Goal: Task Accomplishment & Management: Use online tool/utility

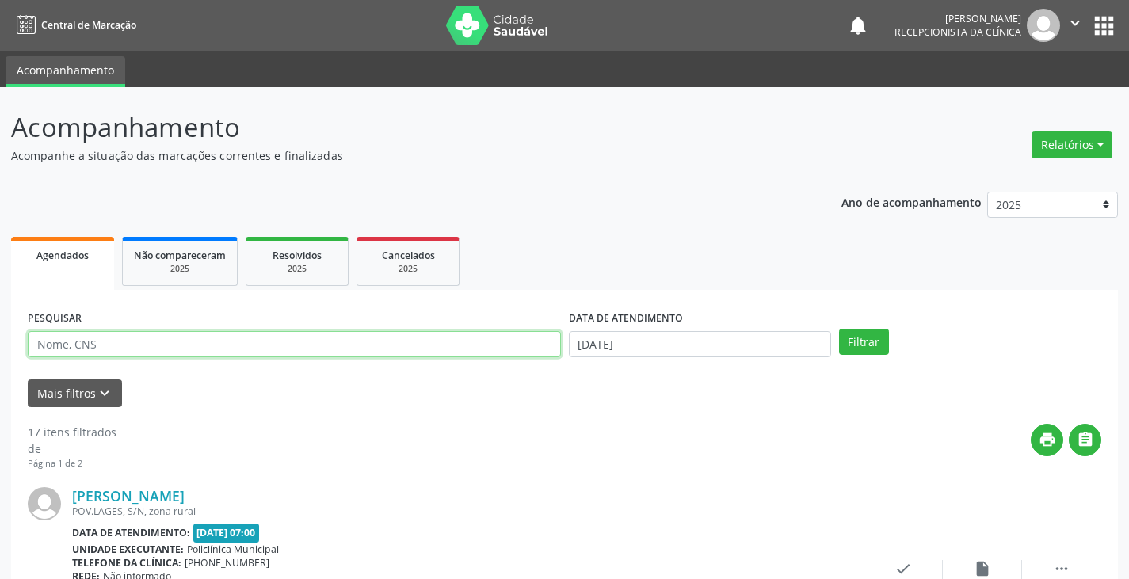
click at [408, 345] on input "text" at bounding box center [294, 344] width 533 height 27
click at [218, 354] on input "text" at bounding box center [294, 344] width 533 height 27
type input "ana"
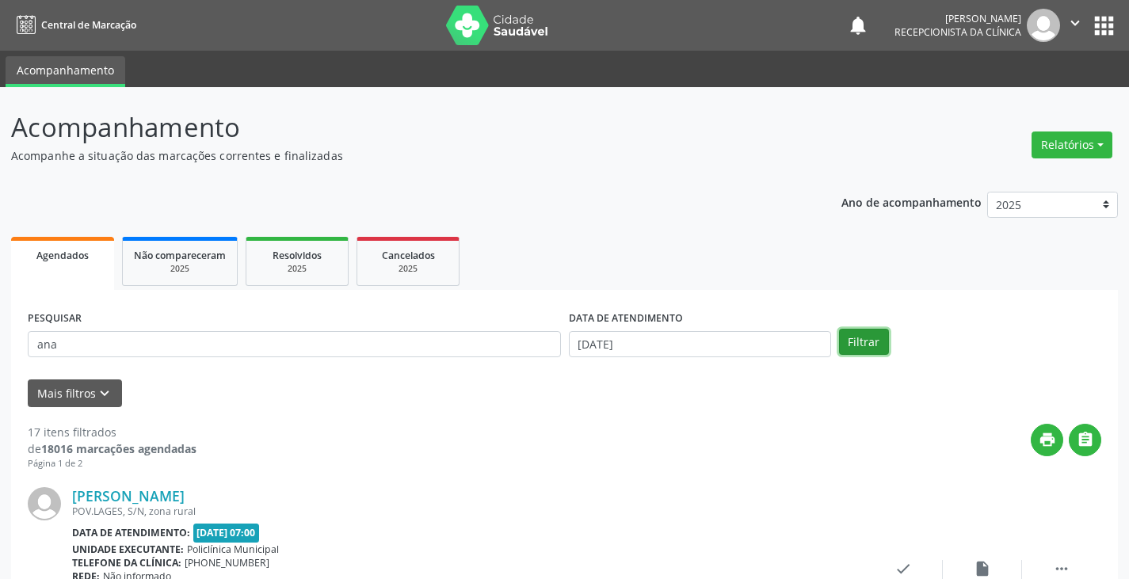
click at [859, 343] on button "Filtrar" at bounding box center [864, 342] width 50 height 27
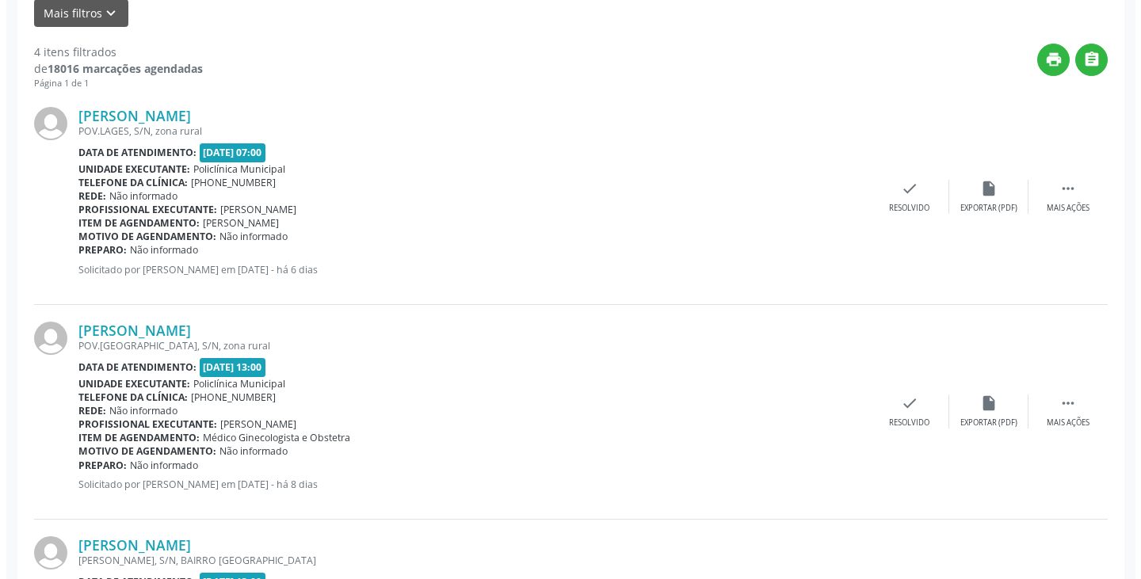
scroll to position [396, 0]
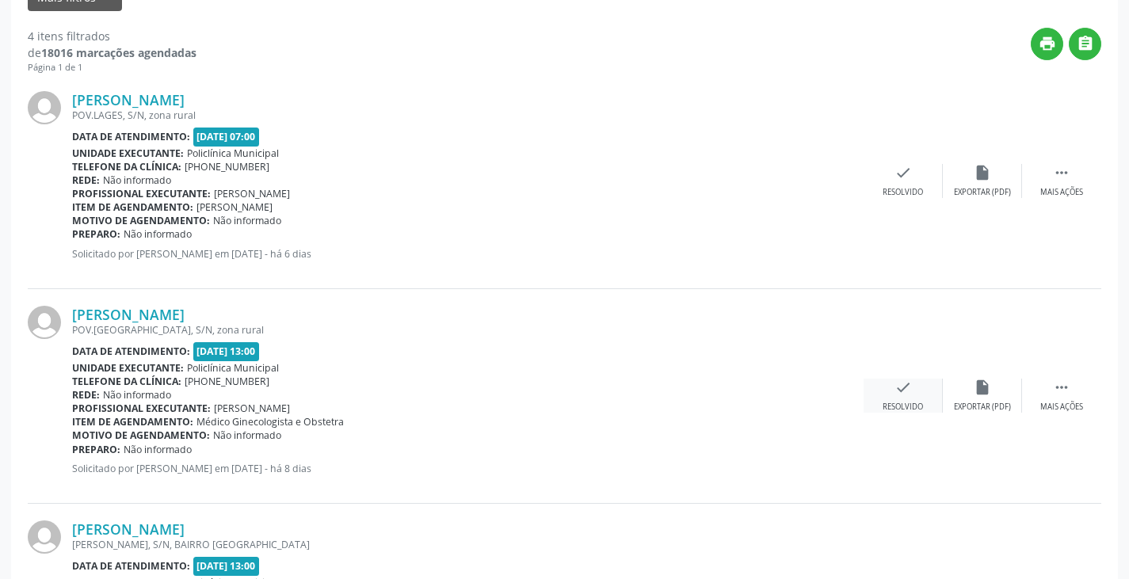
click at [901, 392] on div "check Resolvido" at bounding box center [902, 396] width 79 height 34
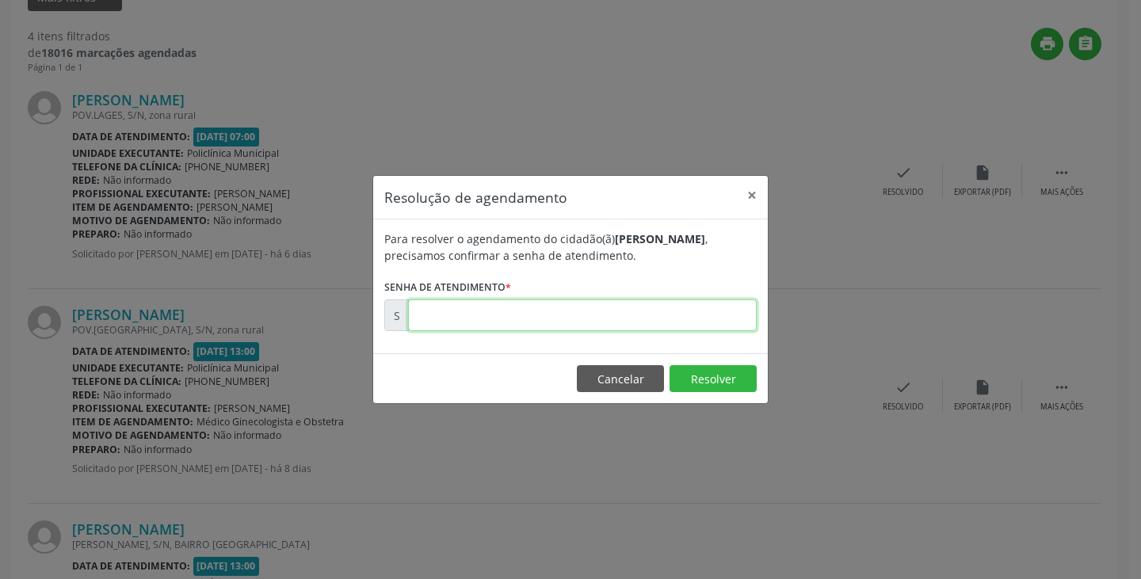
click at [514, 327] on input "text" at bounding box center [582, 315] width 349 height 32
click at [699, 373] on button "Resolver" at bounding box center [712, 378] width 87 height 27
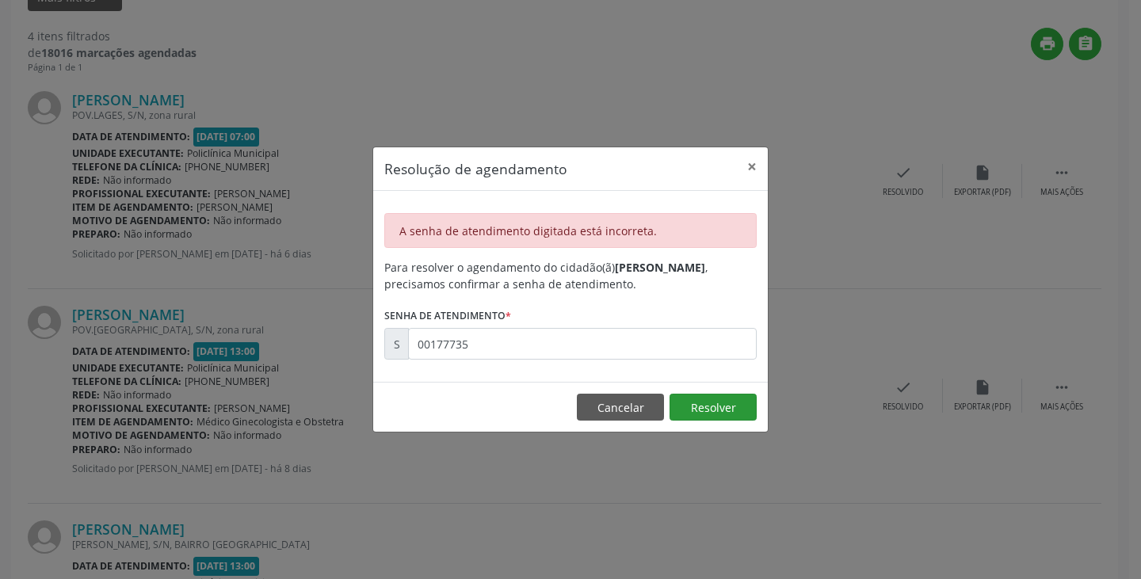
click at [714, 378] on div "Resolução de agendamento × A senha de atendimento digitada está incorreta. Para…" at bounding box center [570, 290] width 396 height 286
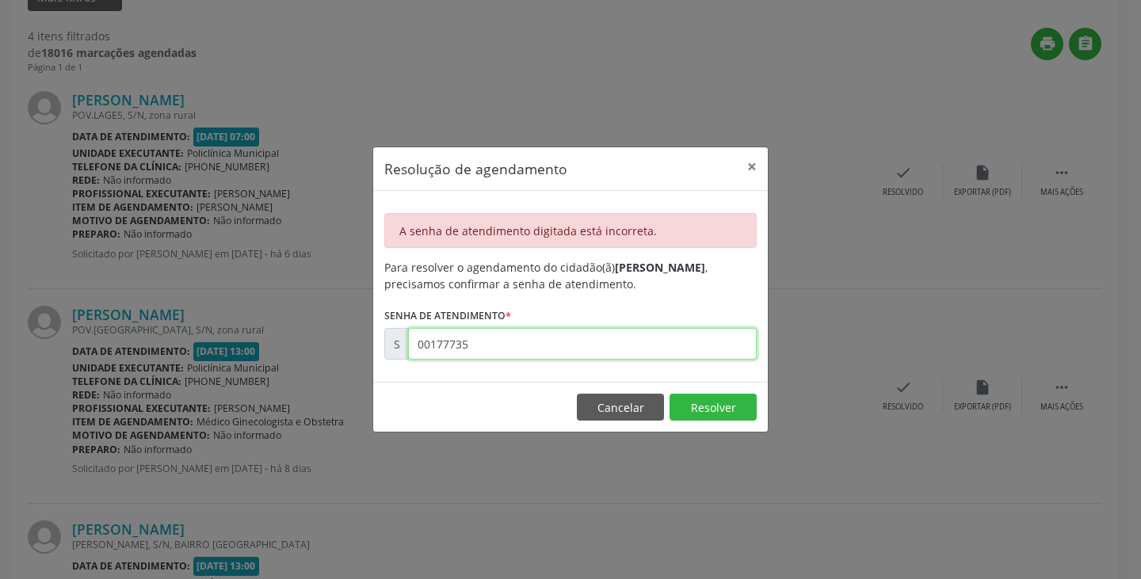
click at [505, 336] on input "00177735" at bounding box center [582, 344] width 349 height 32
type input "0"
type input "00177335"
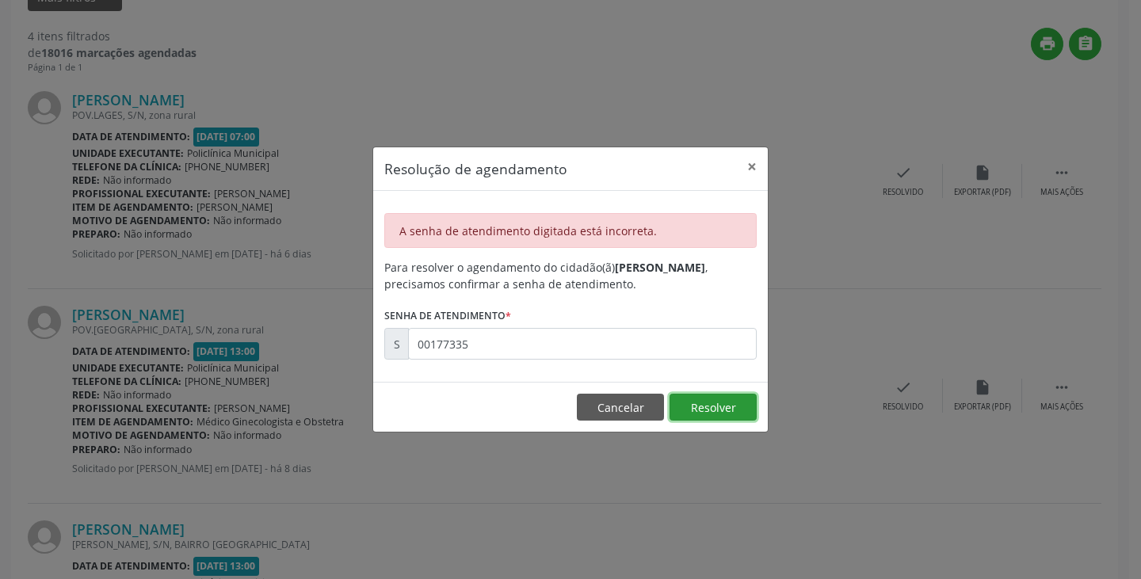
click at [729, 411] on button "Resolver" at bounding box center [712, 407] width 87 height 27
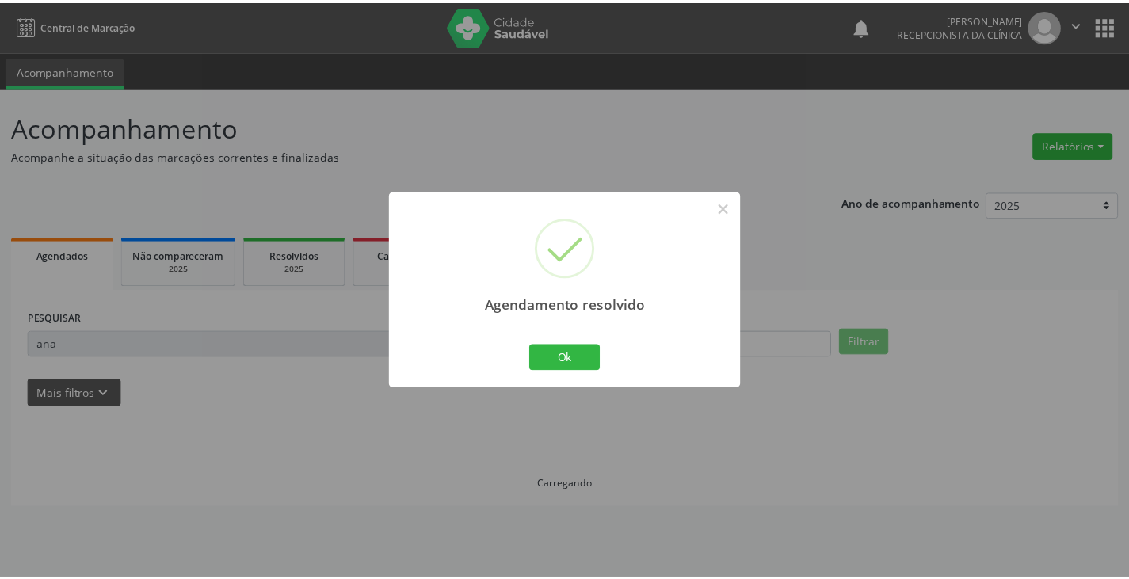
scroll to position [0, 0]
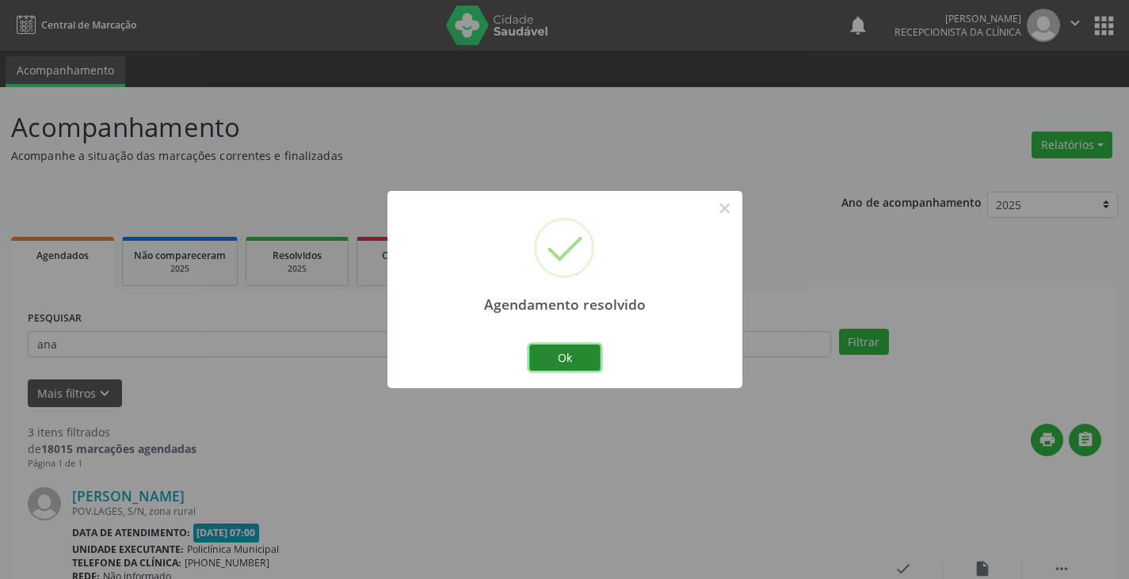
click at [588, 362] on button "Ok" at bounding box center [564, 358] width 71 height 27
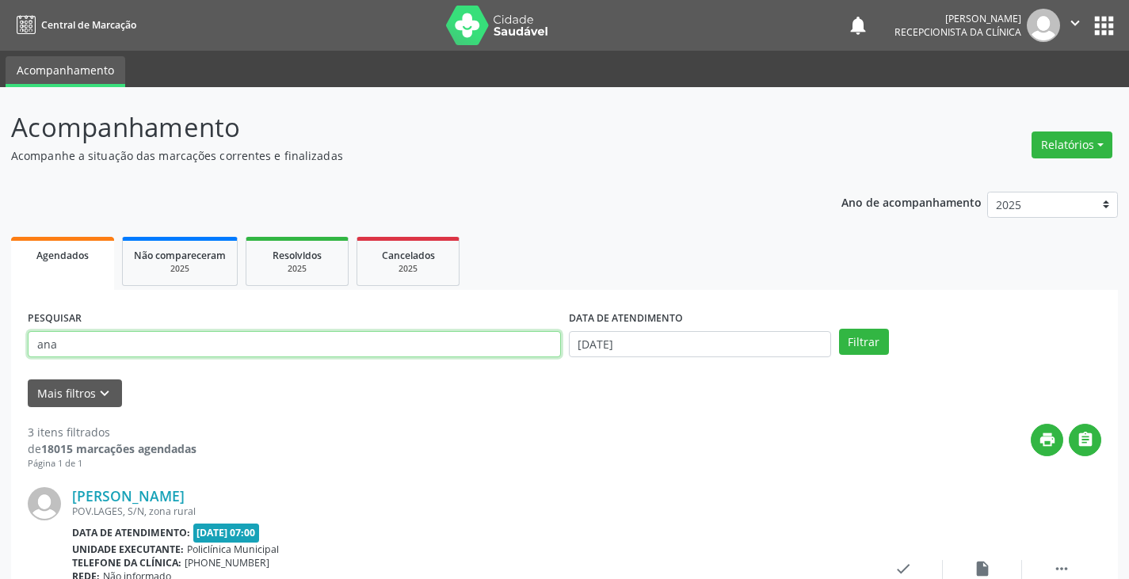
click at [485, 352] on input "ana" at bounding box center [294, 344] width 533 height 27
type input "a"
type input "rosinalva"
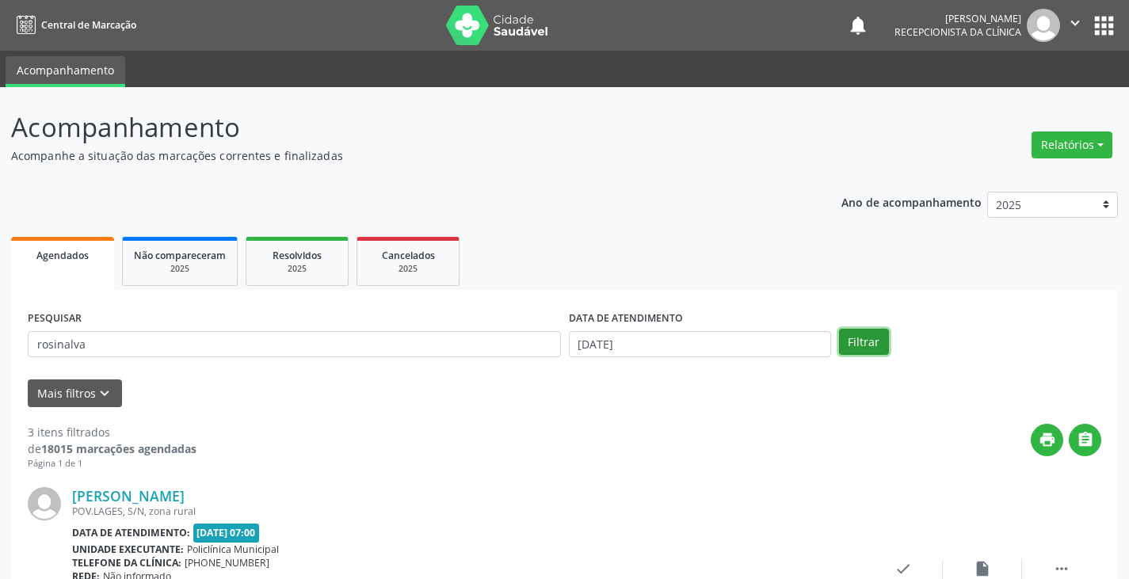
click at [851, 337] on button "Filtrar" at bounding box center [864, 342] width 50 height 27
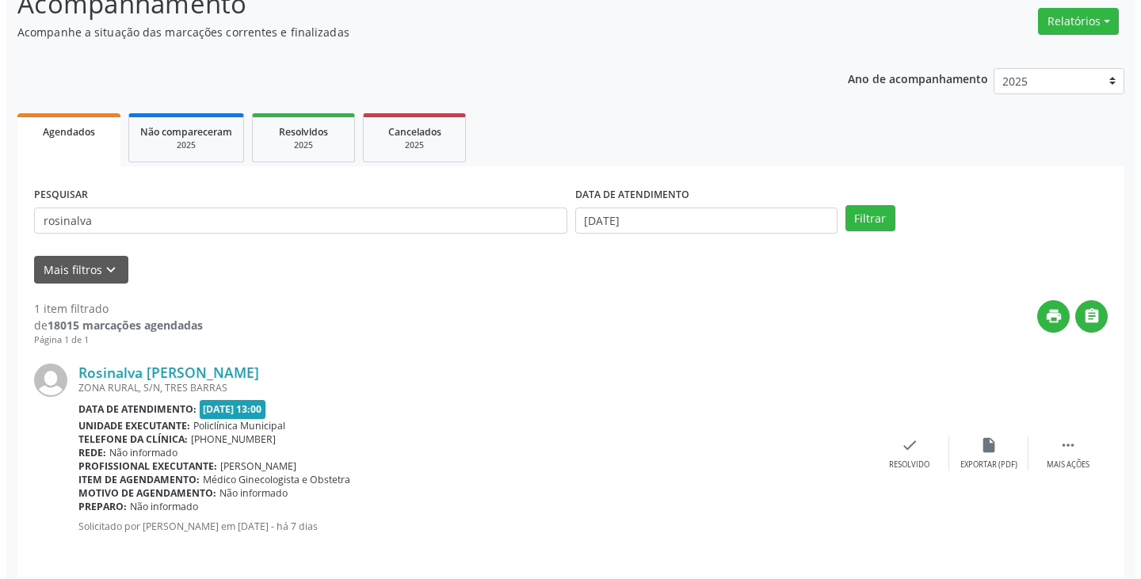
scroll to position [133, 0]
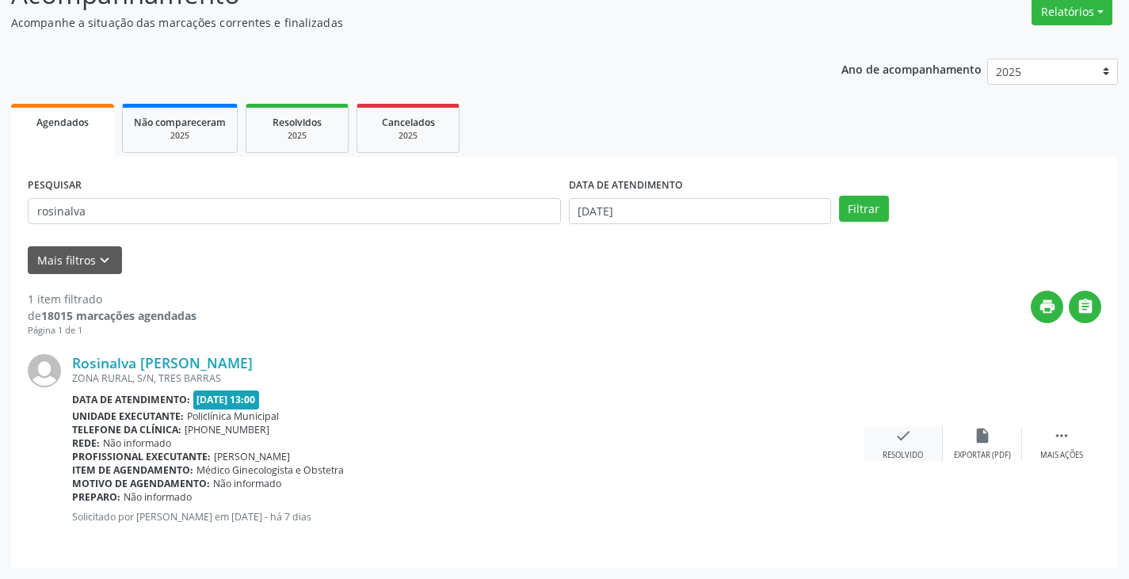
click at [920, 445] on div "check Resolvido" at bounding box center [902, 444] width 79 height 34
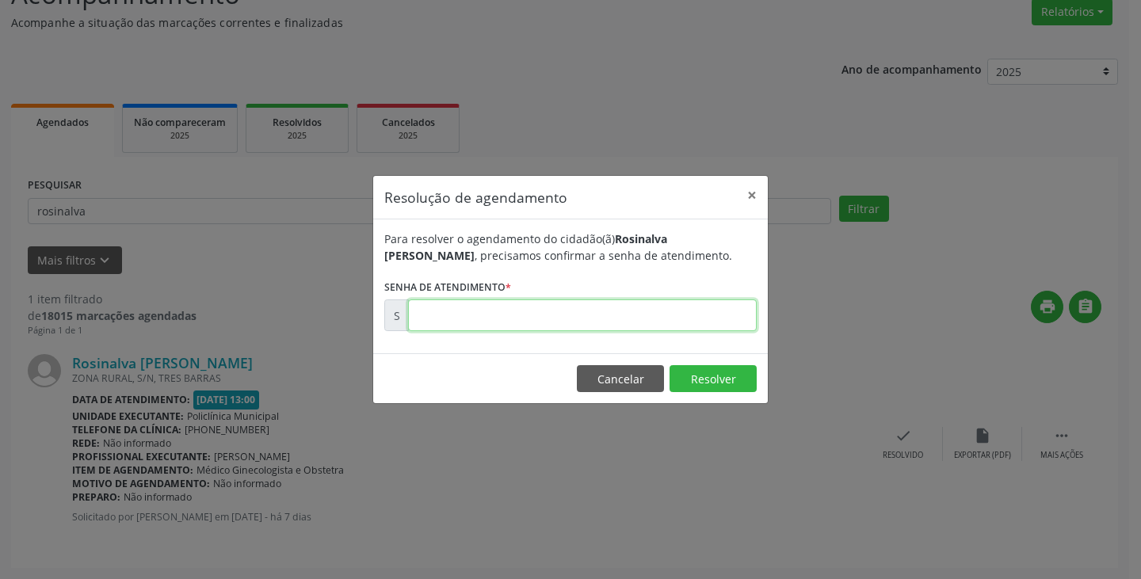
click at [486, 323] on input "text" at bounding box center [582, 315] width 349 height 32
type input "00177820"
click at [741, 377] on button "Resolver" at bounding box center [712, 378] width 87 height 27
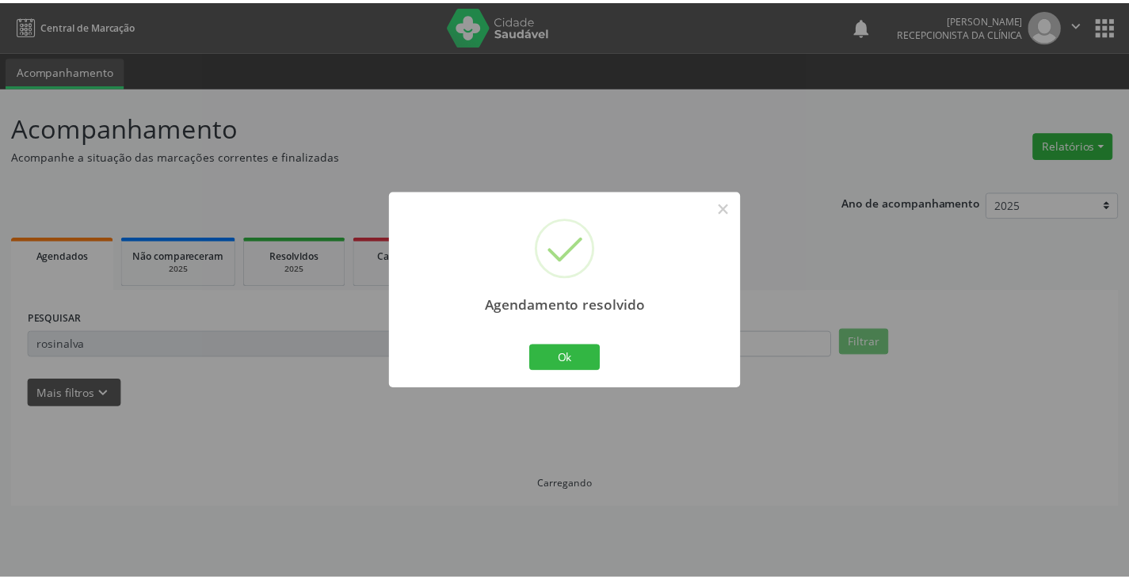
scroll to position [0, 0]
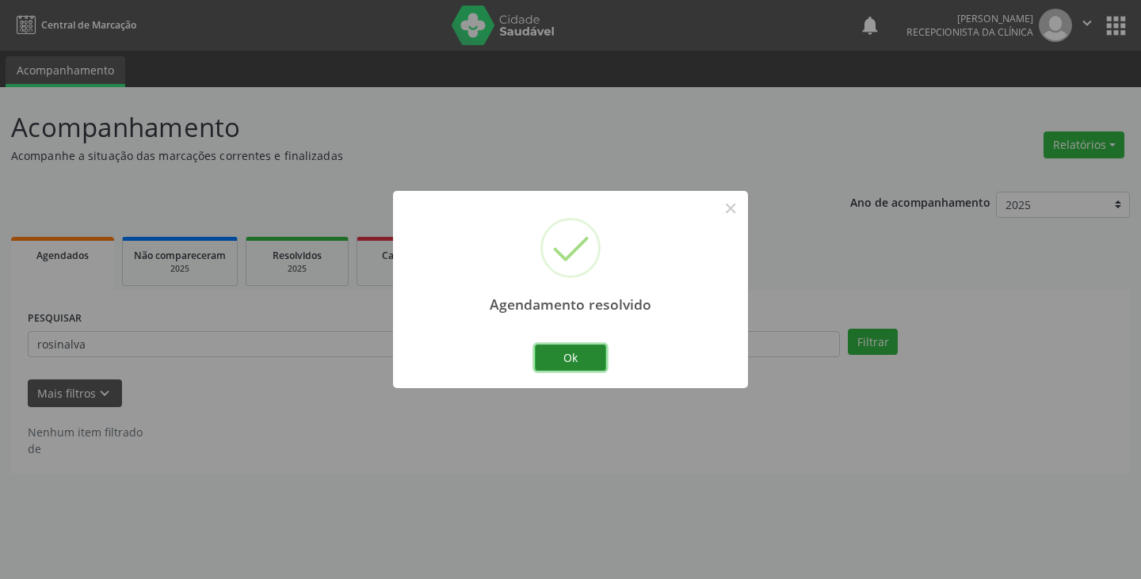
click at [588, 358] on button "Ok" at bounding box center [570, 358] width 71 height 27
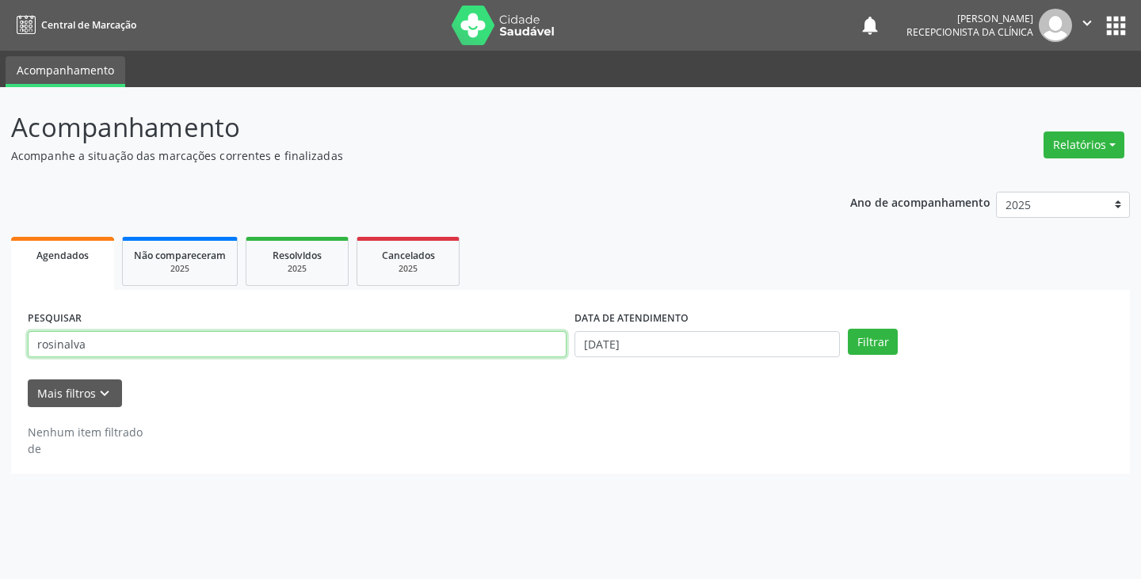
click at [394, 344] on input "rosinalva" at bounding box center [297, 344] width 539 height 27
type input "r"
type input "eliane"
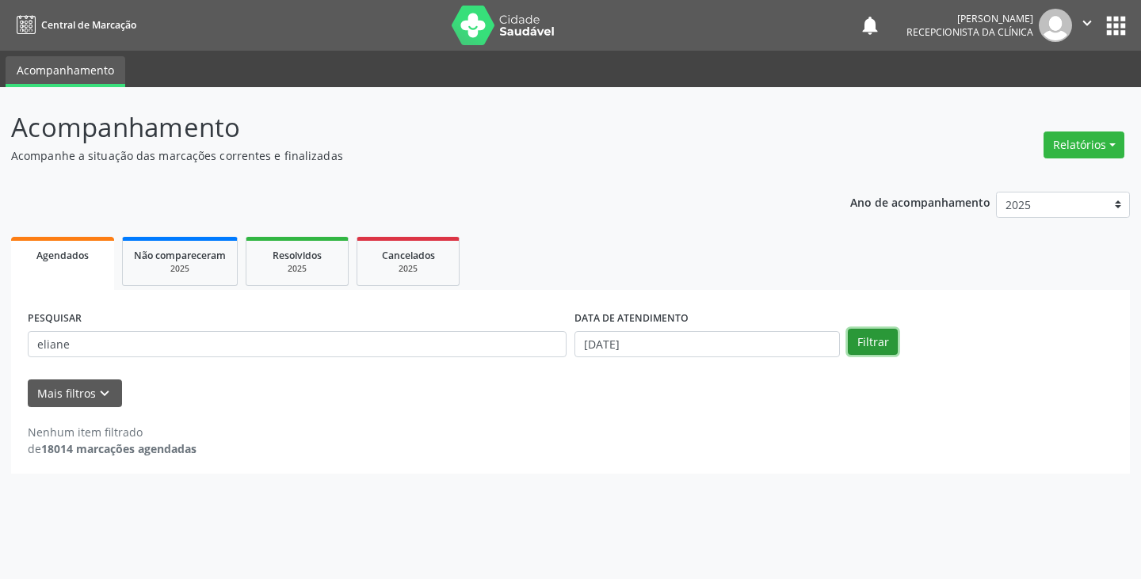
click at [886, 345] on button "Filtrar" at bounding box center [873, 342] width 50 height 27
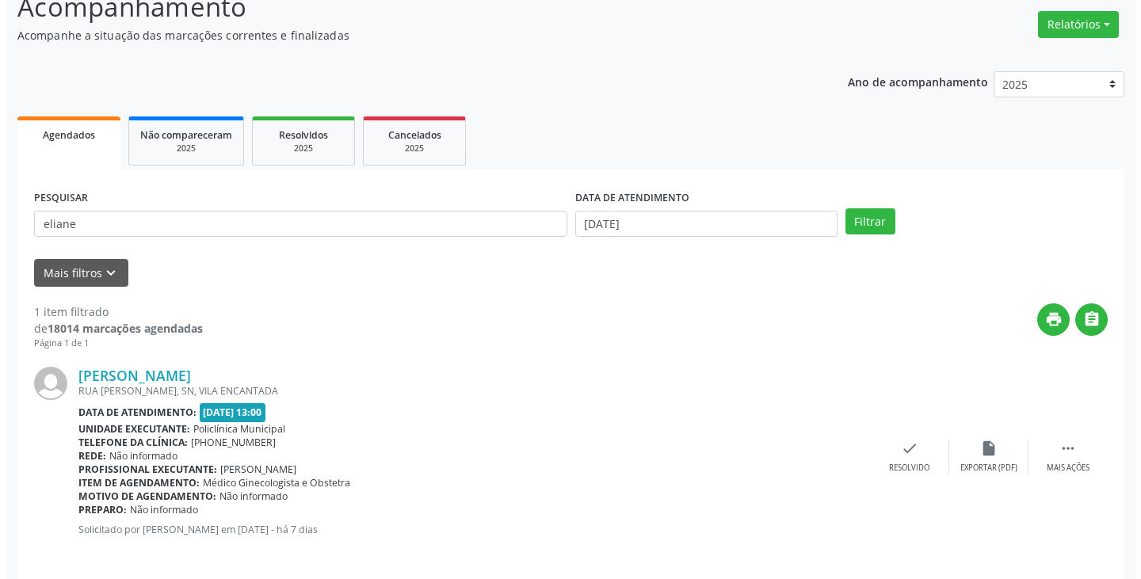
scroll to position [133, 0]
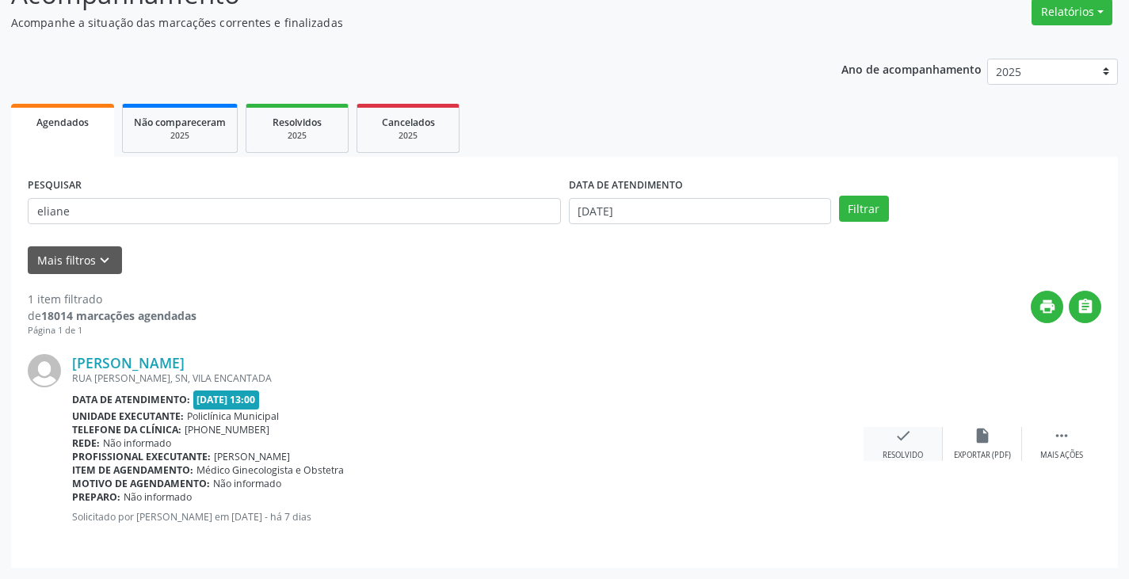
click at [918, 453] on div "Resolvido" at bounding box center [902, 455] width 40 height 11
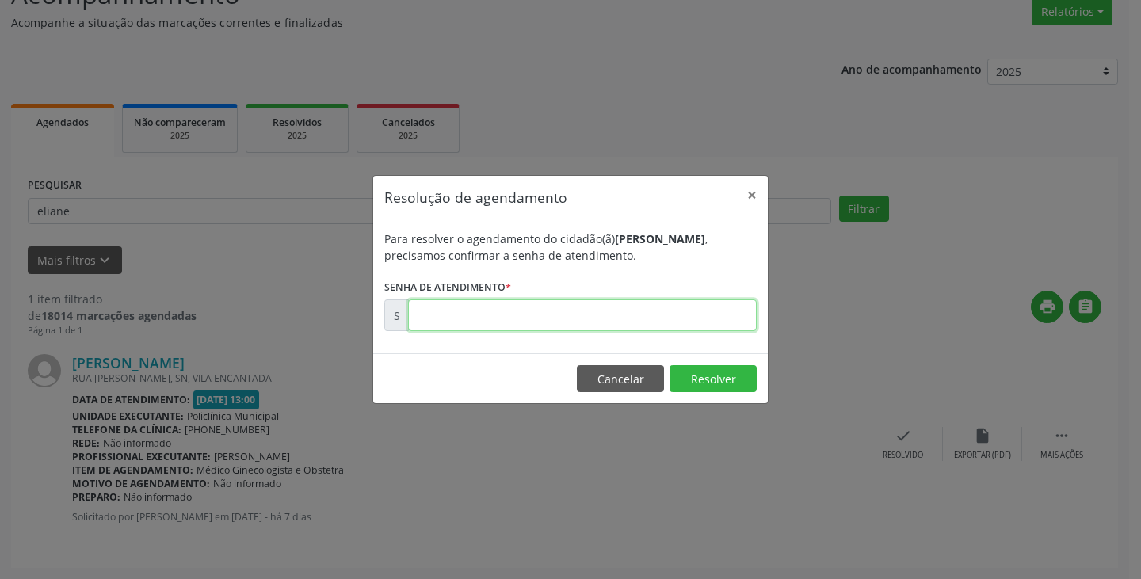
click at [560, 309] on input "text" at bounding box center [582, 315] width 349 height 32
type input "00177522"
click at [680, 383] on button "Resolver" at bounding box center [712, 378] width 87 height 27
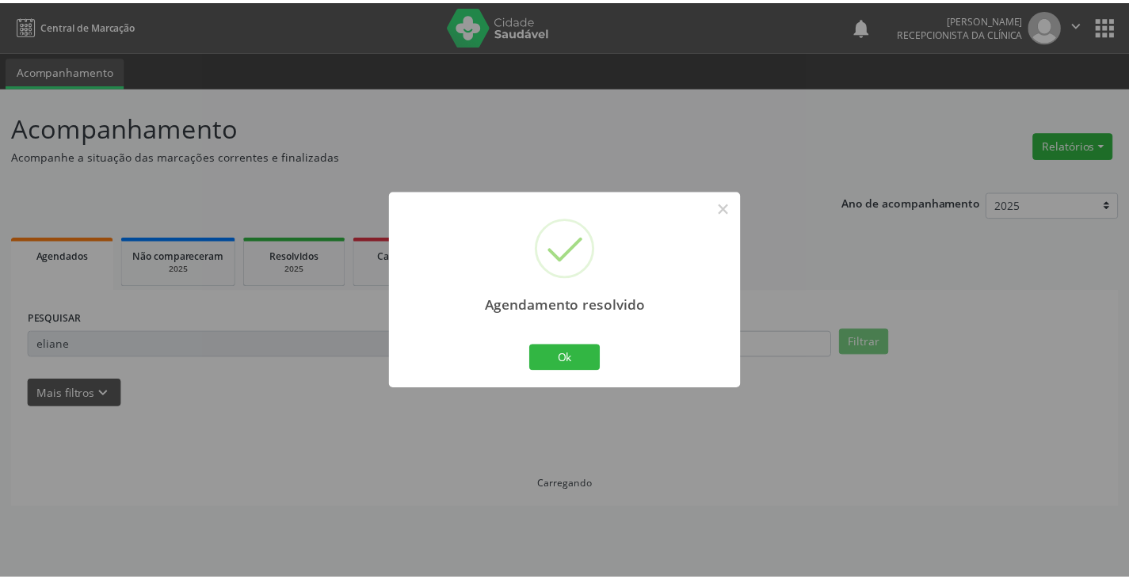
scroll to position [0, 0]
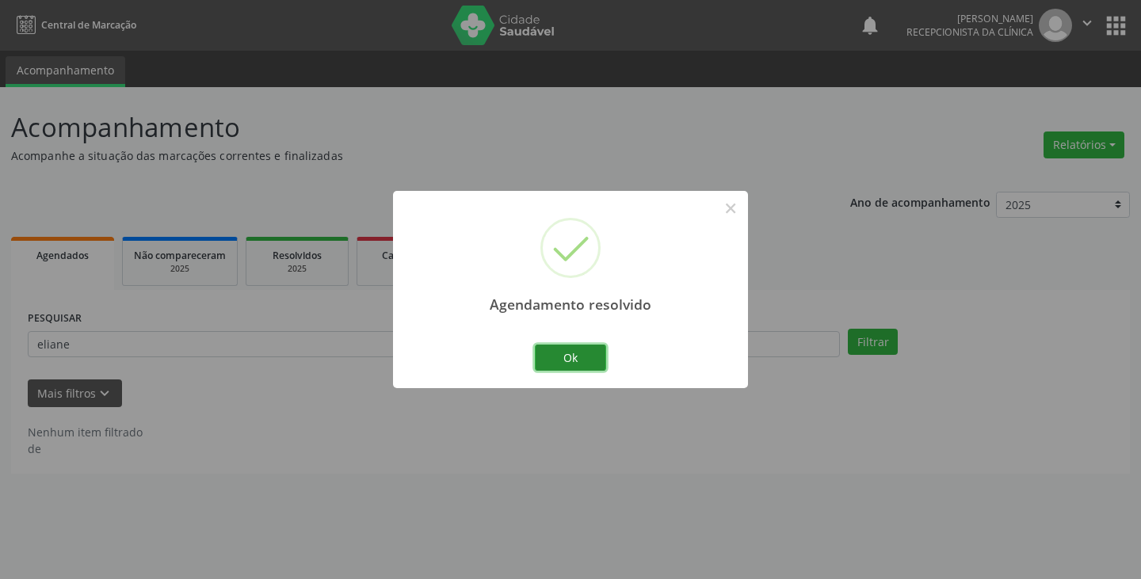
click at [589, 351] on button "Ok" at bounding box center [570, 358] width 71 height 27
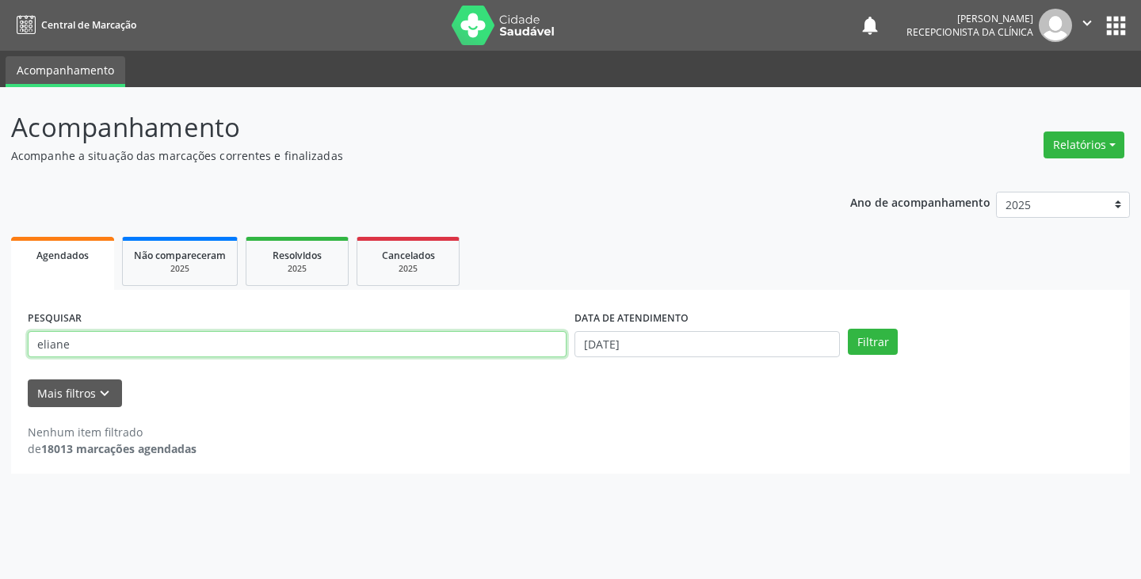
click at [433, 348] on input "eliane" at bounding box center [297, 344] width 539 height 27
type input "e"
type input "julia"
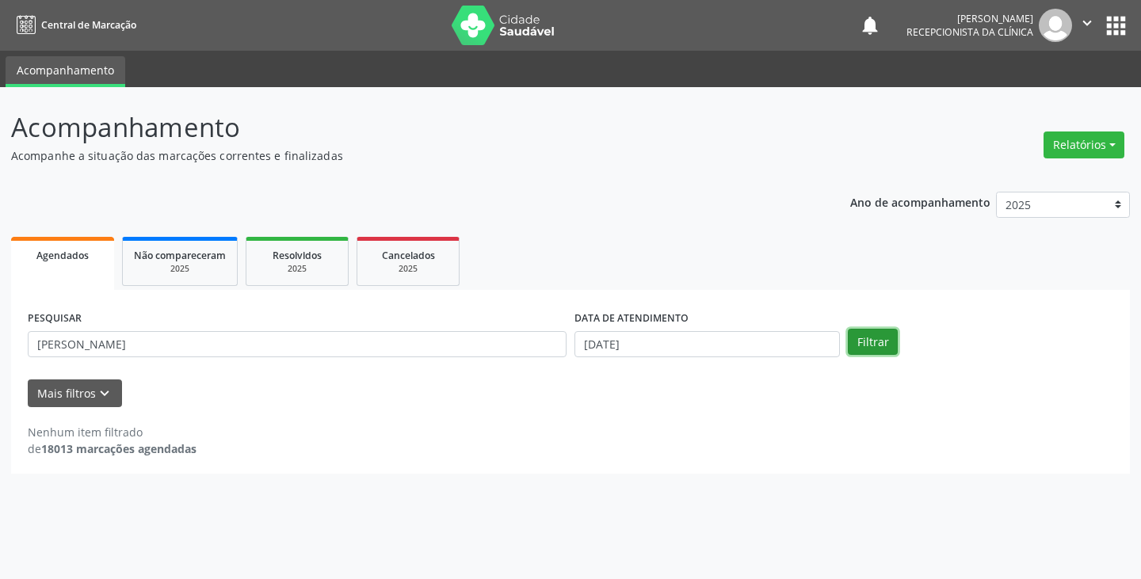
click at [883, 339] on button "Filtrar" at bounding box center [873, 342] width 50 height 27
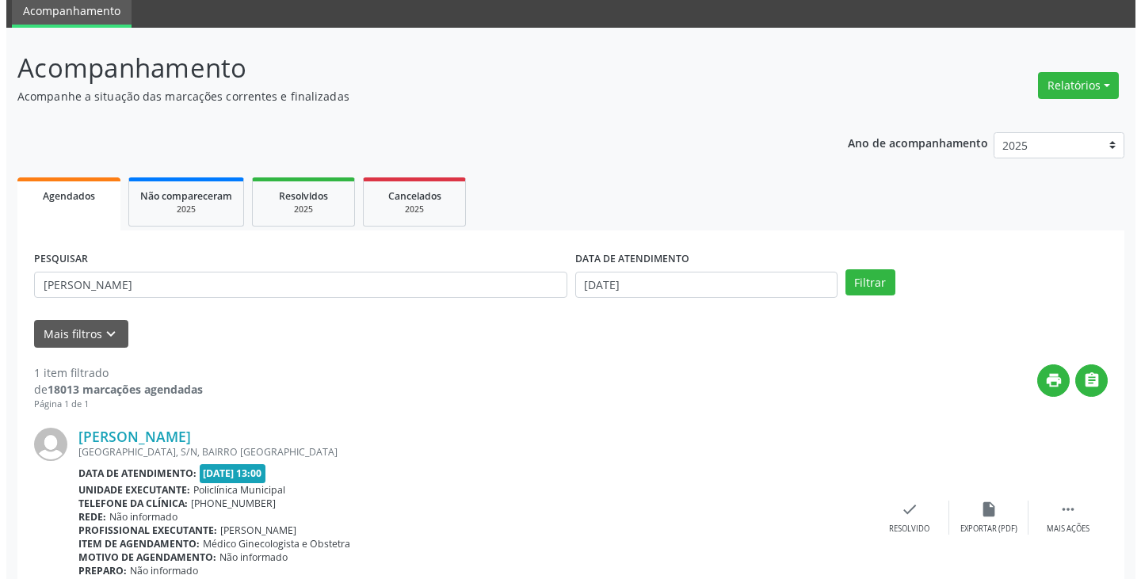
scroll to position [133, 0]
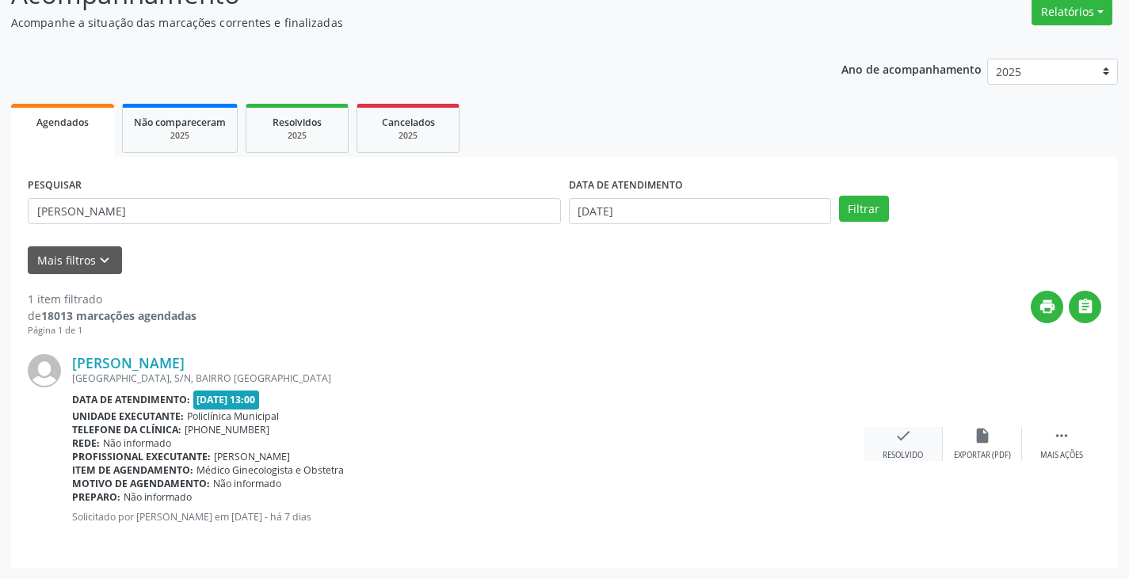
click at [900, 447] on div "check Resolvido" at bounding box center [902, 444] width 79 height 34
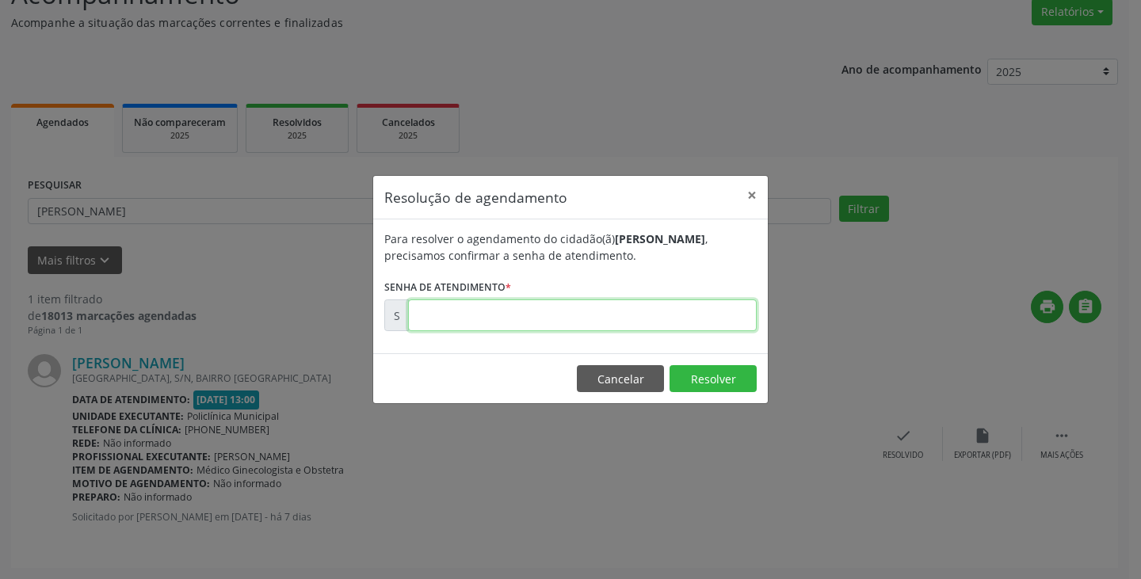
click at [485, 317] on input "text" at bounding box center [582, 315] width 349 height 32
type input "00177582"
click at [733, 379] on button "Resolver" at bounding box center [712, 378] width 87 height 27
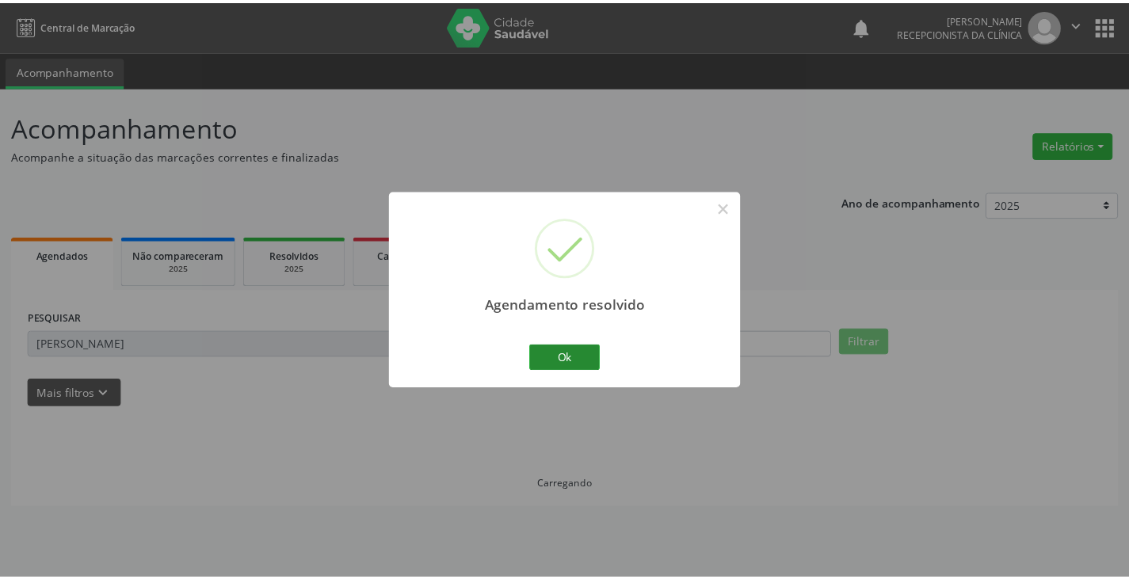
scroll to position [0, 0]
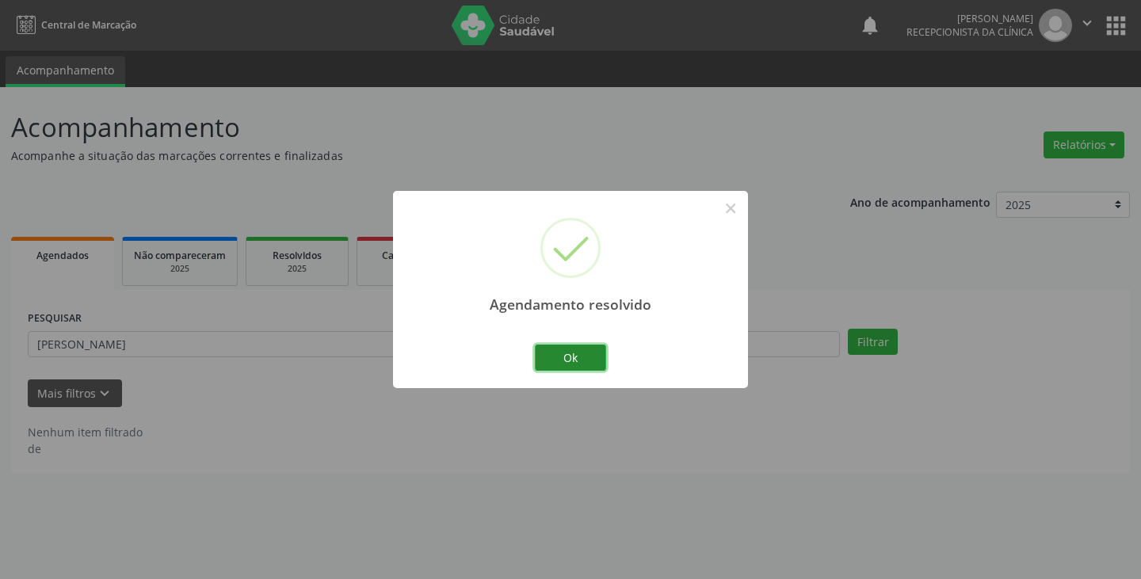
click at [564, 357] on button "Ok" at bounding box center [570, 358] width 71 height 27
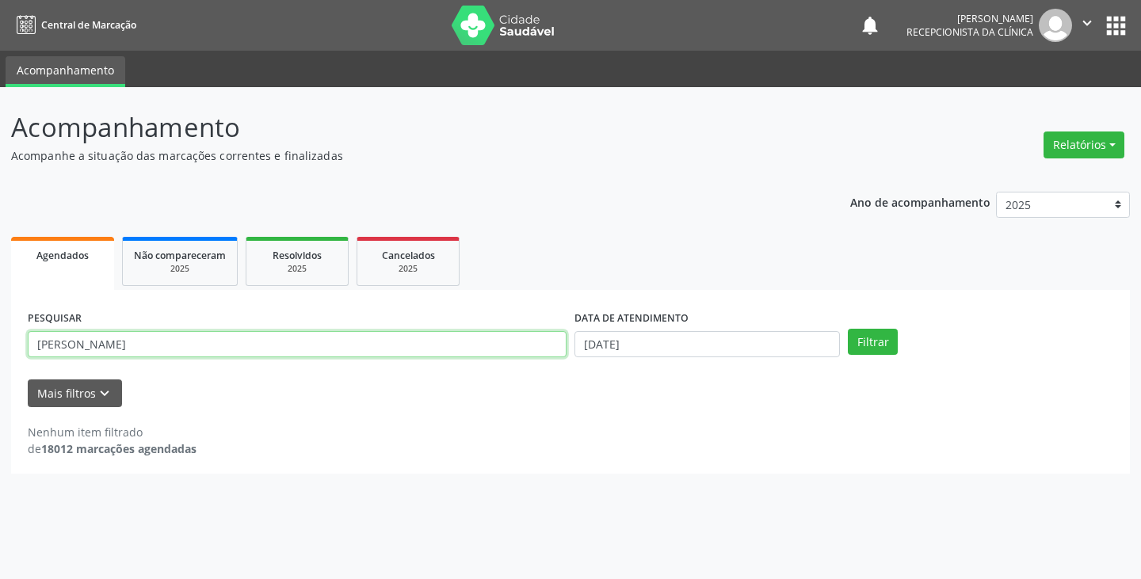
click at [491, 345] on input "julia" at bounding box center [297, 344] width 539 height 27
type input "j"
type input "valdeci"
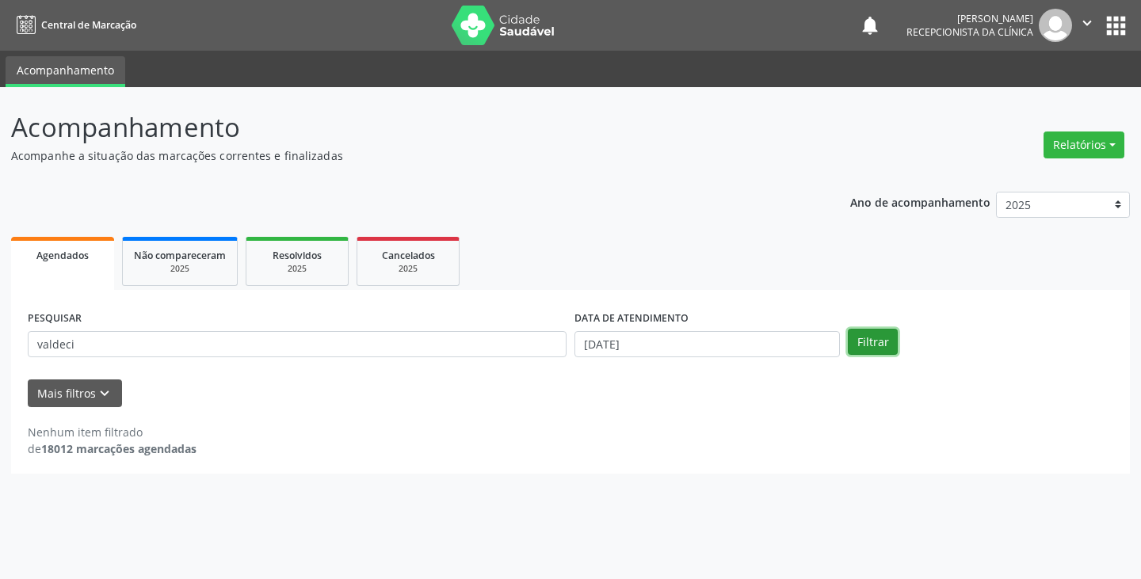
click at [868, 350] on button "Filtrar" at bounding box center [873, 342] width 50 height 27
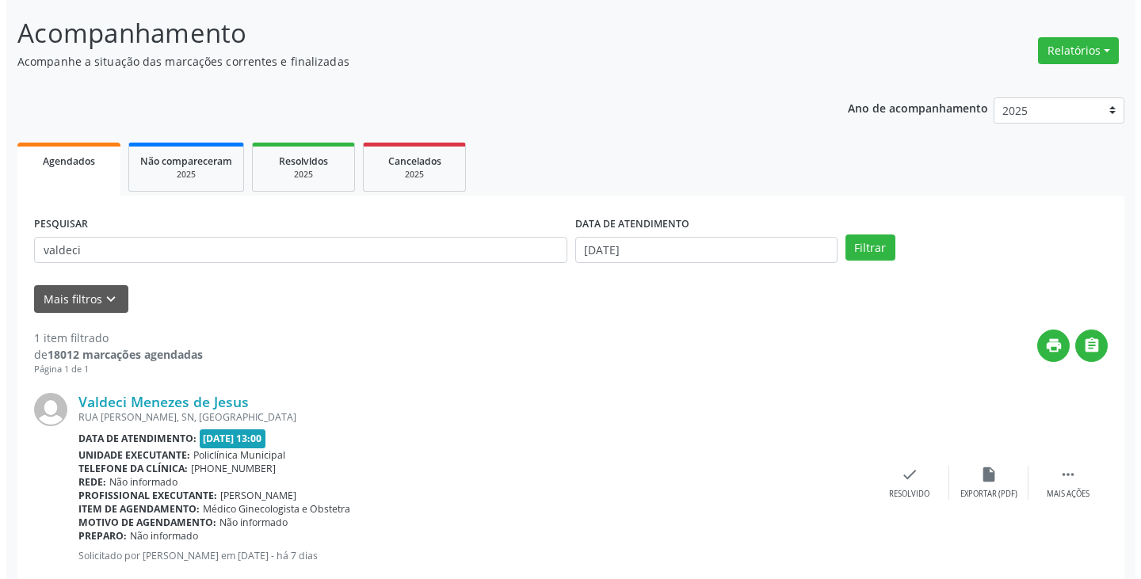
scroll to position [133, 0]
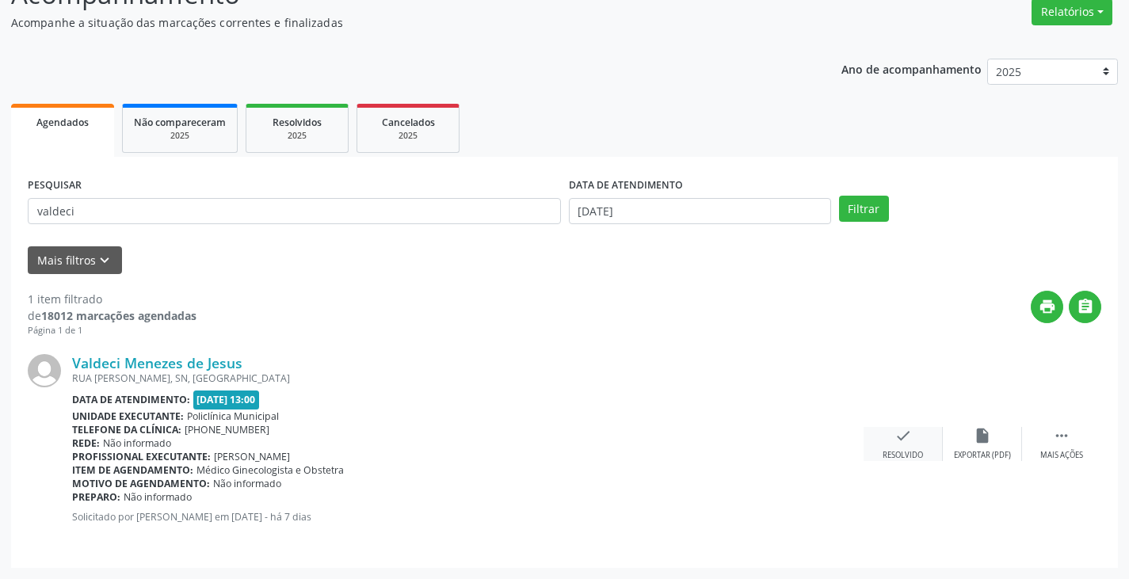
click at [903, 442] on icon "check" at bounding box center [902, 435] width 17 height 17
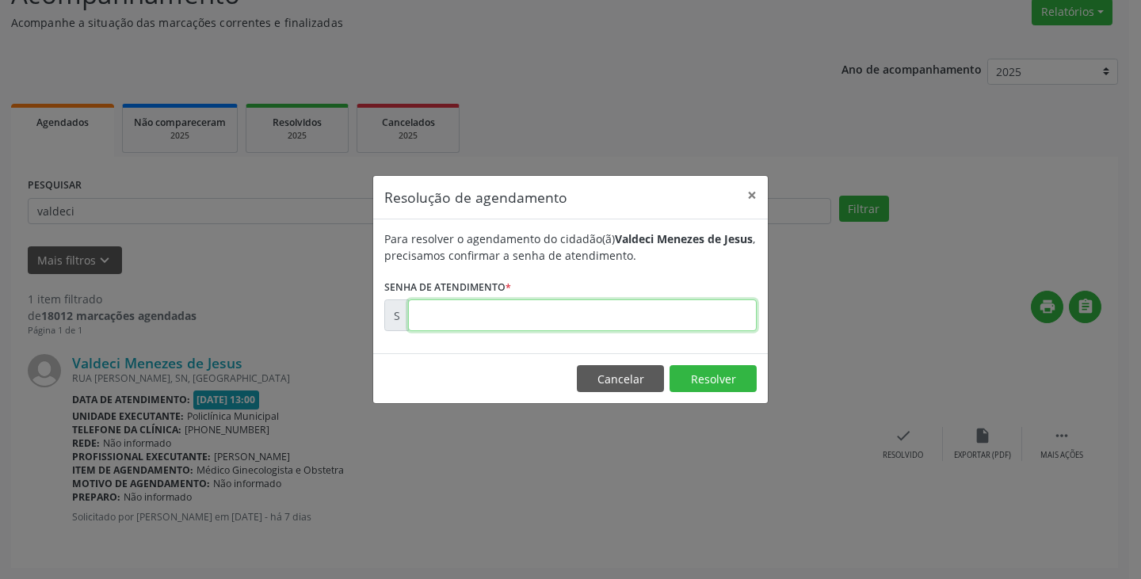
click at [444, 316] on input "text" at bounding box center [582, 315] width 349 height 32
type input "00177597"
click at [728, 379] on button "Resolver" at bounding box center [712, 378] width 87 height 27
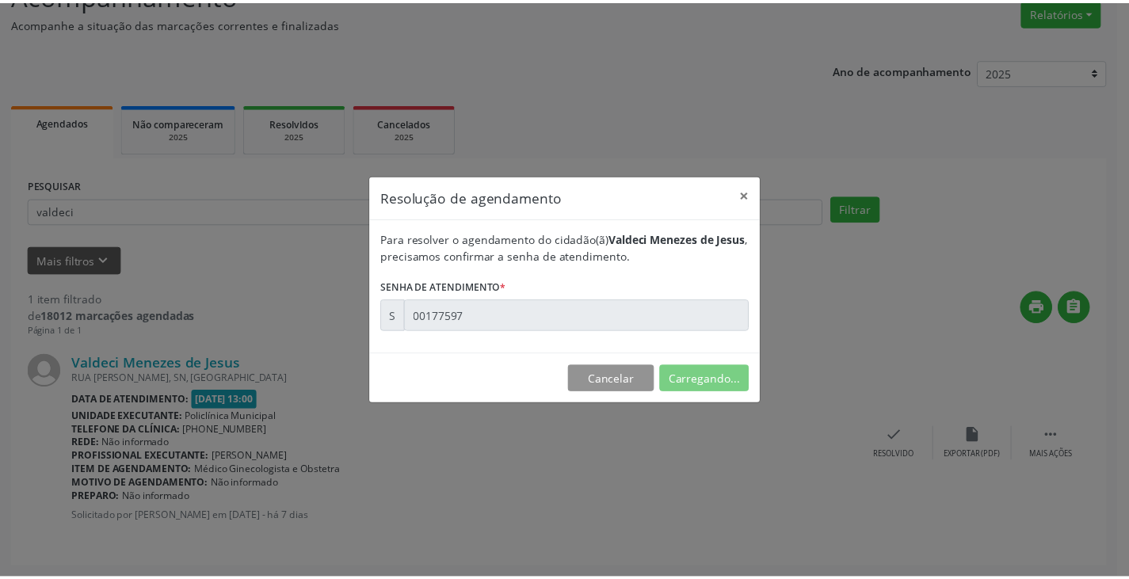
scroll to position [0, 0]
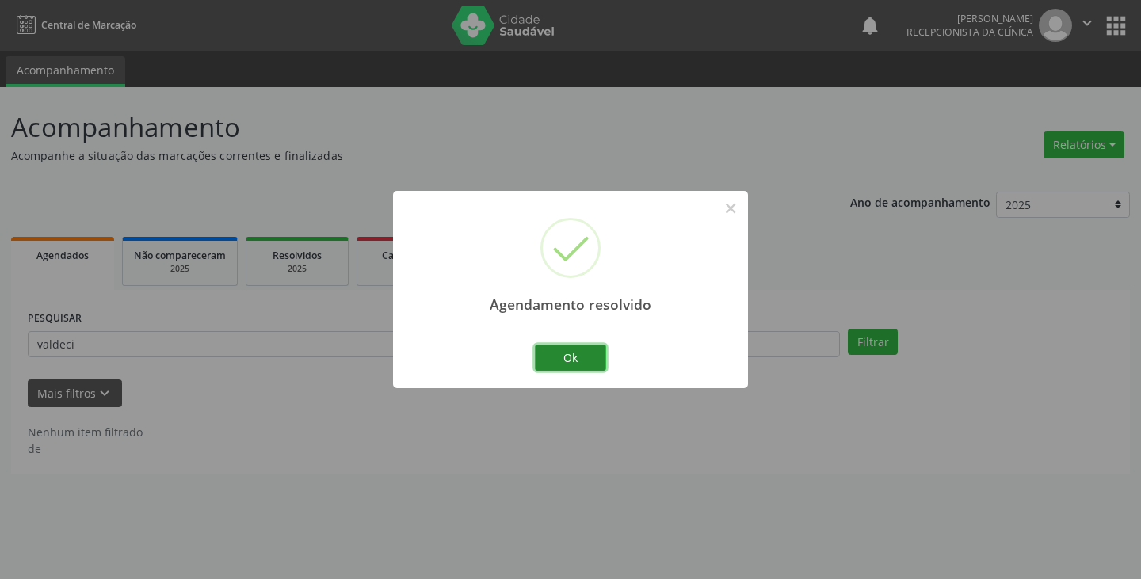
click at [571, 360] on button "Ok" at bounding box center [570, 358] width 71 height 27
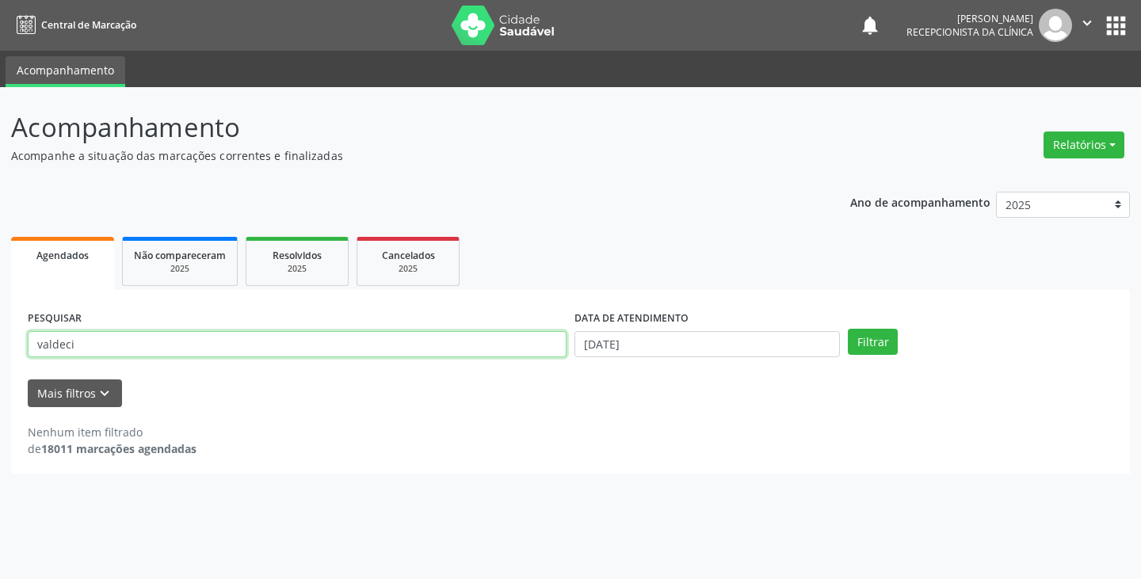
click at [246, 356] on input "valdeci" at bounding box center [297, 344] width 539 height 27
type input "v"
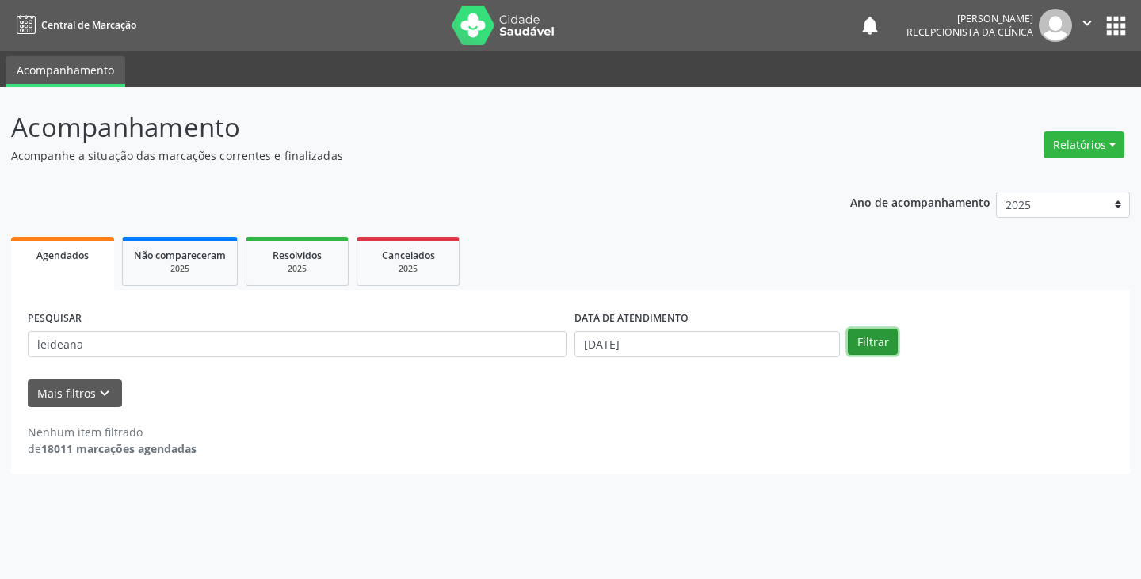
click at [872, 337] on button "Filtrar" at bounding box center [873, 342] width 50 height 27
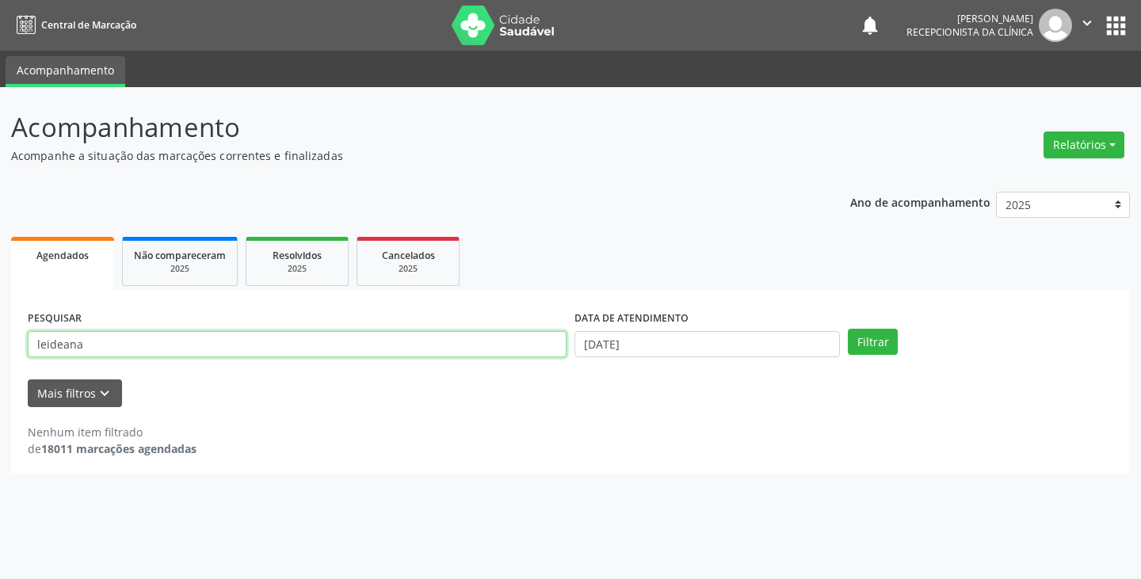
click at [189, 345] on input "leideana" at bounding box center [297, 344] width 539 height 27
type input "leidiana"
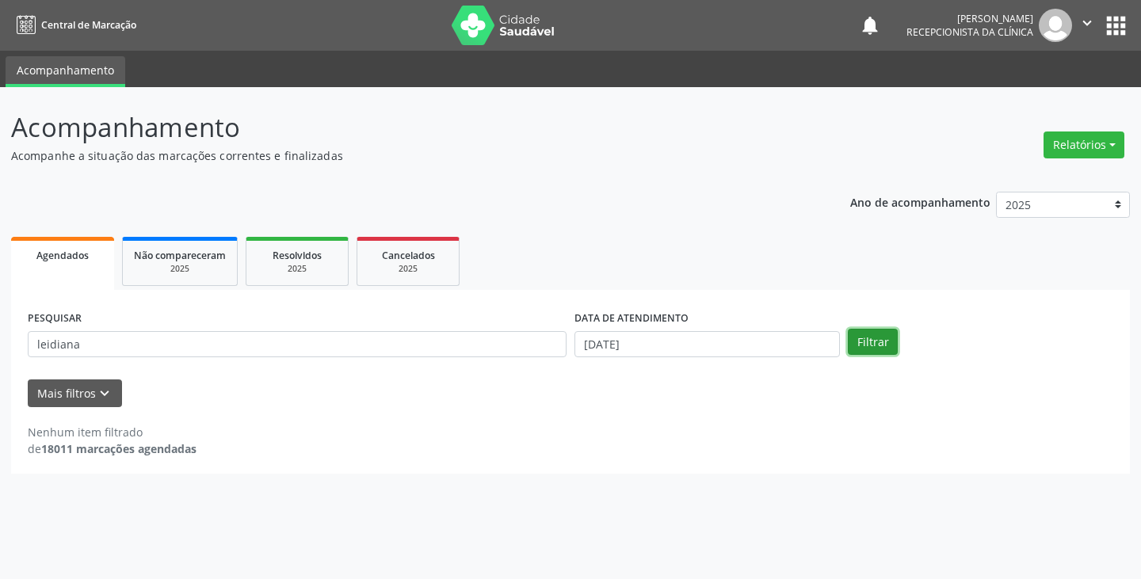
click at [874, 344] on button "Filtrar" at bounding box center [873, 342] width 50 height 27
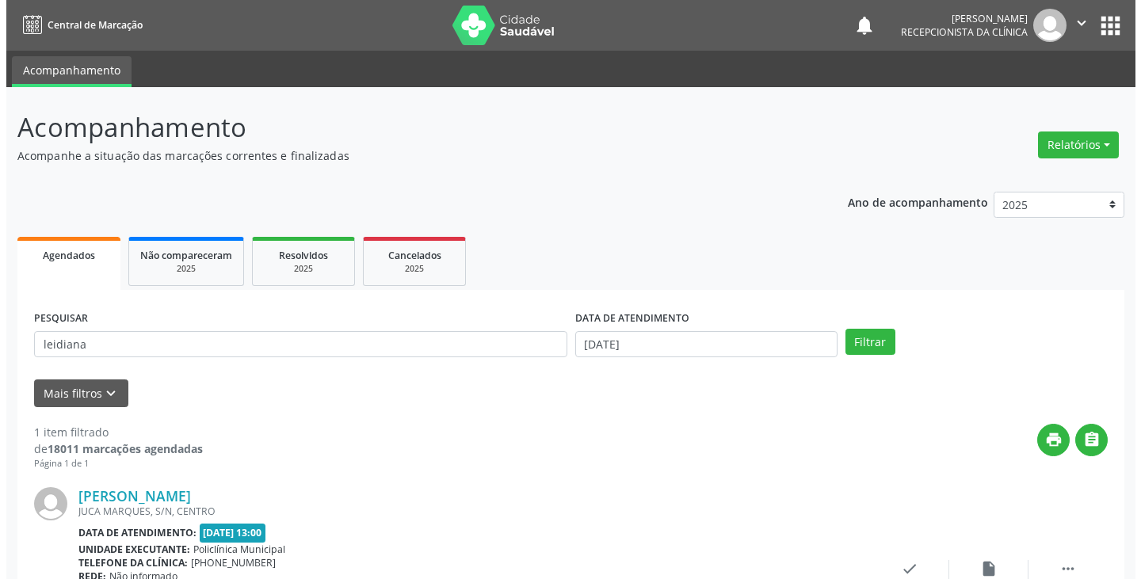
scroll to position [133, 0]
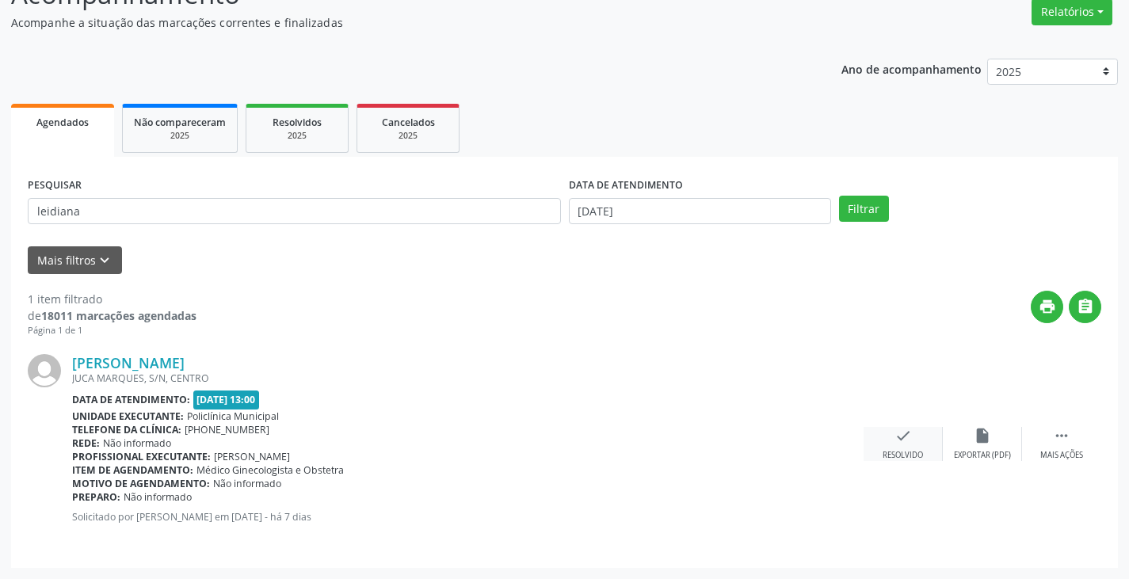
click at [903, 444] on icon "check" at bounding box center [902, 435] width 17 height 17
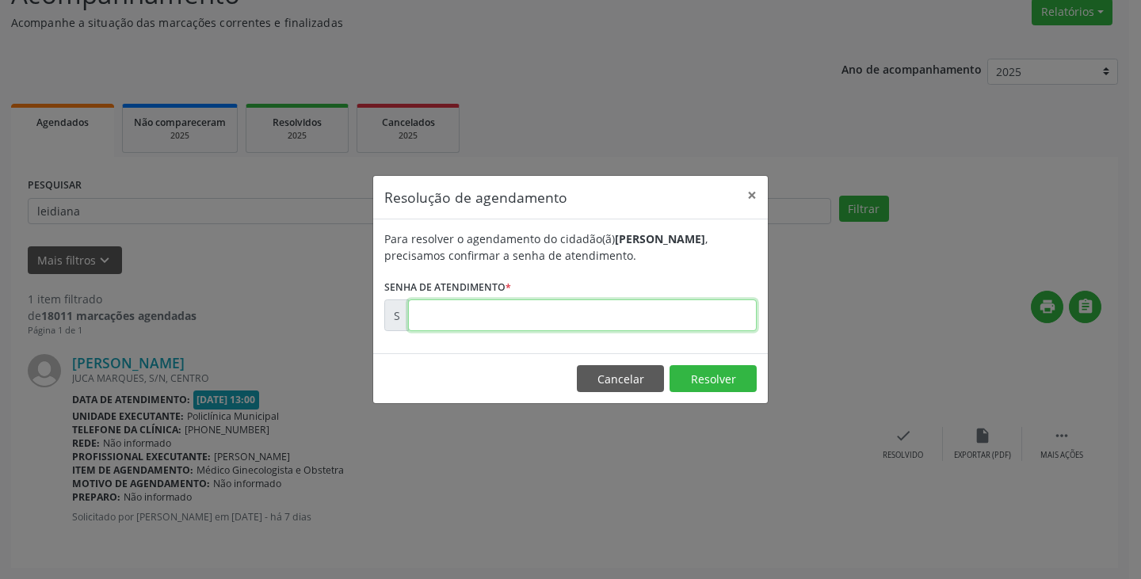
click at [544, 309] on input "text" at bounding box center [582, 315] width 349 height 32
type input "00177839"
click at [710, 378] on button "Resolver" at bounding box center [712, 378] width 87 height 27
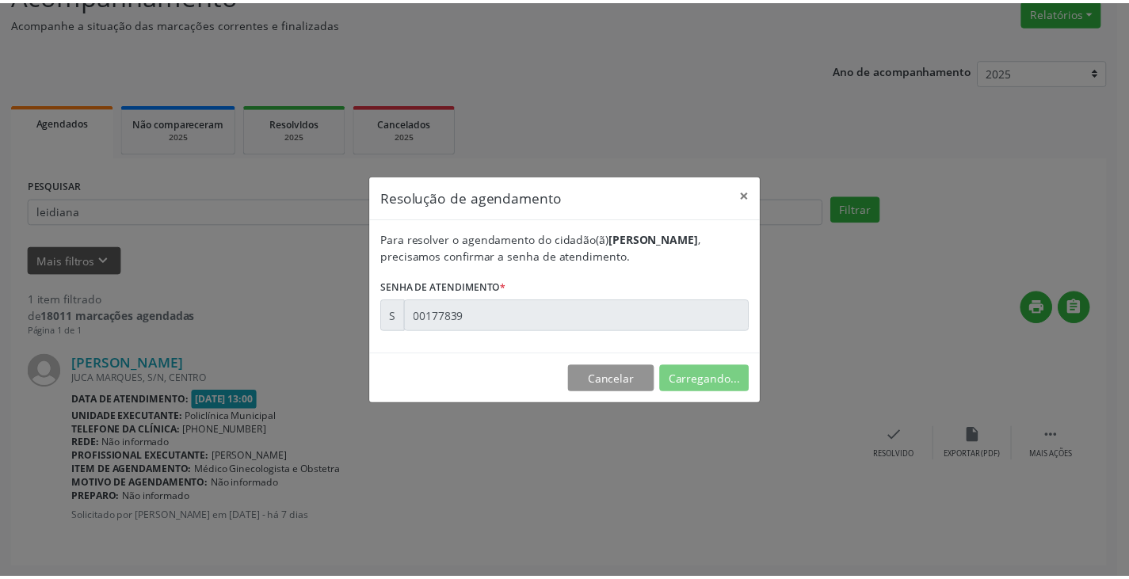
scroll to position [0, 0]
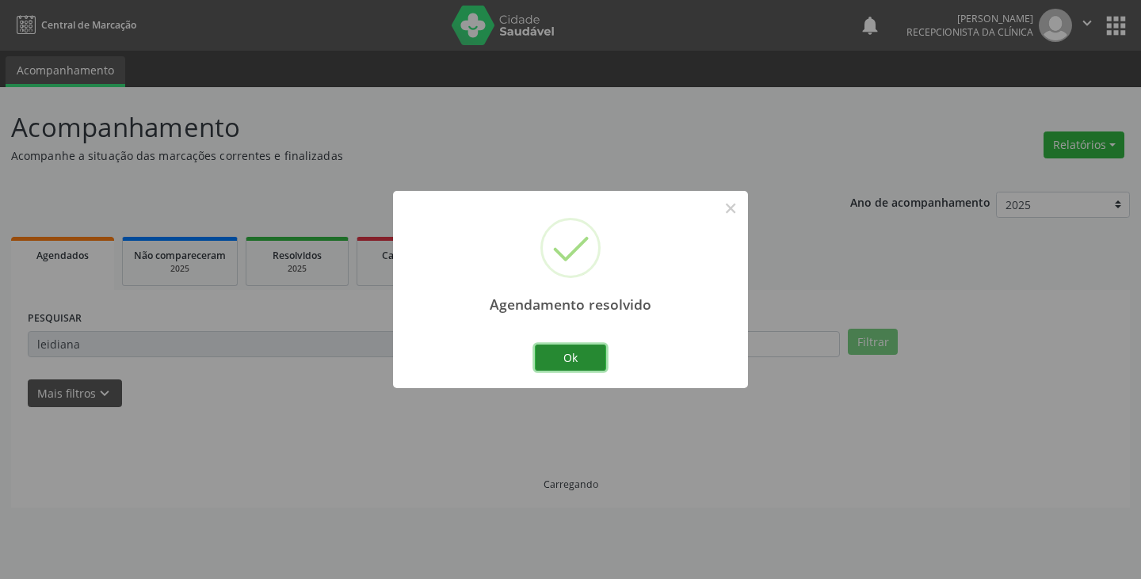
click at [582, 354] on button "Ok" at bounding box center [570, 358] width 71 height 27
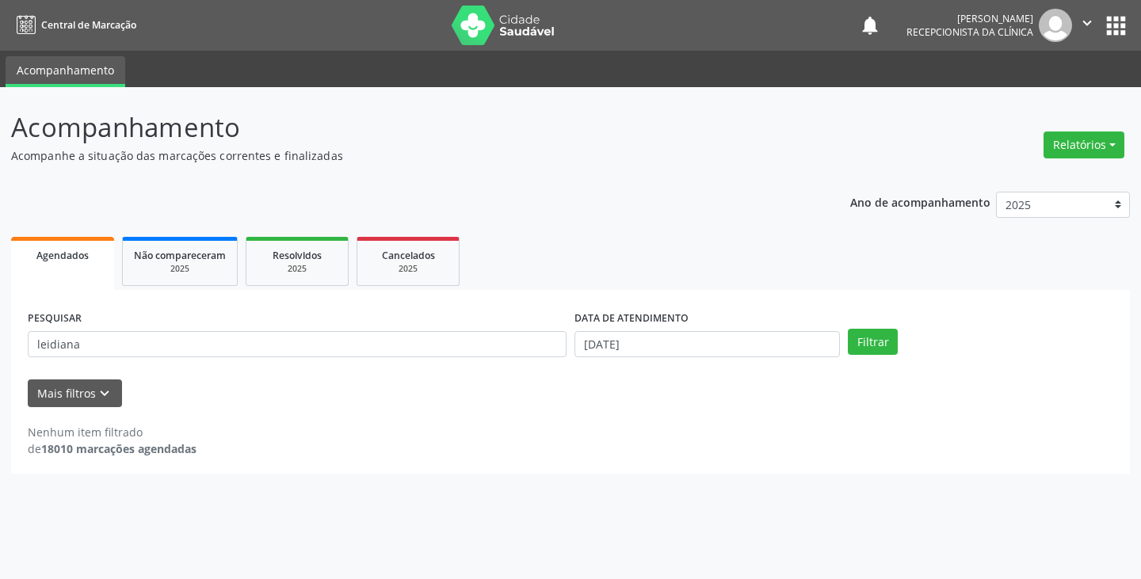
drag, startPoint x: 517, startPoint y: 364, endPoint x: 512, endPoint y: 355, distance: 9.9
click at [516, 361] on div "PESQUISAR leidiana" at bounding box center [297, 338] width 547 height 62
click at [512, 354] on input "leidiana" at bounding box center [297, 344] width 539 height 27
type input "l"
click at [445, 356] on input "17" at bounding box center [297, 344] width 539 height 27
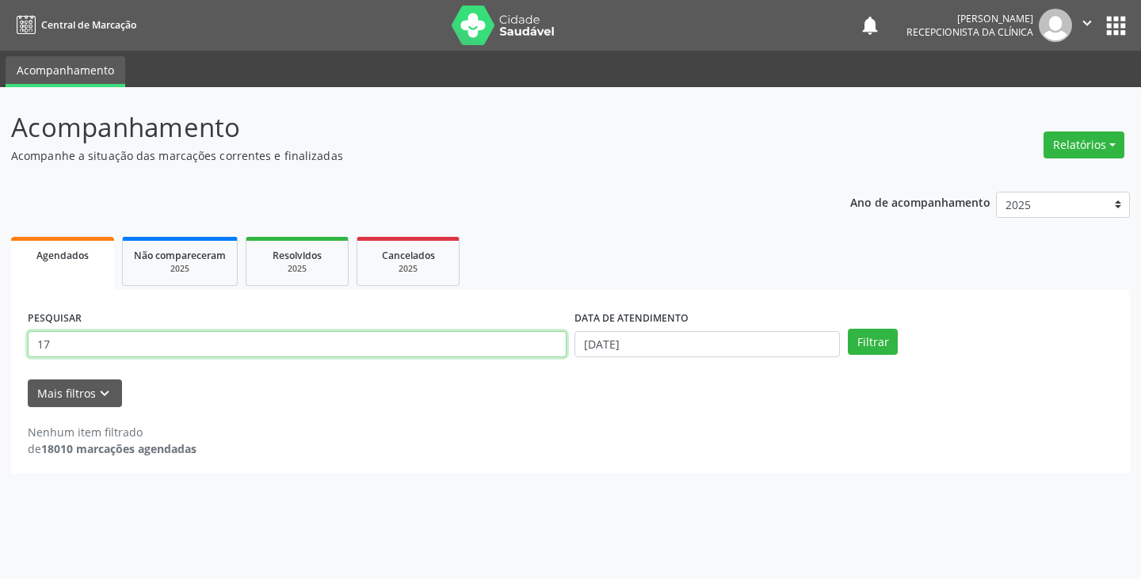
type input "1"
type input "maria"
drag, startPoint x: 898, startPoint y: 332, endPoint x: 887, endPoint y: 340, distance: 13.6
click at [889, 338] on div "Filtrar" at bounding box center [980, 342] width 273 height 27
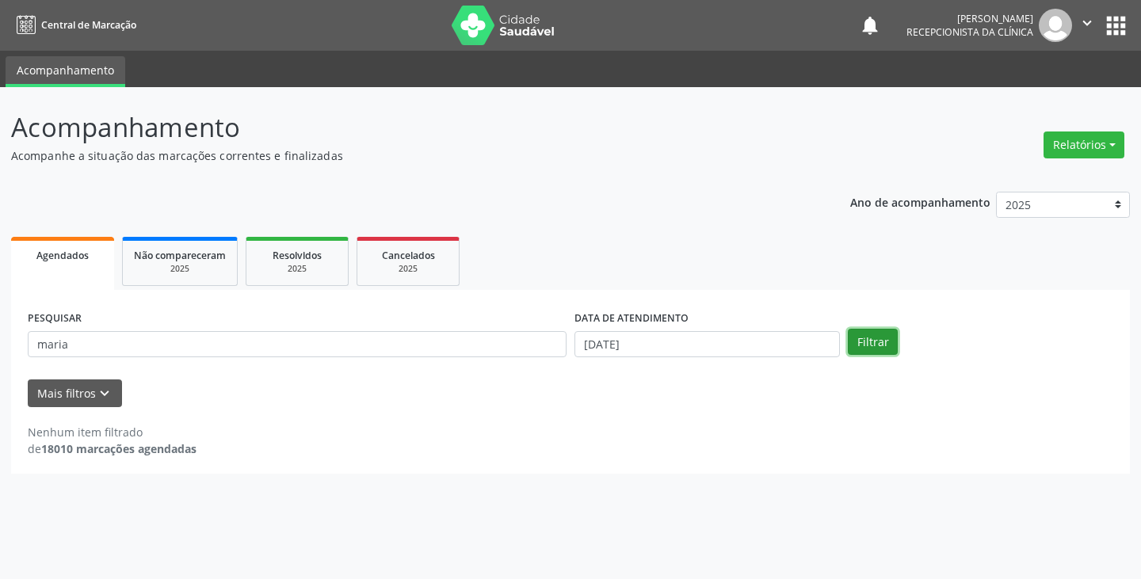
click at [887, 340] on button "Filtrar" at bounding box center [873, 342] width 50 height 27
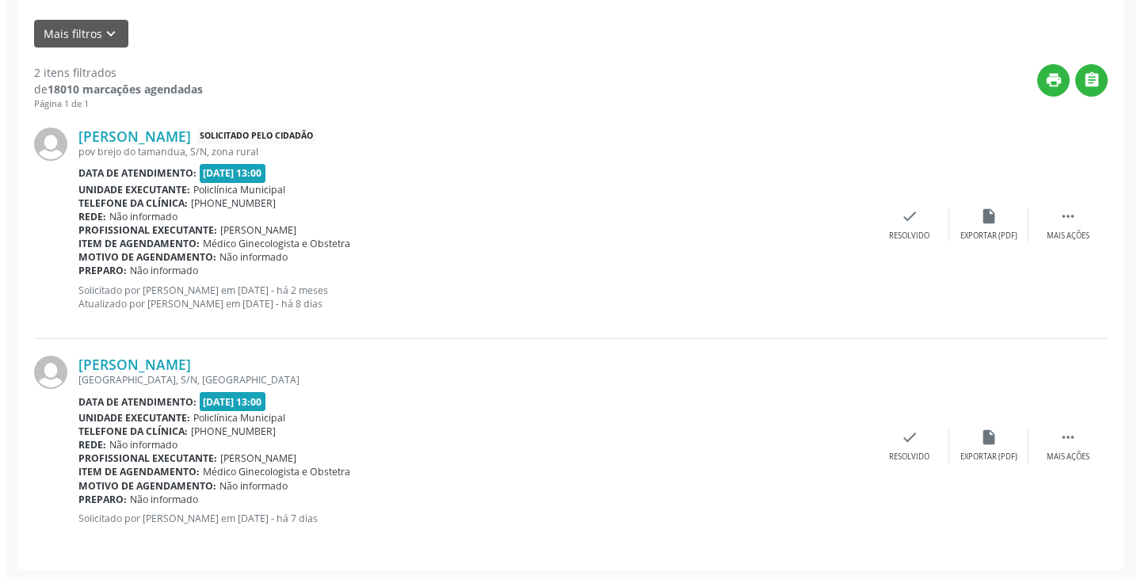
scroll to position [361, 0]
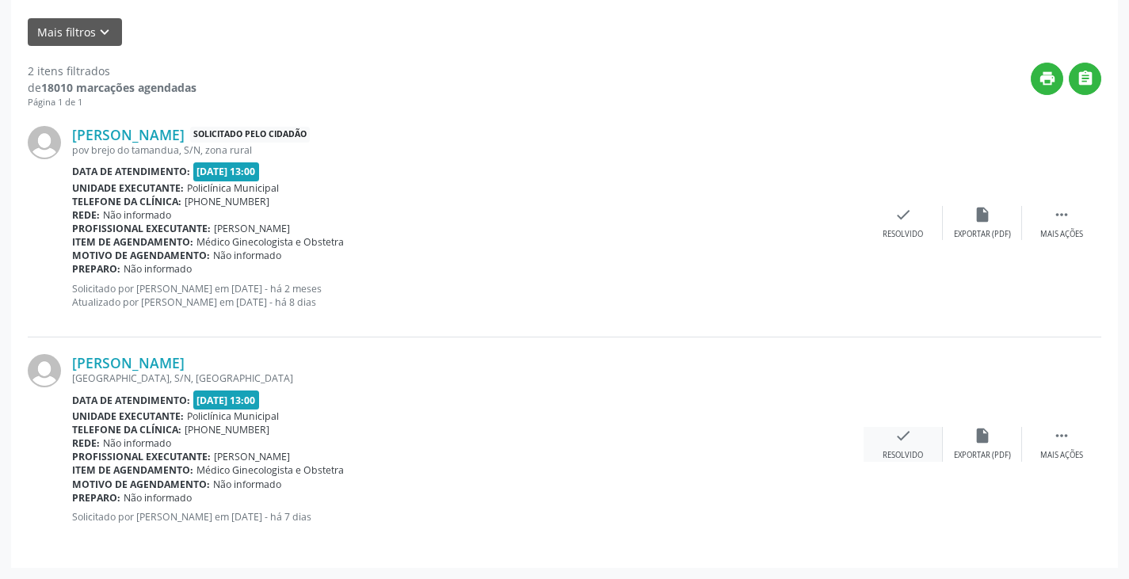
click at [902, 450] on div "Resolvido" at bounding box center [902, 455] width 40 height 11
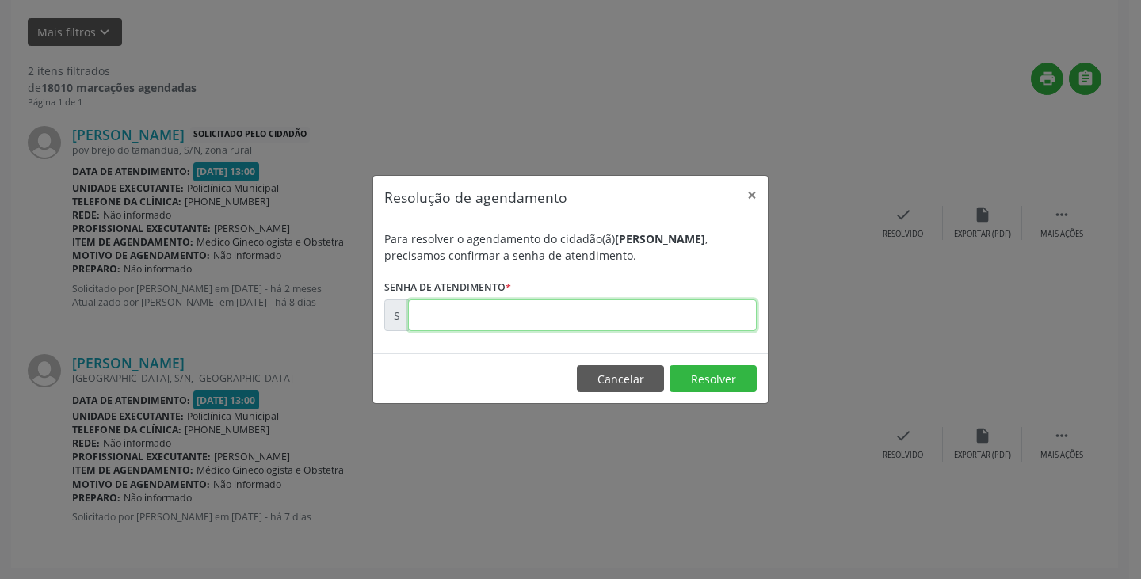
click at [505, 318] on input "text" at bounding box center [582, 315] width 349 height 32
type input "00177574"
click at [689, 385] on button "Resolver" at bounding box center [712, 378] width 87 height 27
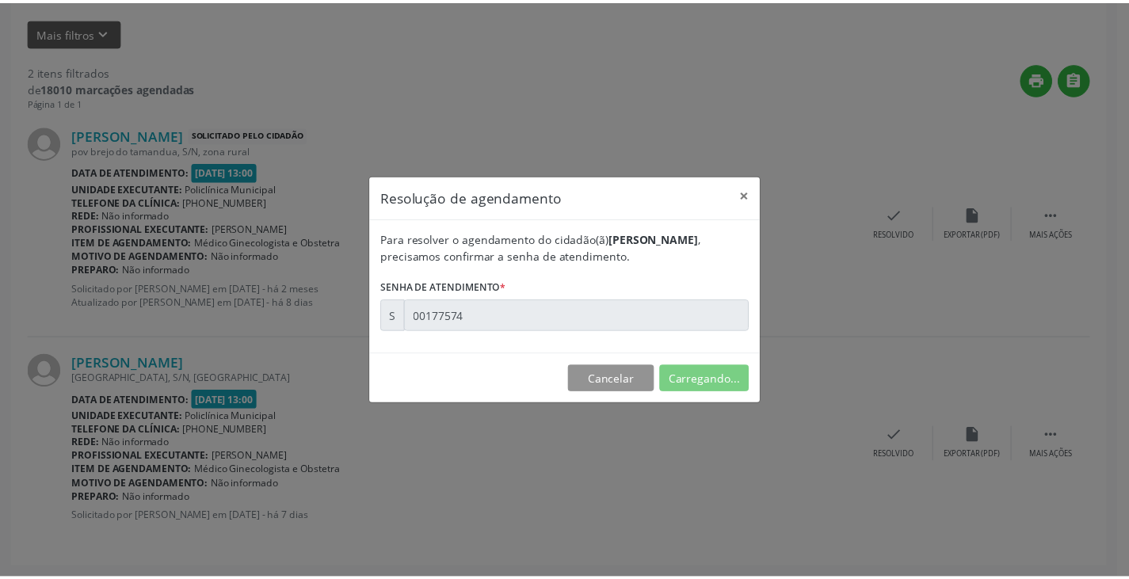
scroll to position [0, 0]
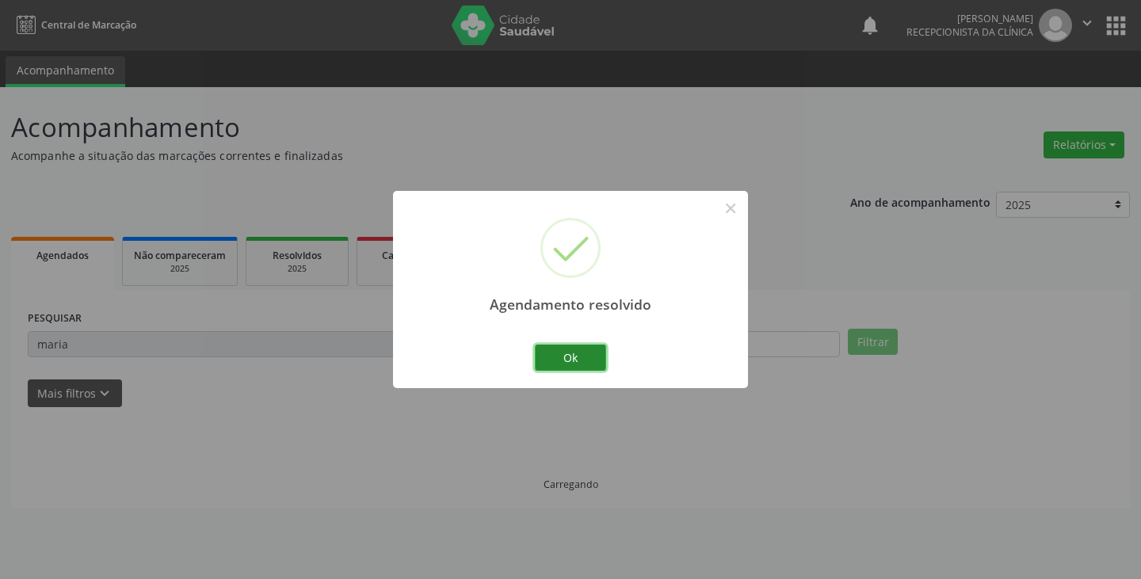
click at [560, 353] on button "Ok" at bounding box center [570, 358] width 71 height 27
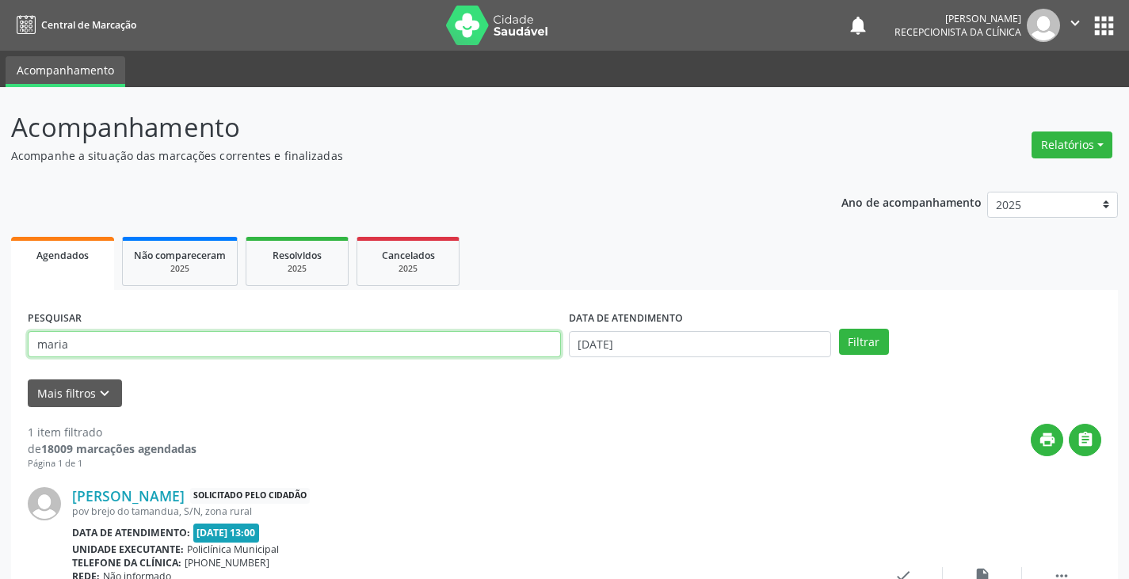
click at [360, 351] on input "maria" at bounding box center [294, 344] width 533 height 27
type input "m"
click at [360, 351] on input "text" at bounding box center [294, 344] width 533 height 27
type input "angelita"
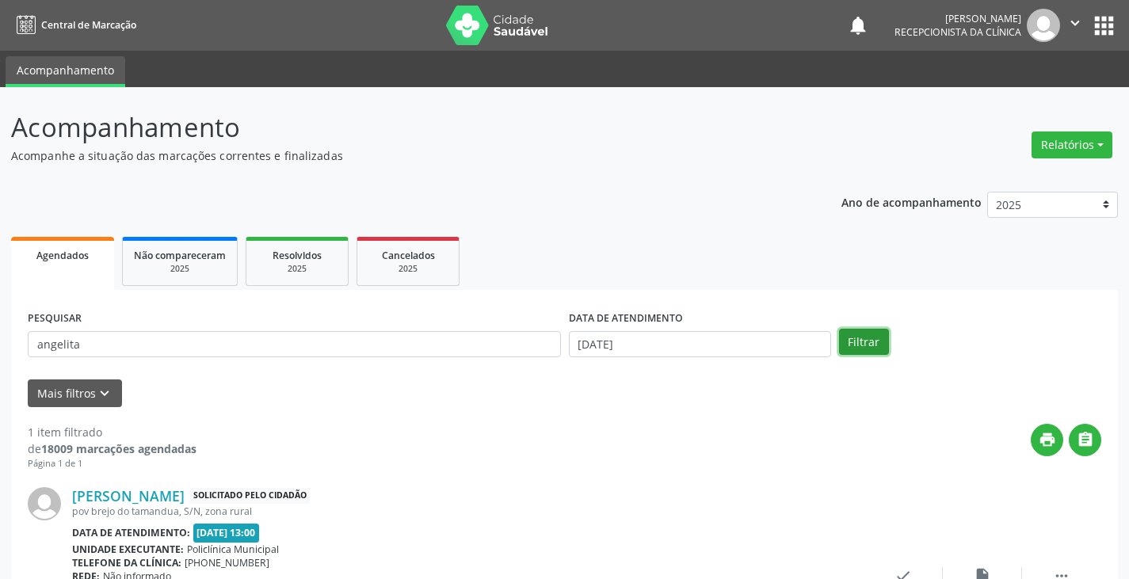
click at [870, 343] on button "Filtrar" at bounding box center [864, 342] width 50 height 27
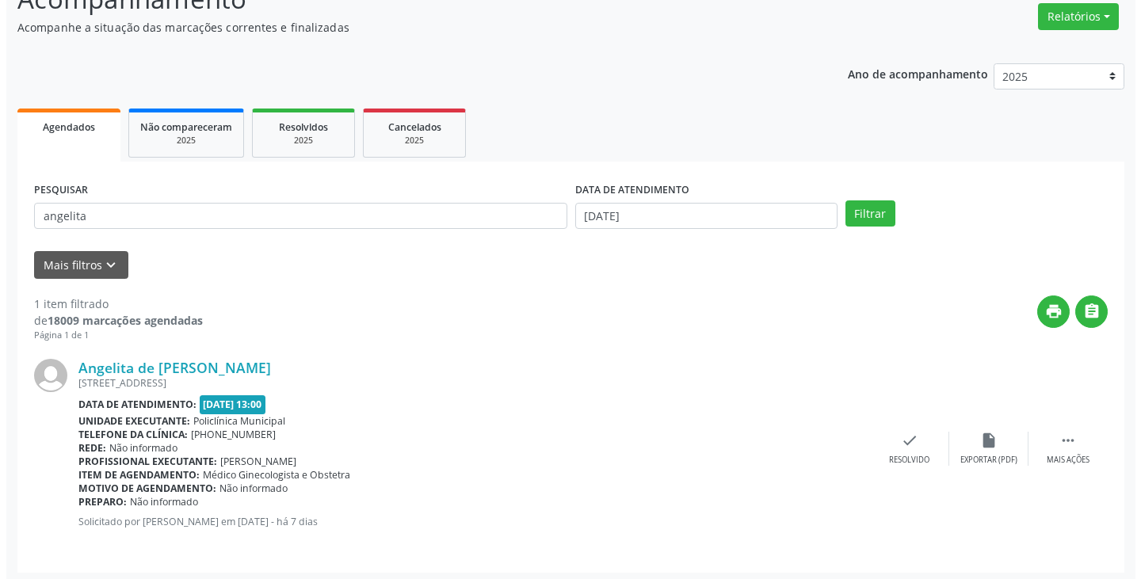
scroll to position [133, 0]
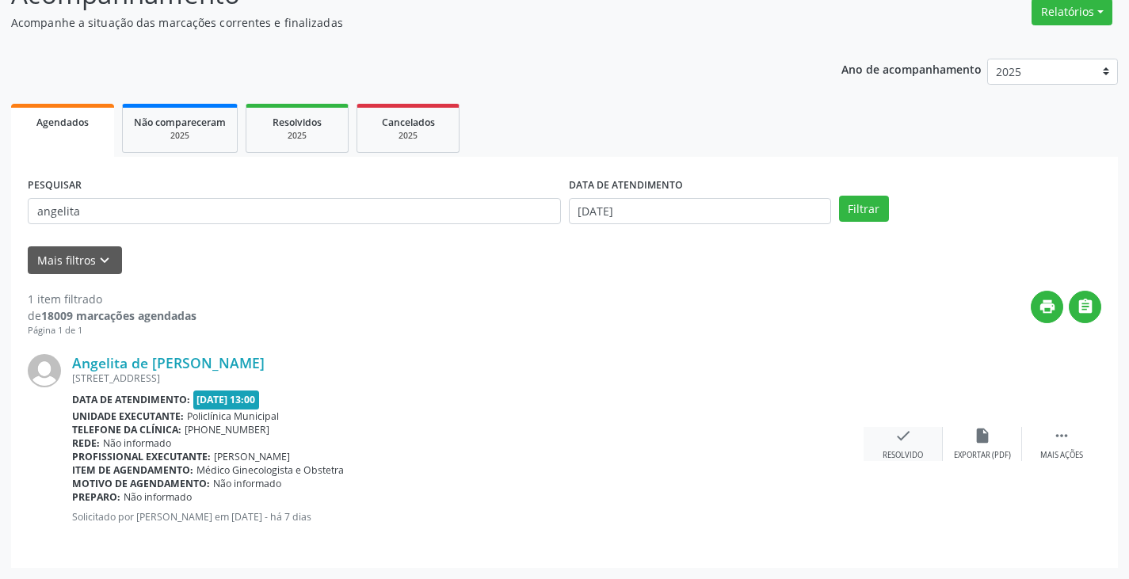
click at [900, 451] on div "Resolvido" at bounding box center [902, 455] width 40 height 11
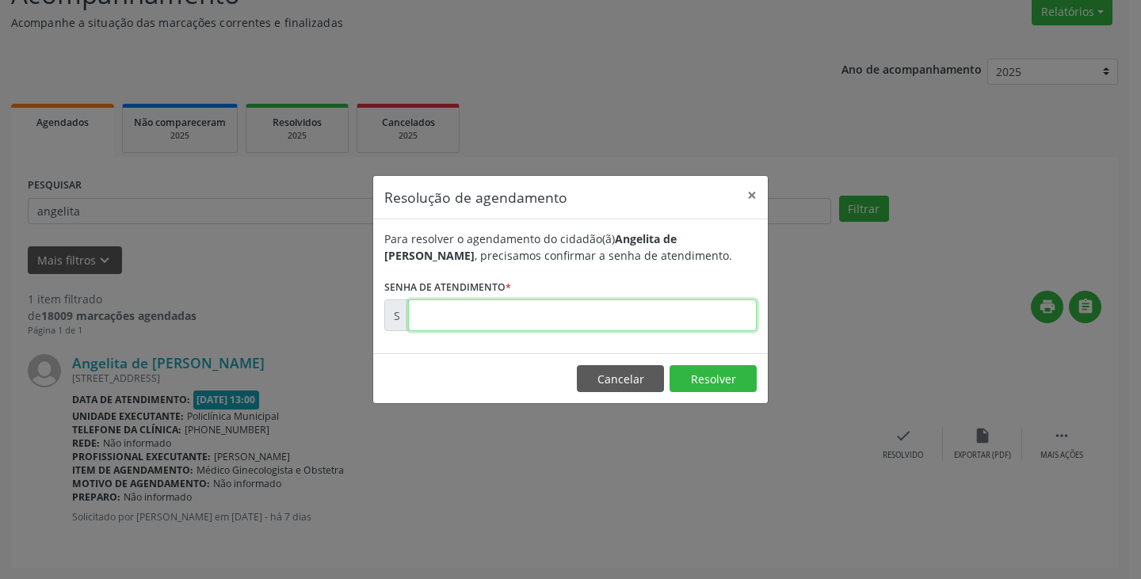
click at [530, 310] on input "text" at bounding box center [582, 315] width 349 height 32
type input "00177589"
click at [733, 379] on button "Resolver" at bounding box center [712, 378] width 87 height 27
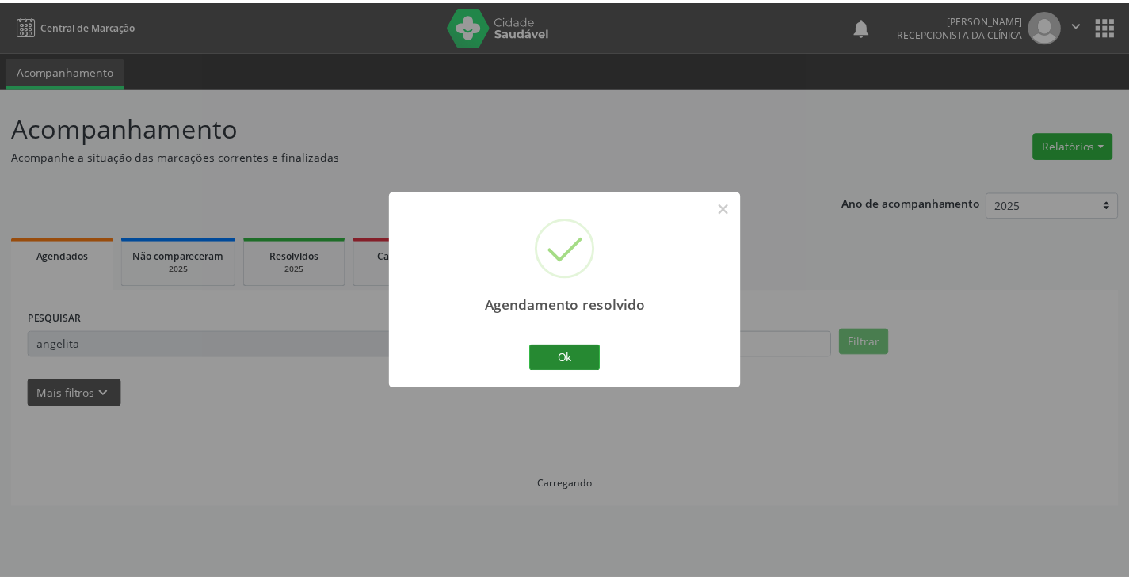
scroll to position [0, 0]
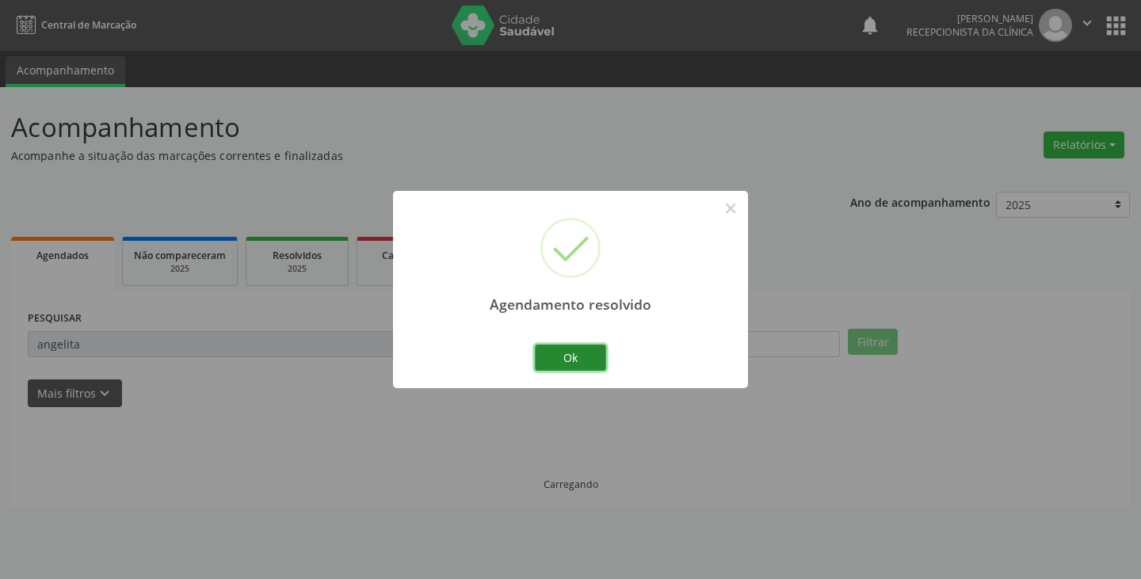
click at [553, 355] on button "Ok" at bounding box center [570, 358] width 71 height 27
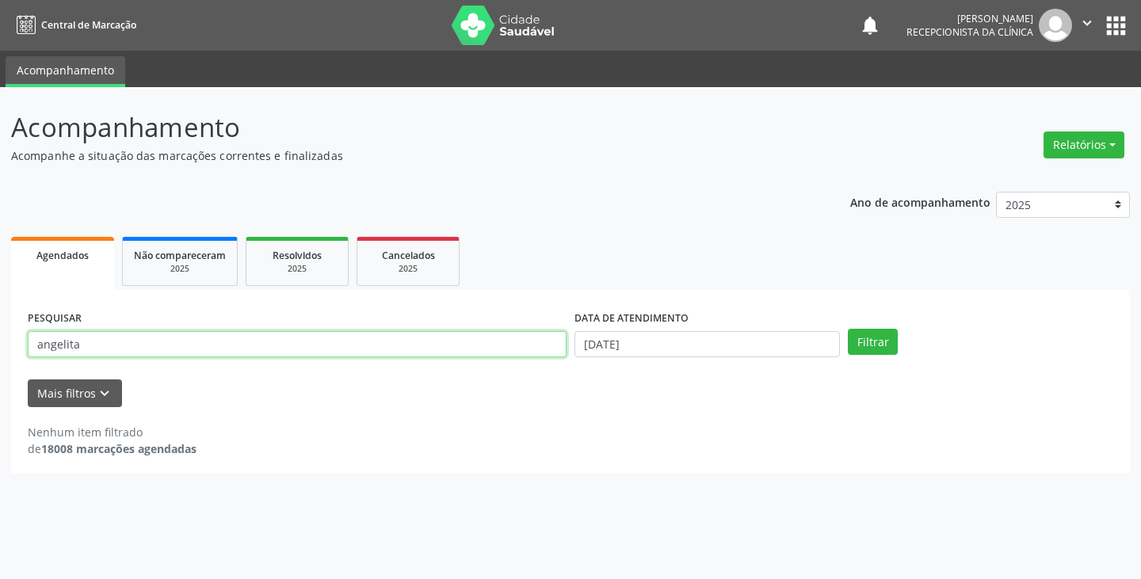
click at [431, 354] on input "angelita" at bounding box center [297, 344] width 539 height 27
type input "a"
type input "sandra"
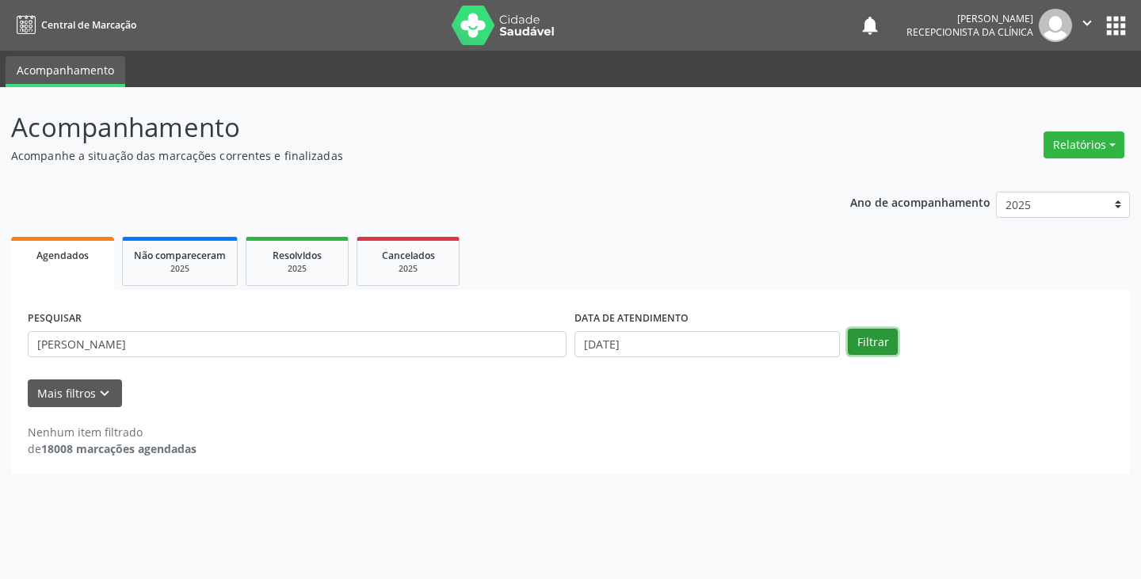
click at [871, 343] on button "Filtrar" at bounding box center [873, 342] width 50 height 27
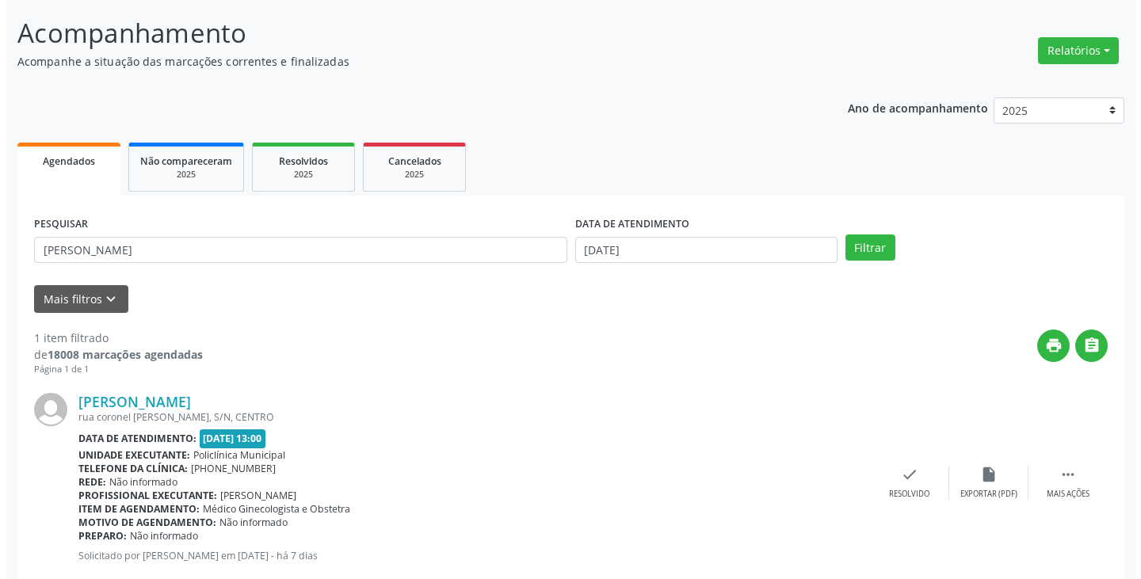
scroll to position [133, 0]
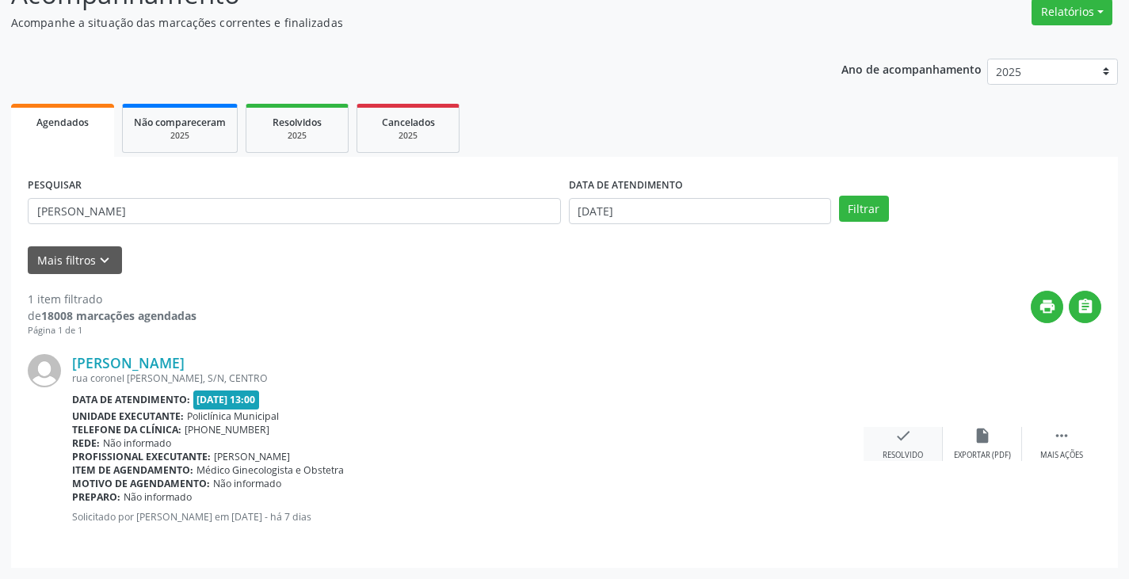
click at [906, 441] on icon "check" at bounding box center [902, 435] width 17 height 17
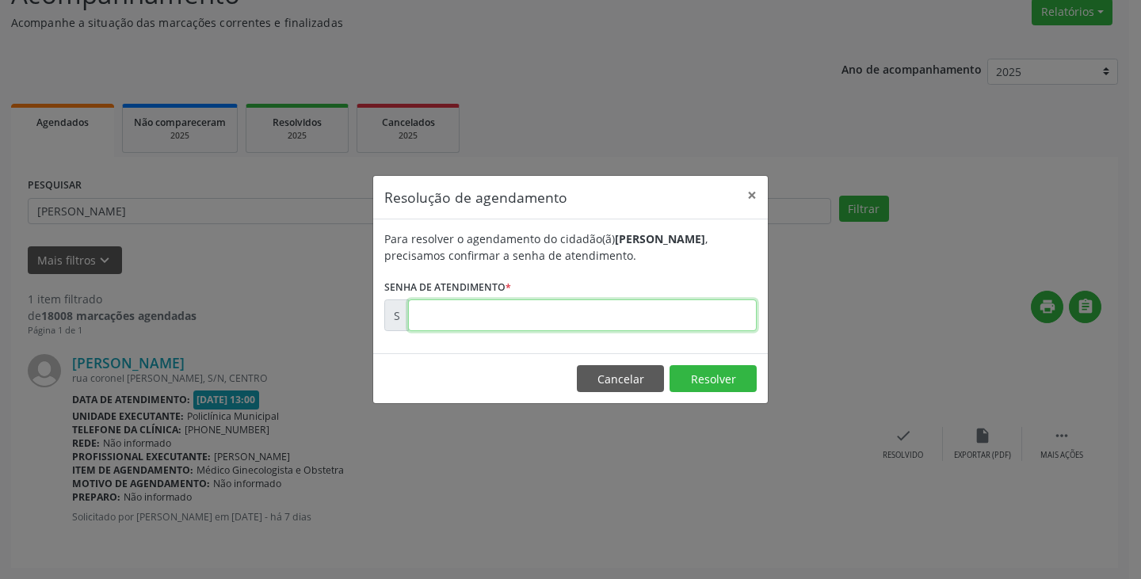
click at [511, 304] on input "text" at bounding box center [582, 315] width 349 height 32
type input "00177925"
click at [737, 383] on button "Resolver" at bounding box center [712, 378] width 87 height 27
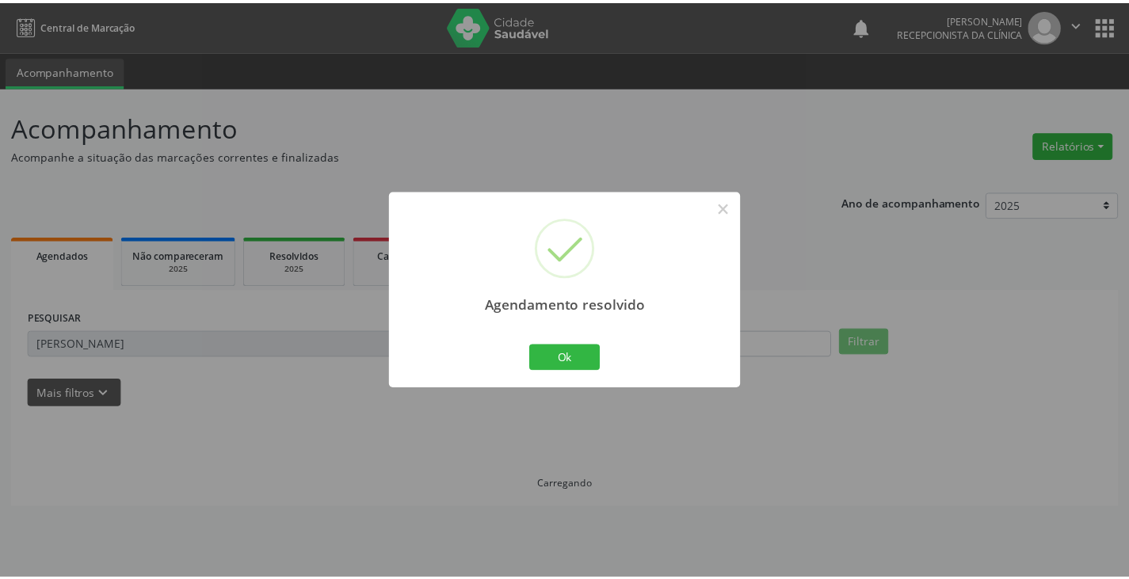
scroll to position [0, 0]
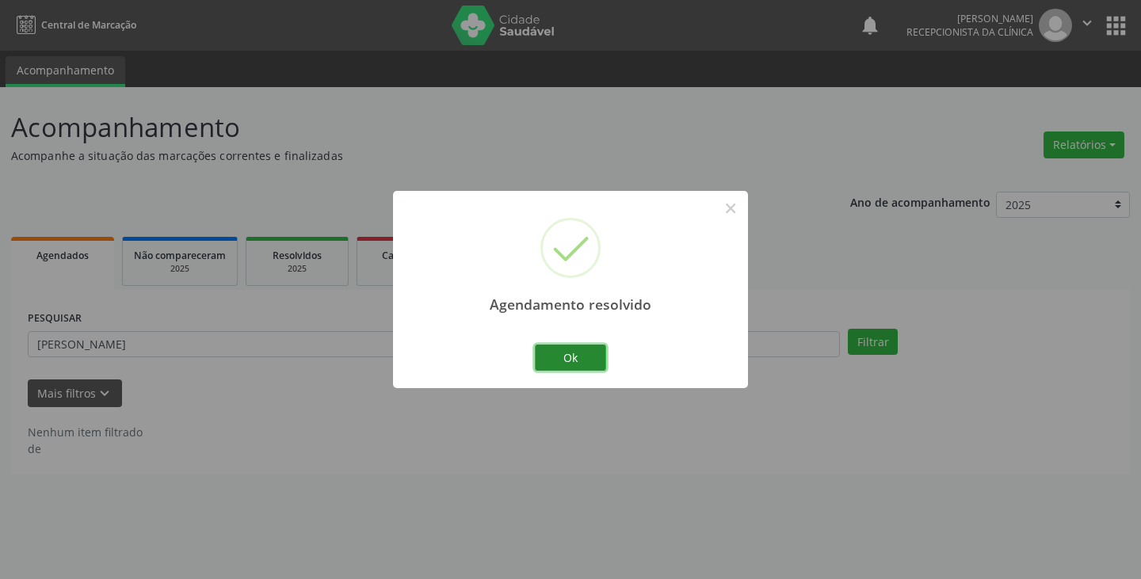
click at [596, 371] on button "Ok" at bounding box center [570, 358] width 71 height 27
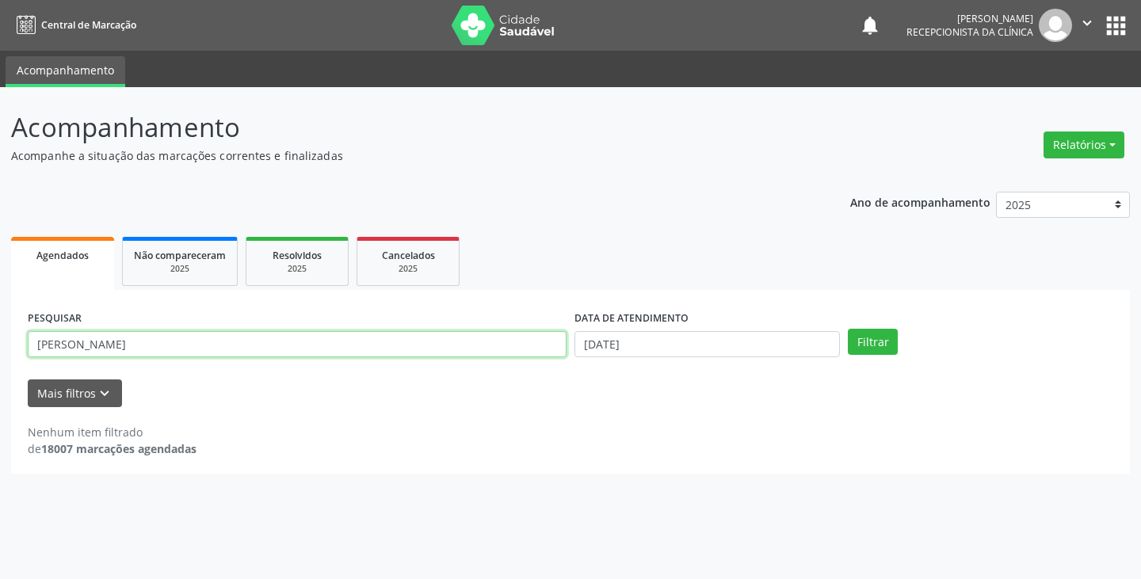
click at [212, 337] on input "sandra" at bounding box center [297, 344] width 539 height 27
type input "s"
type input "m"
type input "neuma"
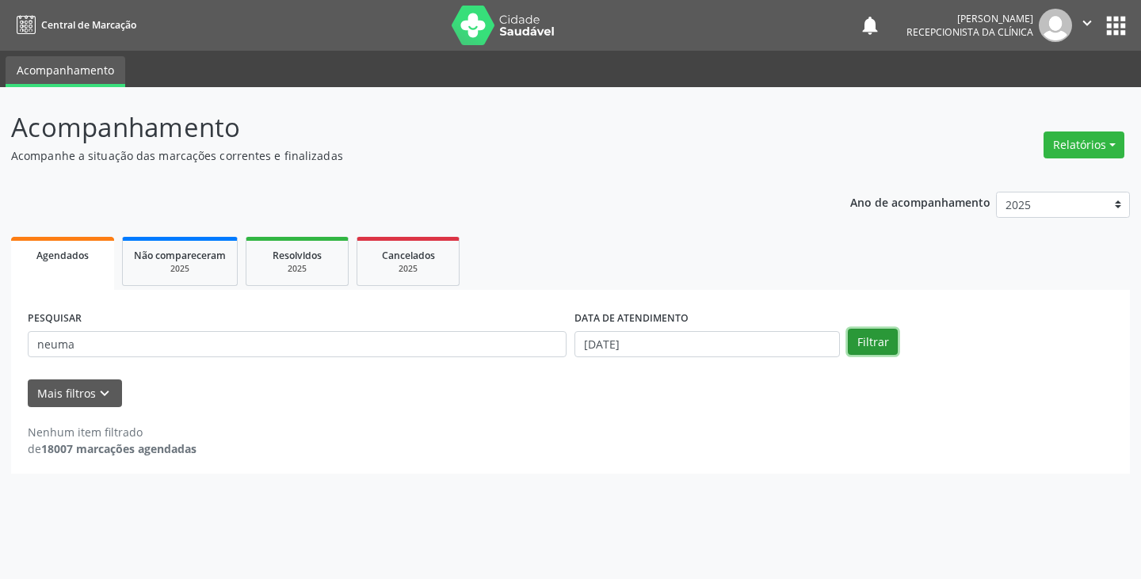
click at [881, 339] on button "Filtrar" at bounding box center [873, 342] width 50 height 27
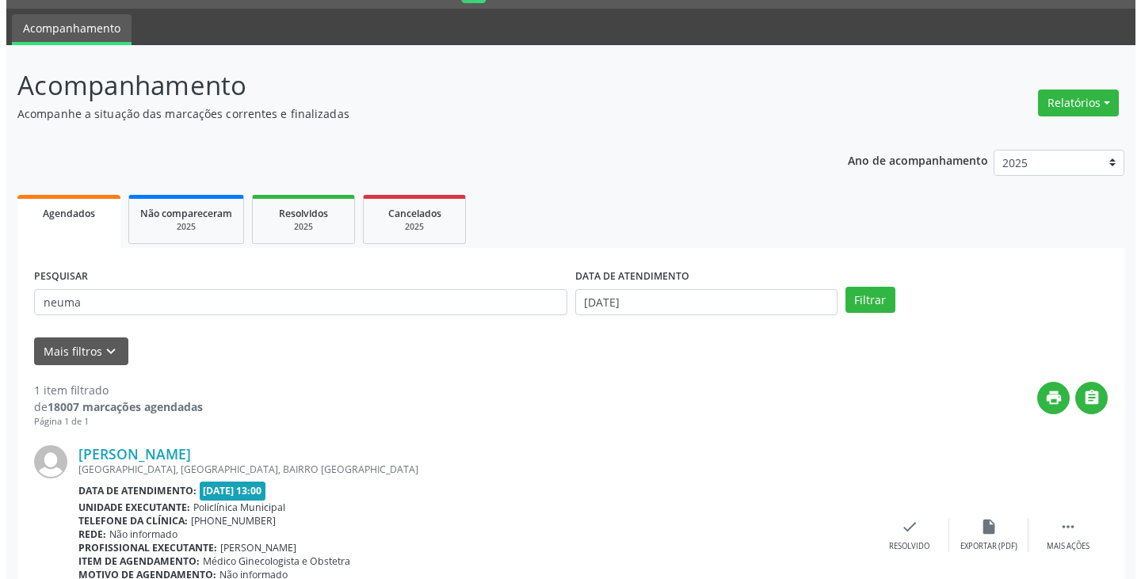
scroll to position [133, 0]
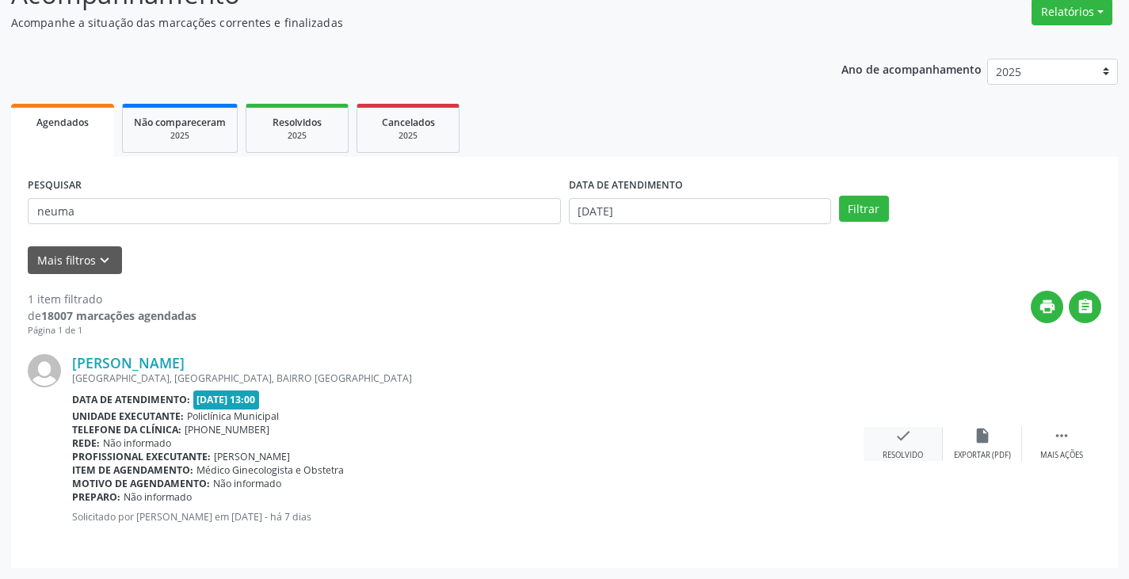
click at [903, 458] on div "Resolvido" at bounding box center [902, 455] width 40 height 11
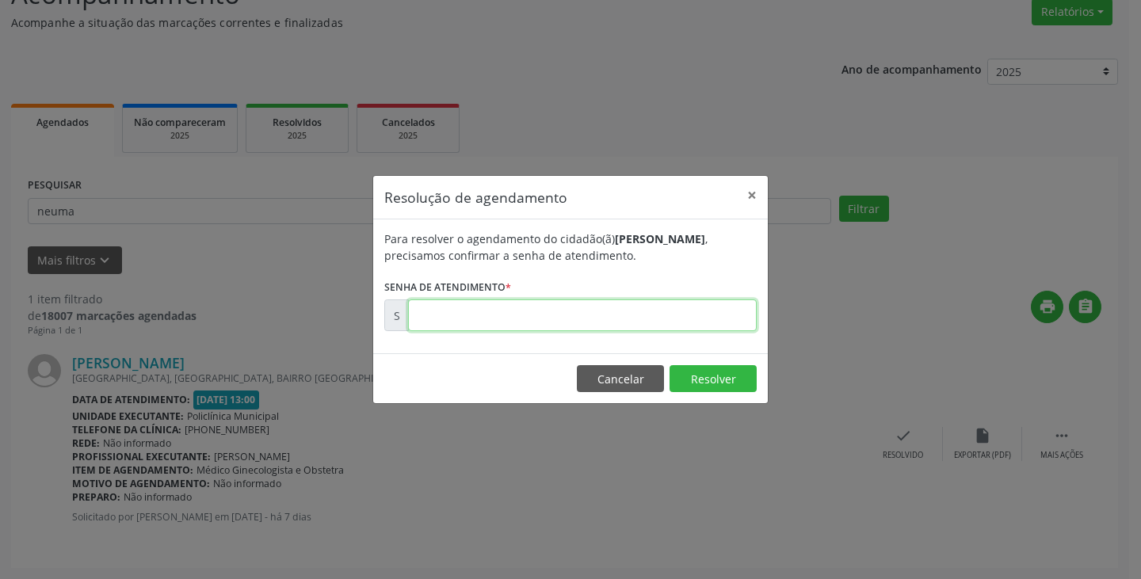
click at [619, 305] on input "text" at bounding box center [582, 315] width 349 height 32
click at [633, 387] on button "Cancelar" at bounding box center [620, 378] width 87 height 27
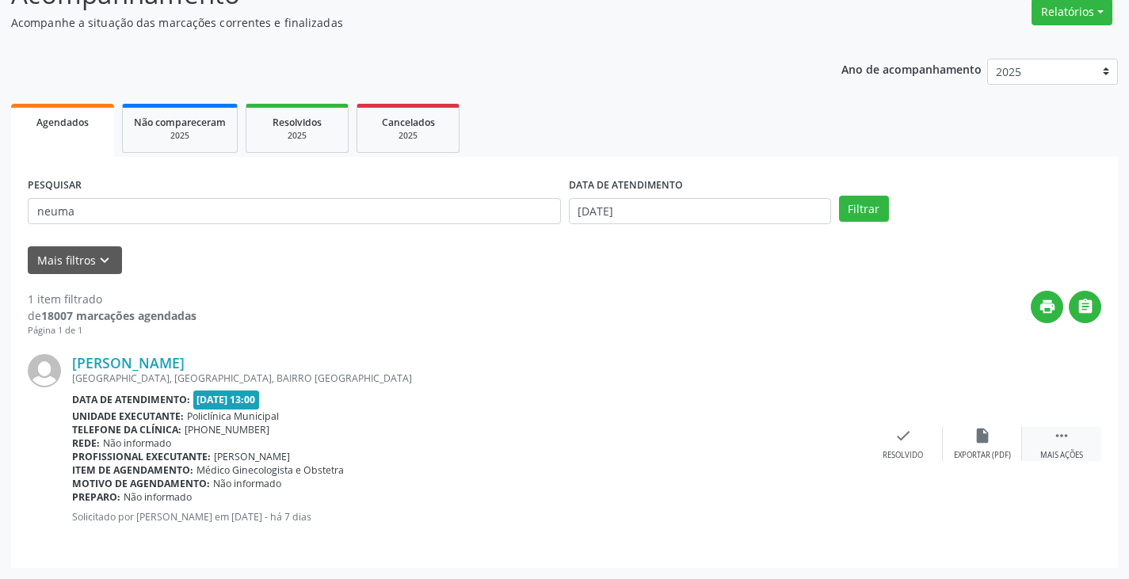
click at [1064, 449] on div " Mais ações" at bounding box center [1061, 444] width 79 height 34
click at [828, 446] on div "print Imprimir" at bounding box center [823, 444] width 79 height 34
click at [665, 436] on icon "check" at bounding box center [665, 435] width 17 height 17
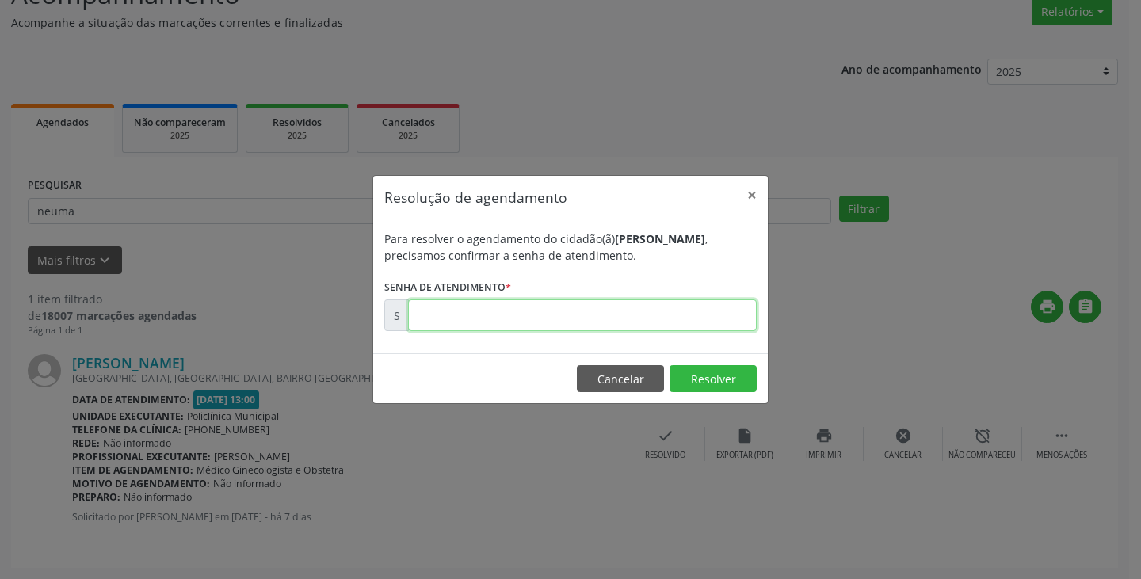
click at [589, 314] on input "text" at bounding box center [582, 315] width 349 height 32
type input "00177914"
click at [729, 380] on button "Resolver" at bounding box center [712, 378] width 87 height 27
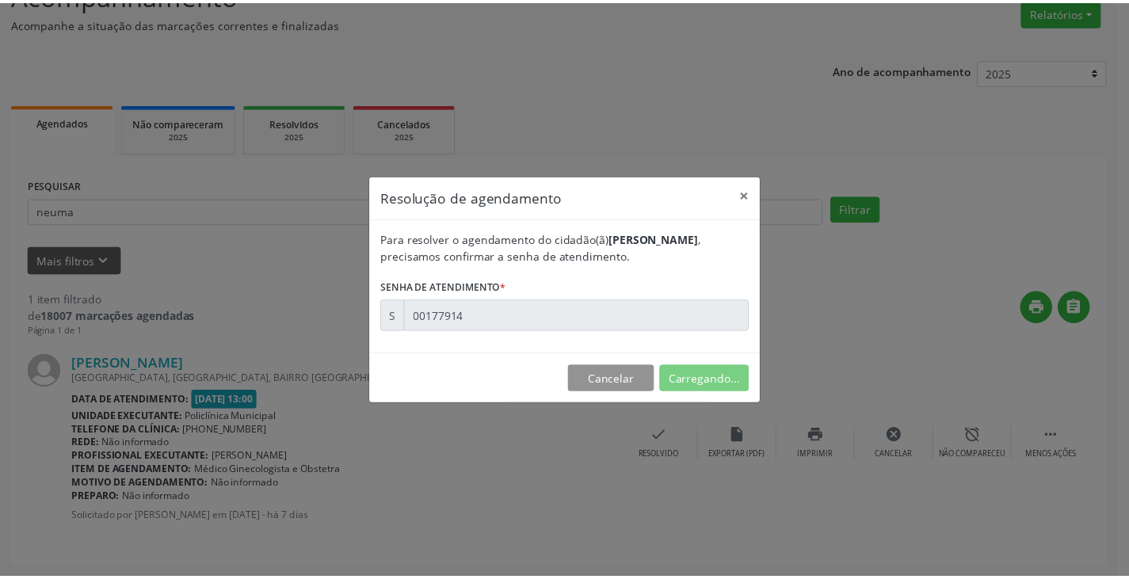
scroll to position [0, 0]
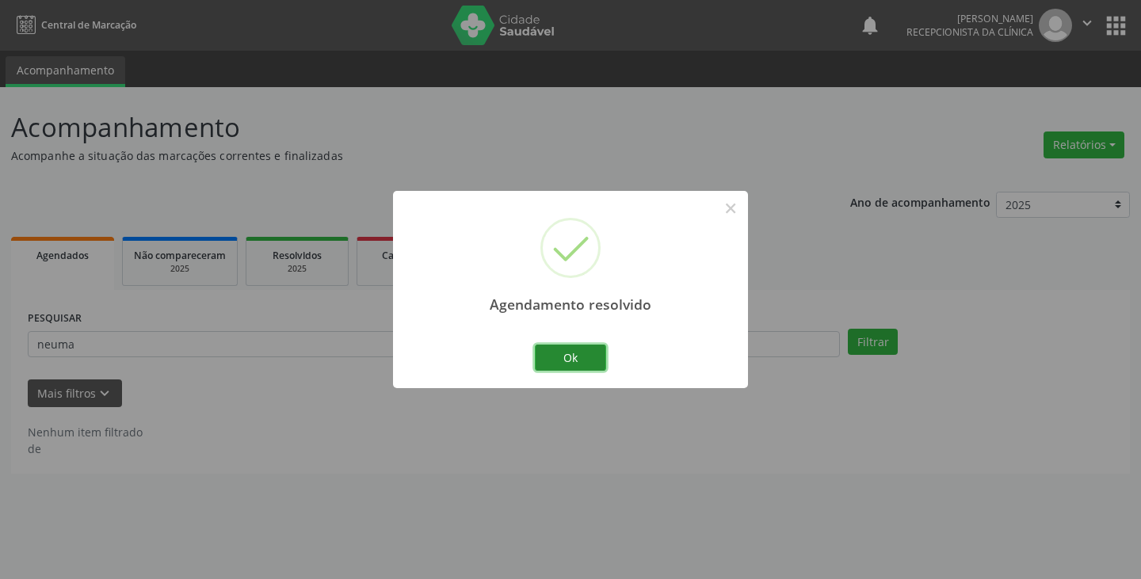
click at [562, 359] on button "Ok" at bounding box center [570, 358] width 71 height 27
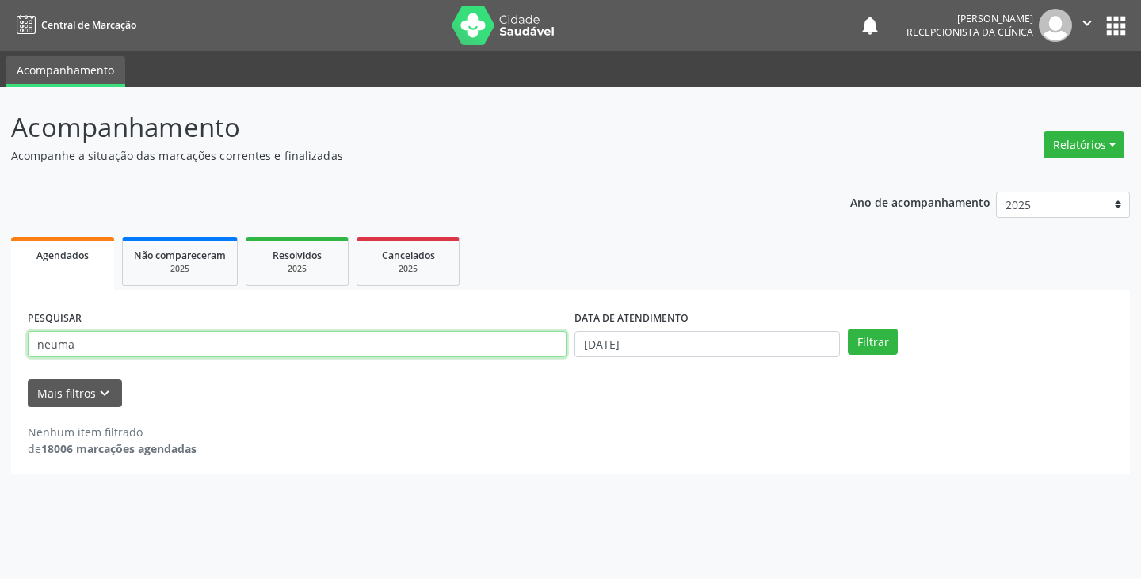
click at [227, 349] on input "neuma" at bounding box center [297, 344] width 539 height 27
type input "n"
type input "lindacy"
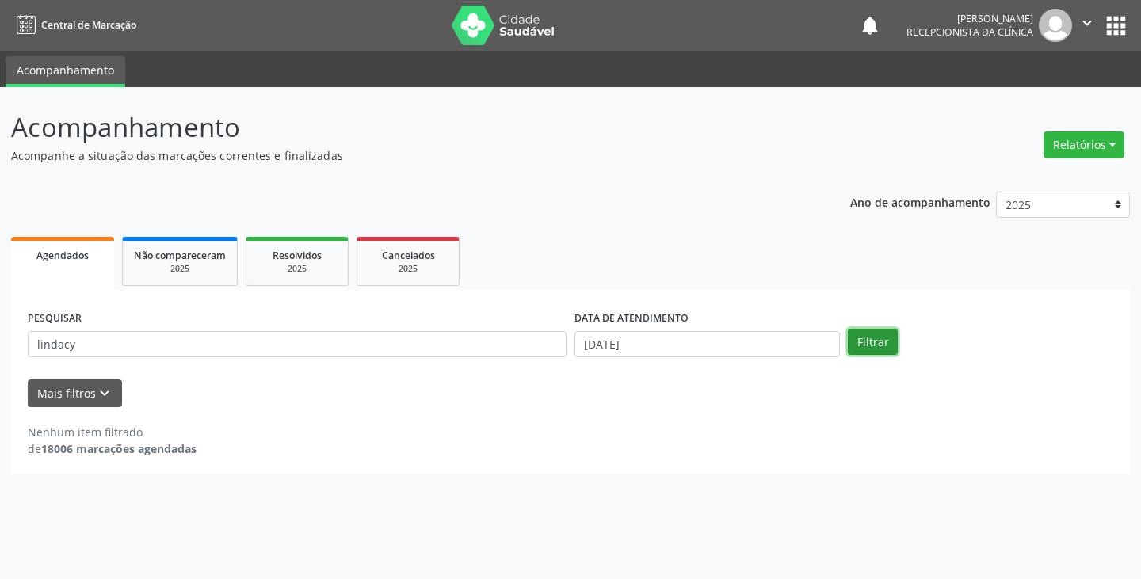
click at [867, 348] on button "Filtrar" at bounding box center [873, 342] width 50 height 27
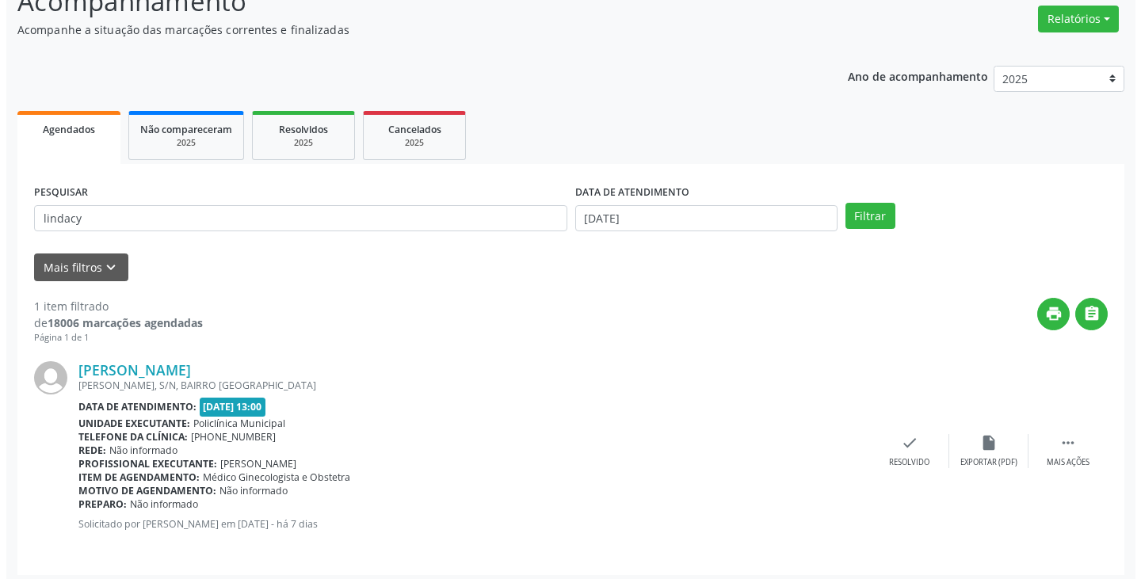
scroll to position [133, 0]
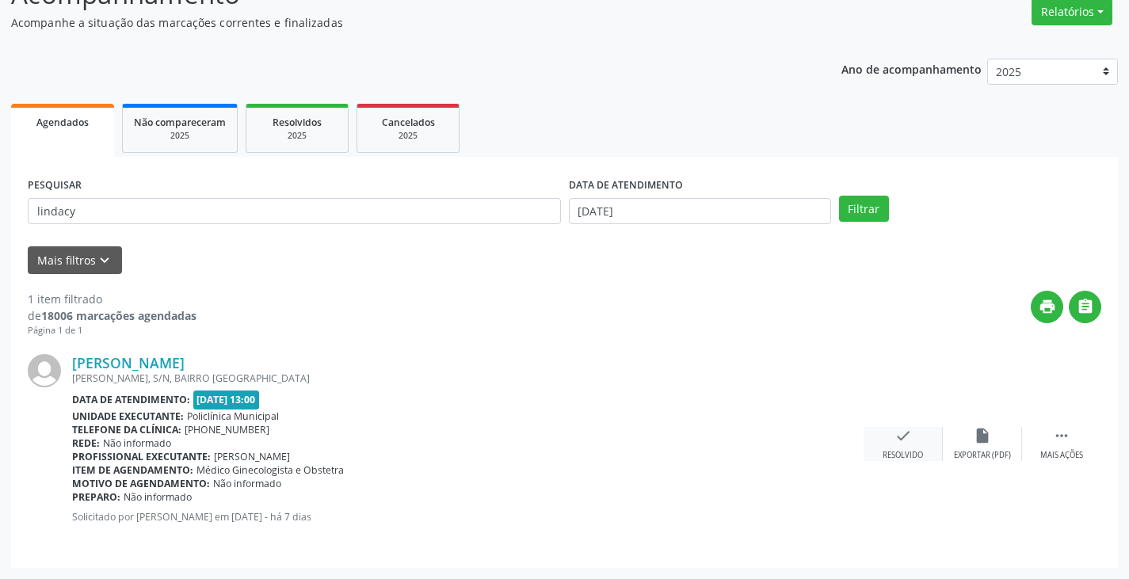
click at [895, 456] on div "Resolvido" at bounding box center [902, 455] width 40 height 11
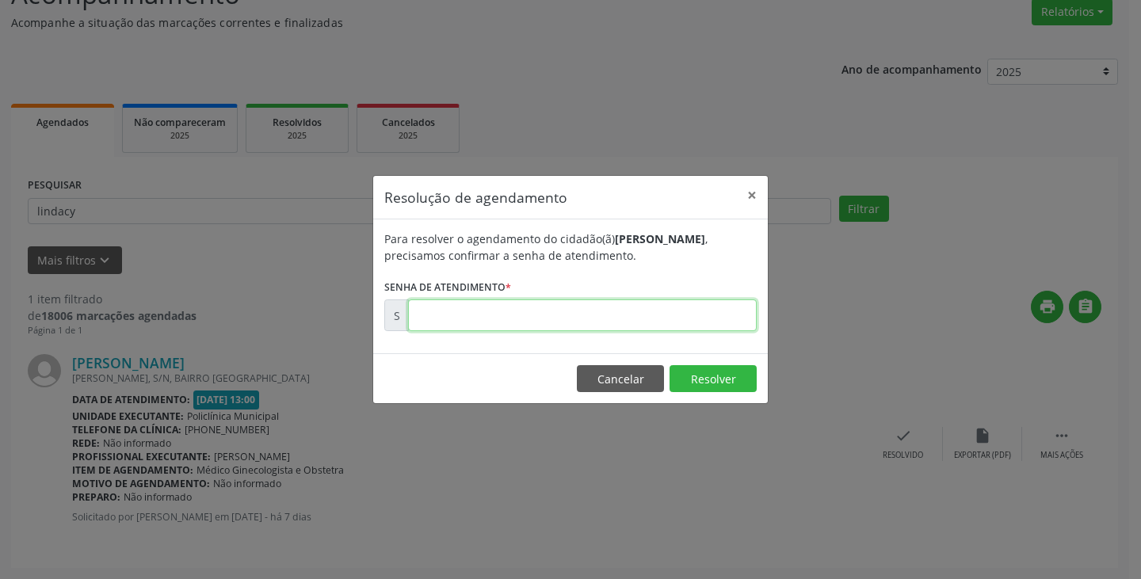
click at [467, 321] on input "text" at bounding box center [582, 315] width 349 height 32
click at [448, 326] on input "text" at bounding box center [582, 315] width 349 height 32
click at [702, 371] on button "Resolver" at bounding box center [712, 378] width 87 height 27
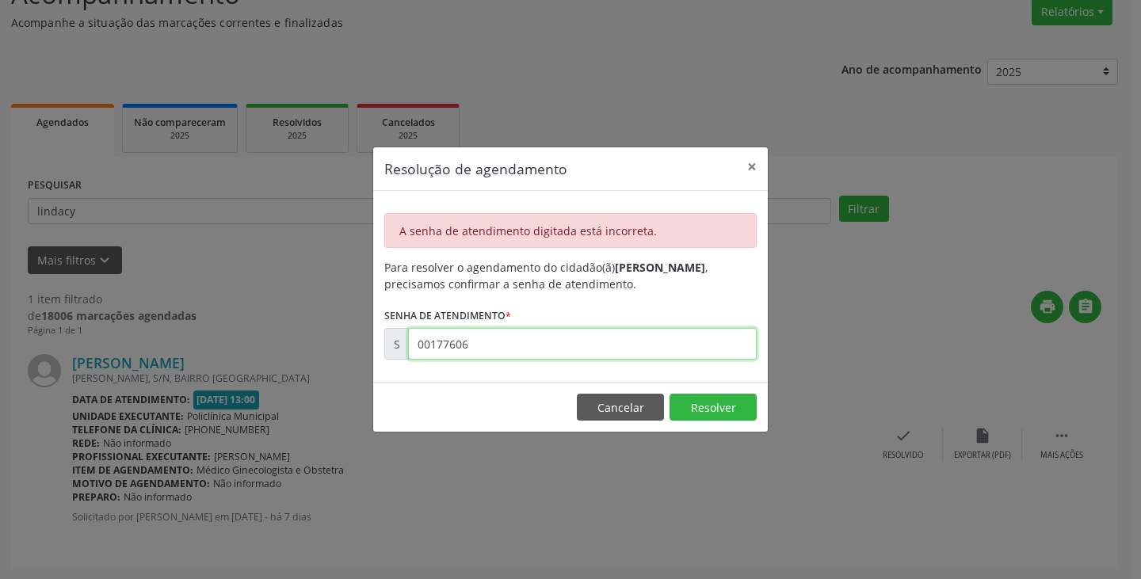
click at [492, 339] on input "00177606" at bounding box center [582, 344] width 349 height 32
type input "0"
type input "00177609"
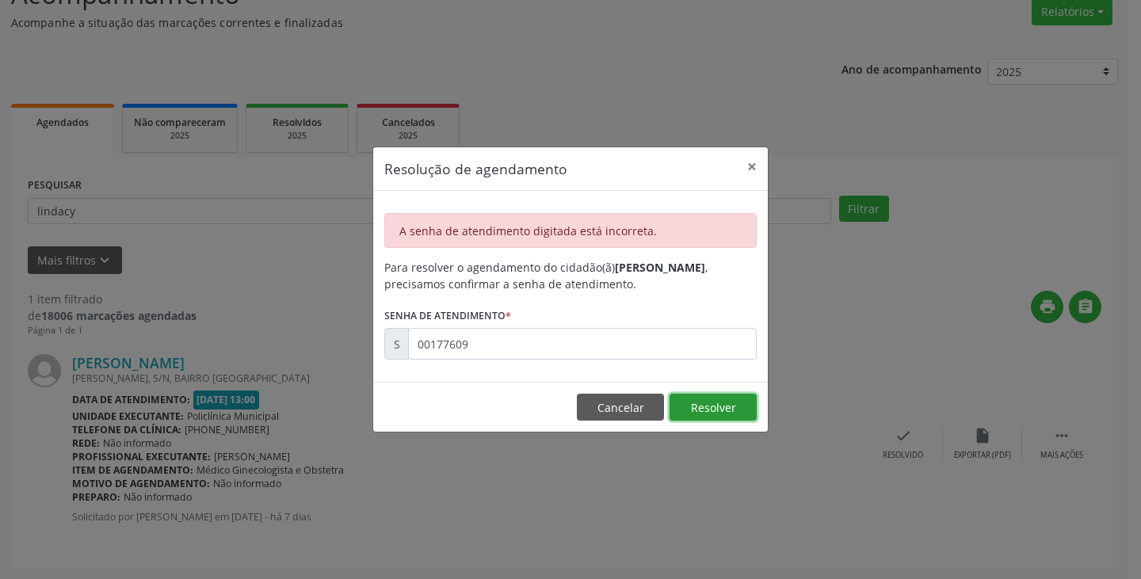
click at [717, 406] on button "Resolver" at bounding box center [712, 407] width 87 height 27
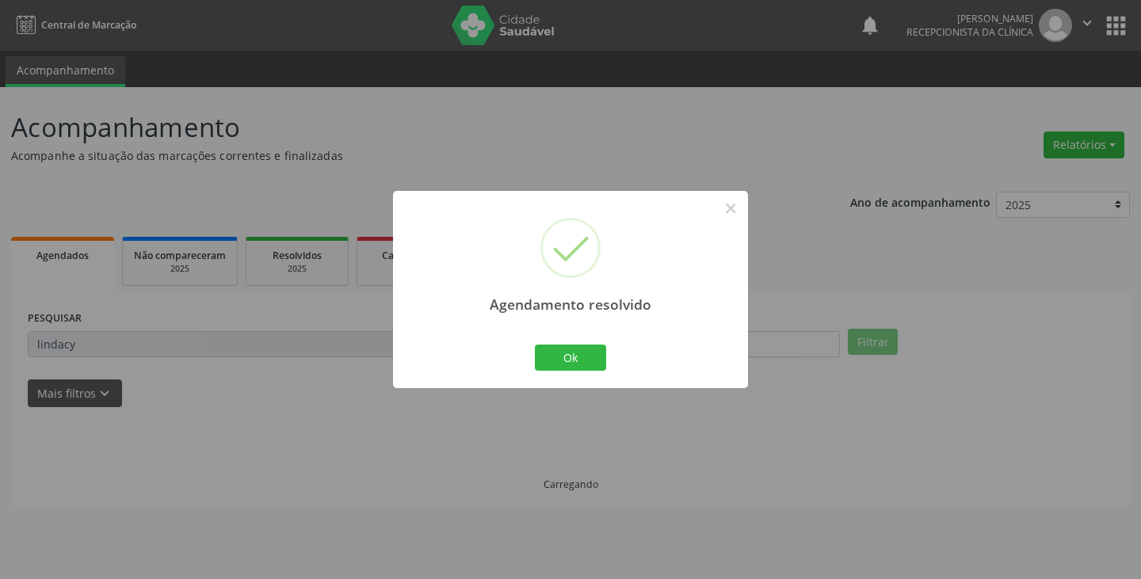
scroll to position [0, 0]
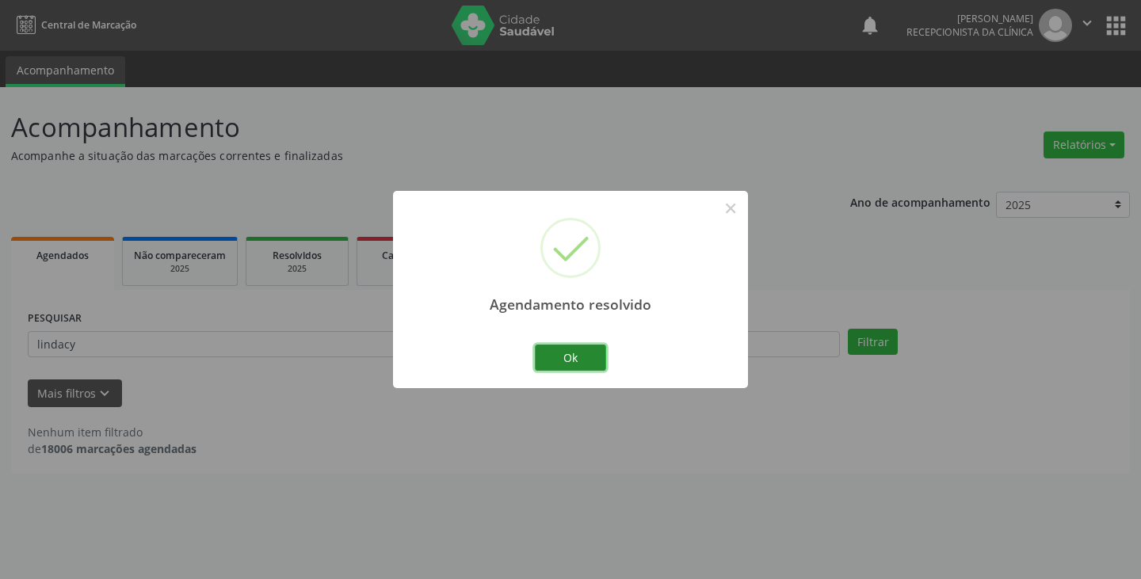
click at [583, 362] on button "Ok" at bounding box center [570, 358] width 71 height 27
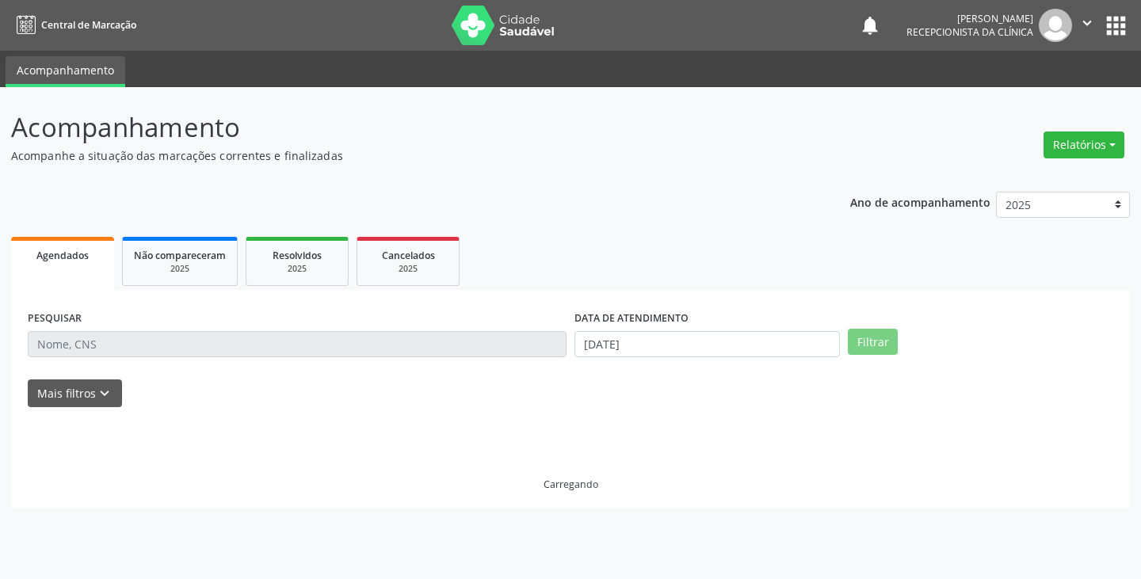
click at [449, 288] on ul "Agendados Não compareceram 2025 Resolvidos 2025 Cancelados 2025" at bounding box center [570, 261] width 1118 height 57
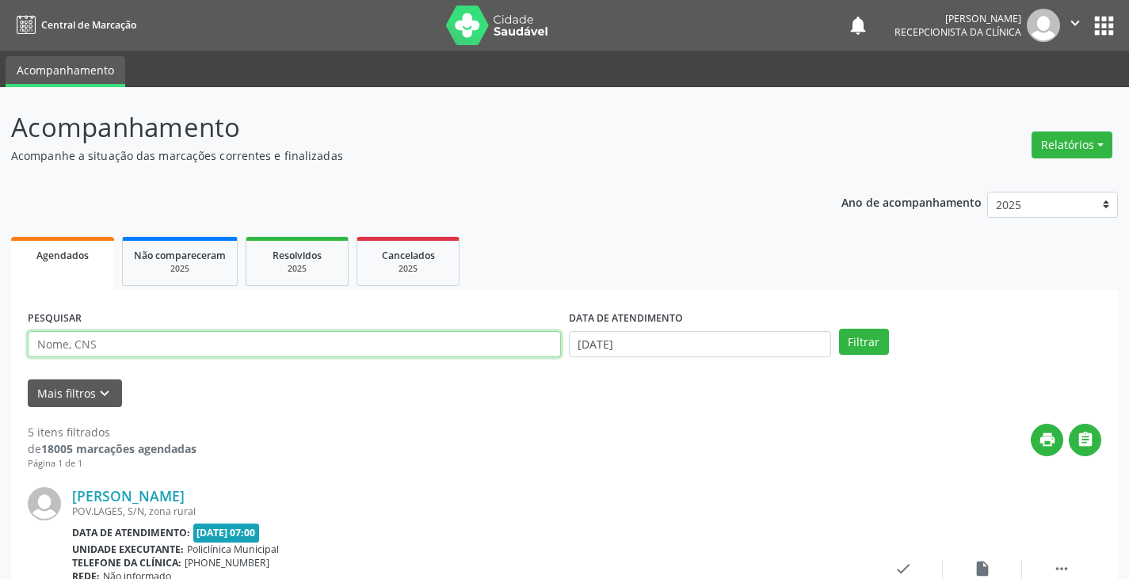
click at [433, 349] on input "text" at bounding box center [294, 344] width 533 height 27
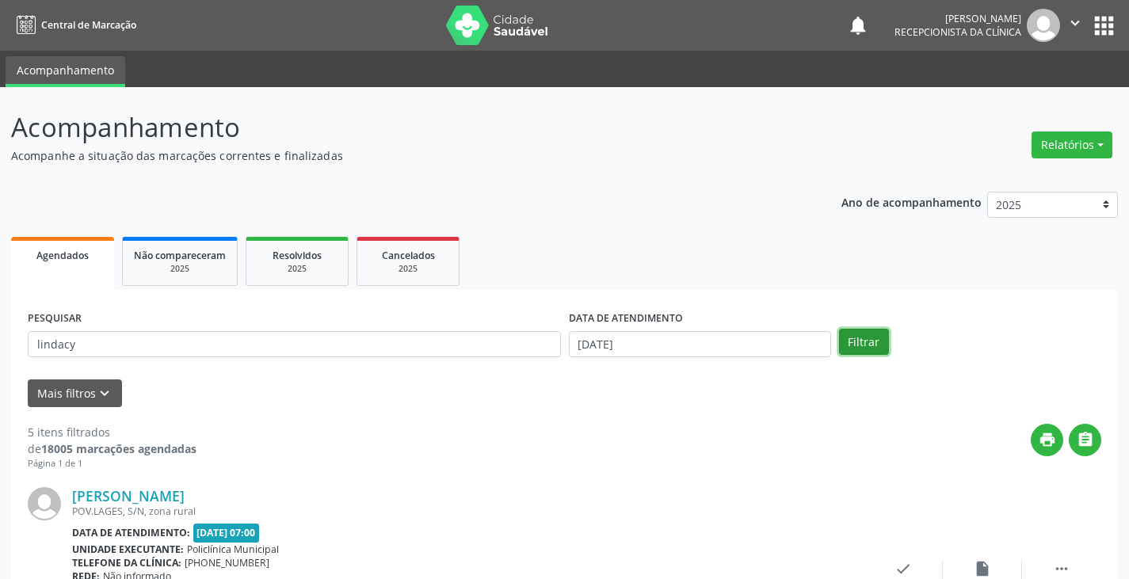
click at [868, 333] on button "Filtrar" at bounding box center [864, 342] width 50 height 27
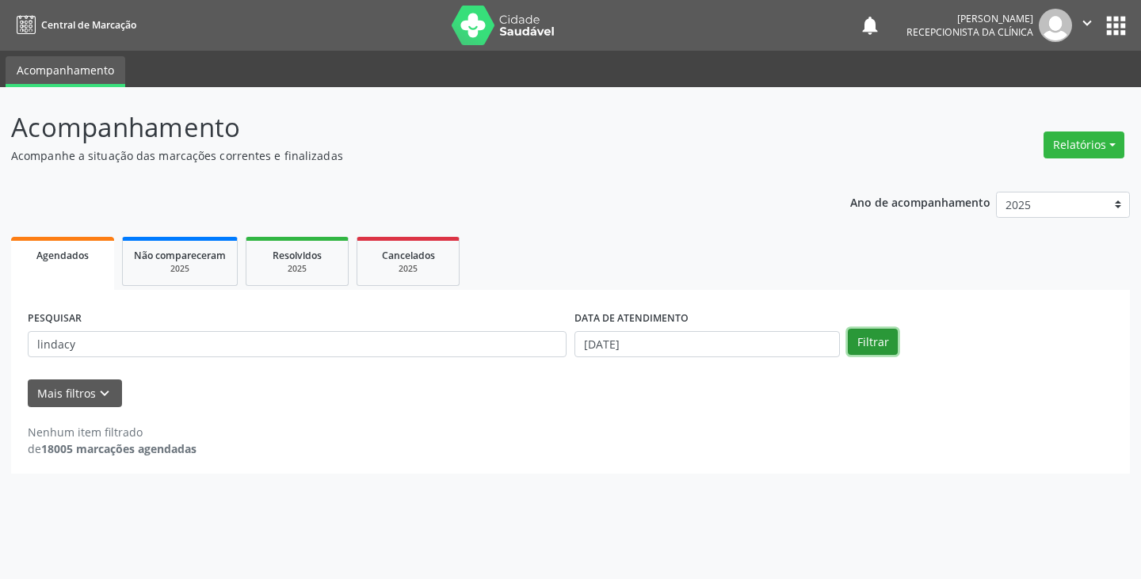
click at [882, 333] on button "Filtrar" at bounding box center [873, 342] width 50 height 27
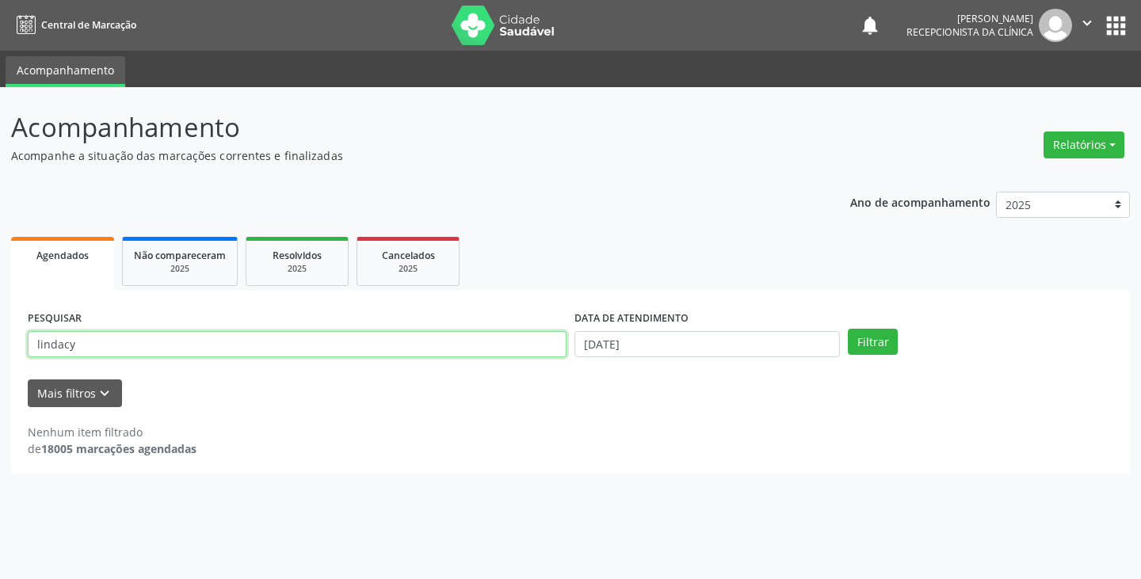
click at [280, 351] on input "lindacy" at bounding box center [297, 344] width 539 height 27
type input "l"
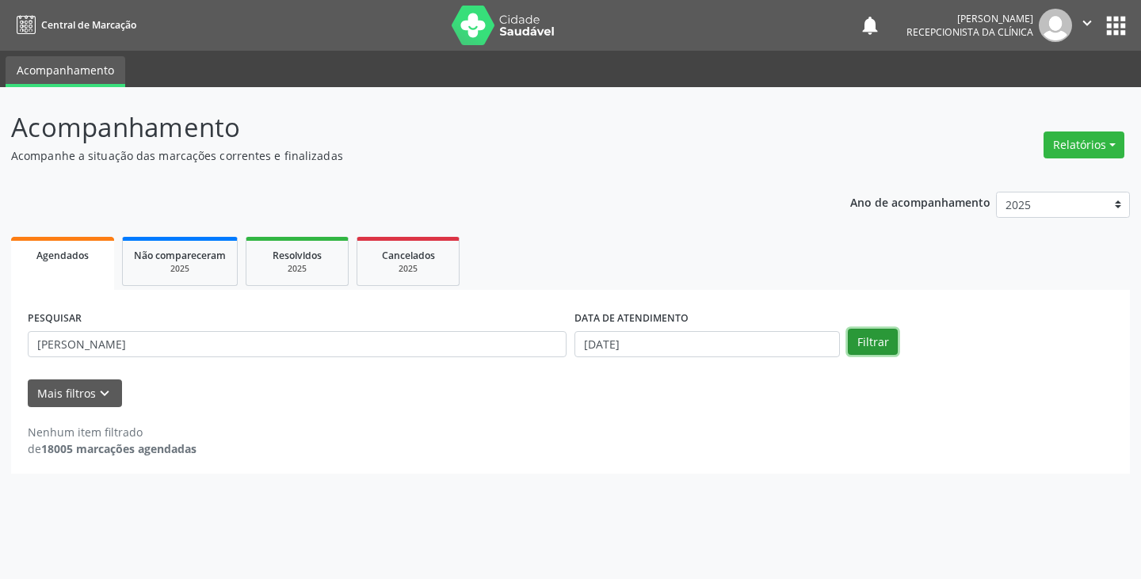
click at [869, 334] on button "Filtrar" at bounding box center [873, 342] width 50 height 27
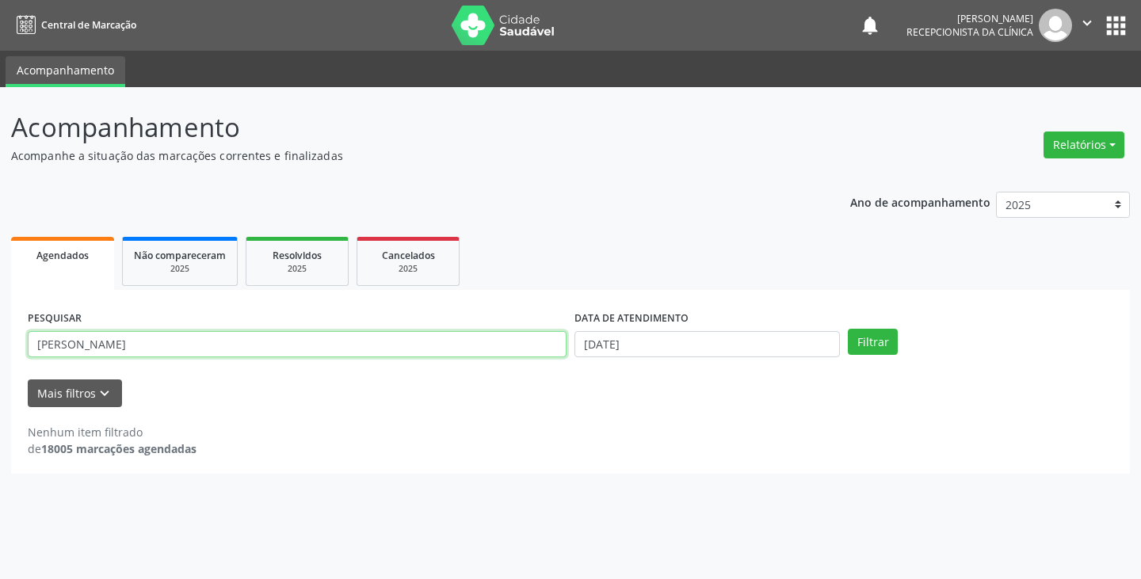
click at [122, 344] on input "[PERSON_NAME]" at bounding box center [297, 344] width 539 height 27
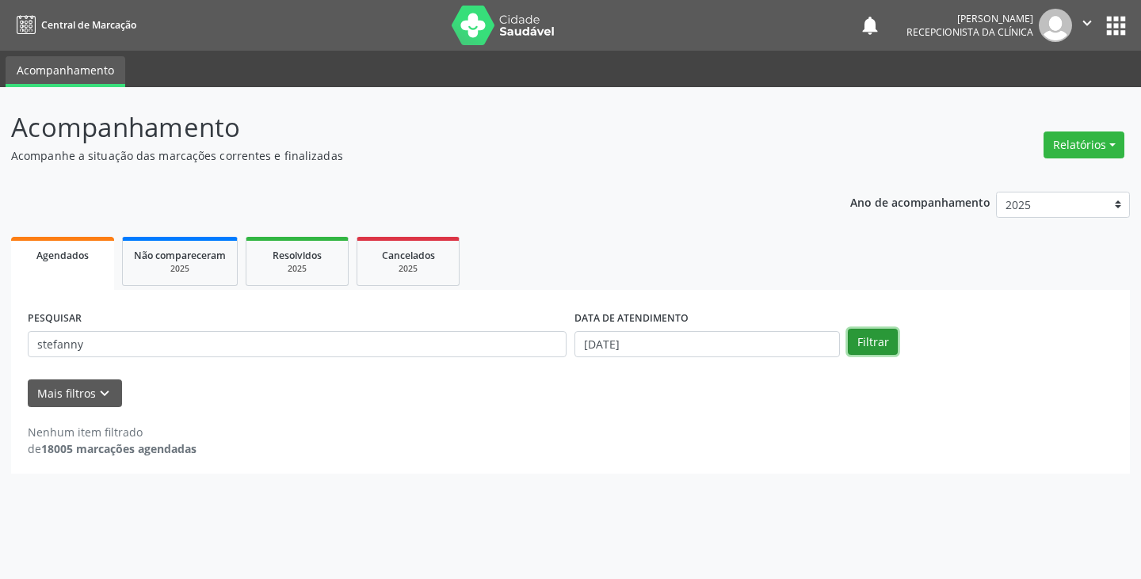
click at [883, 330] on button "Filtrar" at bounding box center [873, 342] width 50 height 27
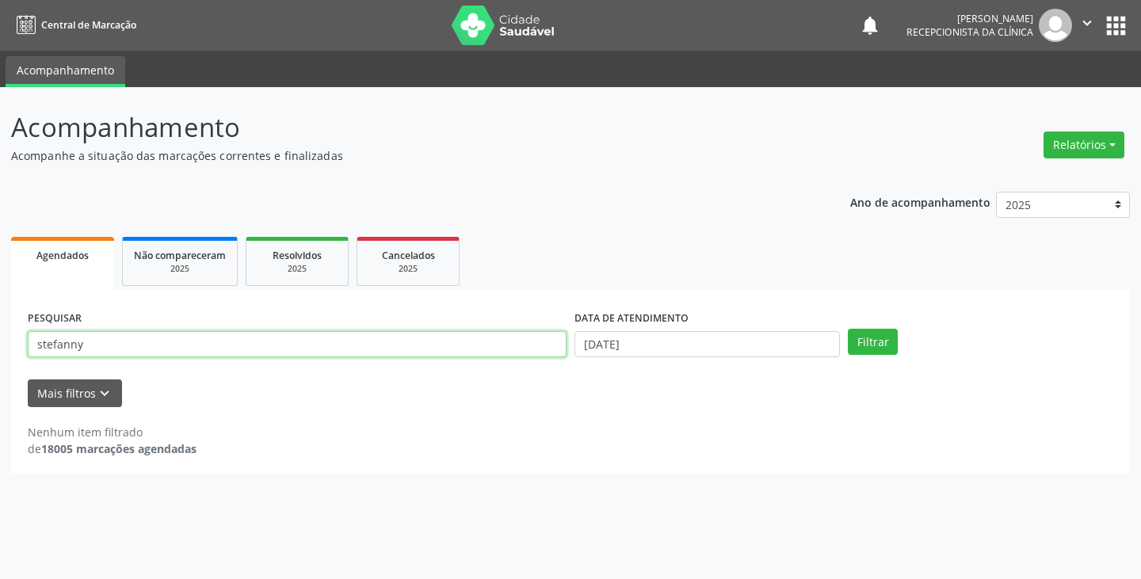
click at [44, 343] on input "stefanny" at bounding box center [297, 344] width 539 height 27
click at [84, 349] on input "stefanny" at bounding box center [297, 344] width 539 height 27
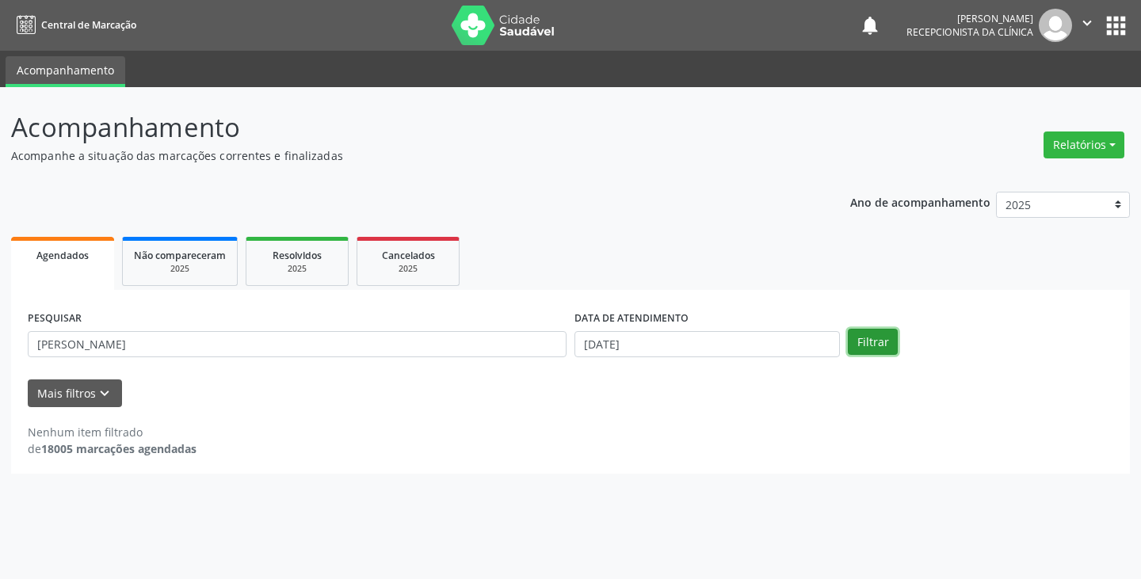
click at [872, 336] on button "Filtrar" at bounding box center [873, 342] width 50 height 27
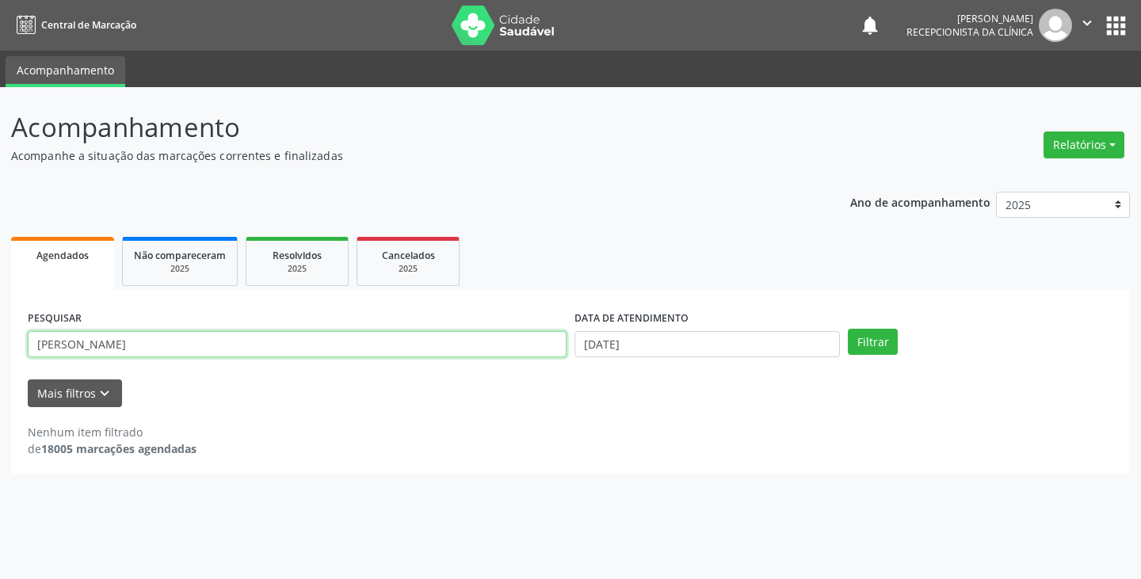
click at [136, 349] on input "[PERSON_NAME]" at bounding box center [297, 344] width 539 height 27
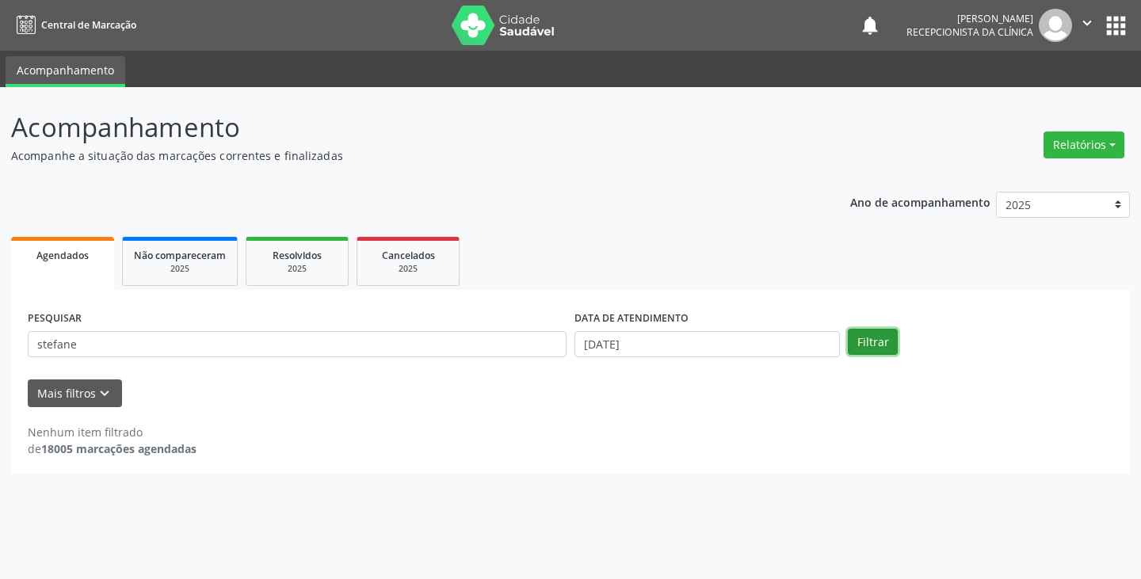
click at [874, 339] on button "Filtrar" at bounding box center [873, 342] width 50 height 27
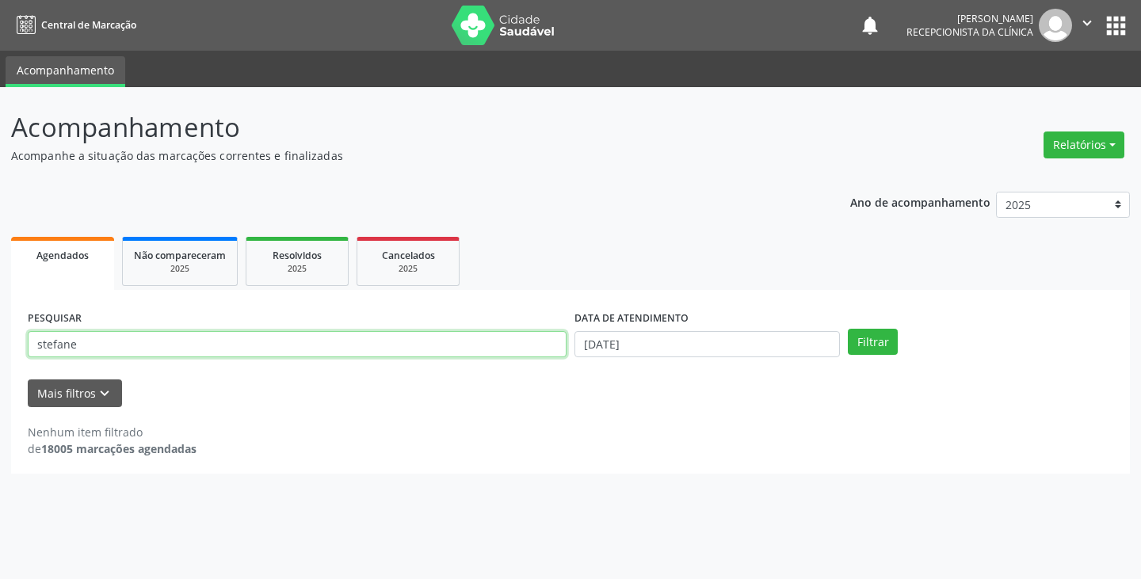
click at [94, 341] on input "stefane" at bounding box center [297, 344] width 539 height 27
type input "s"
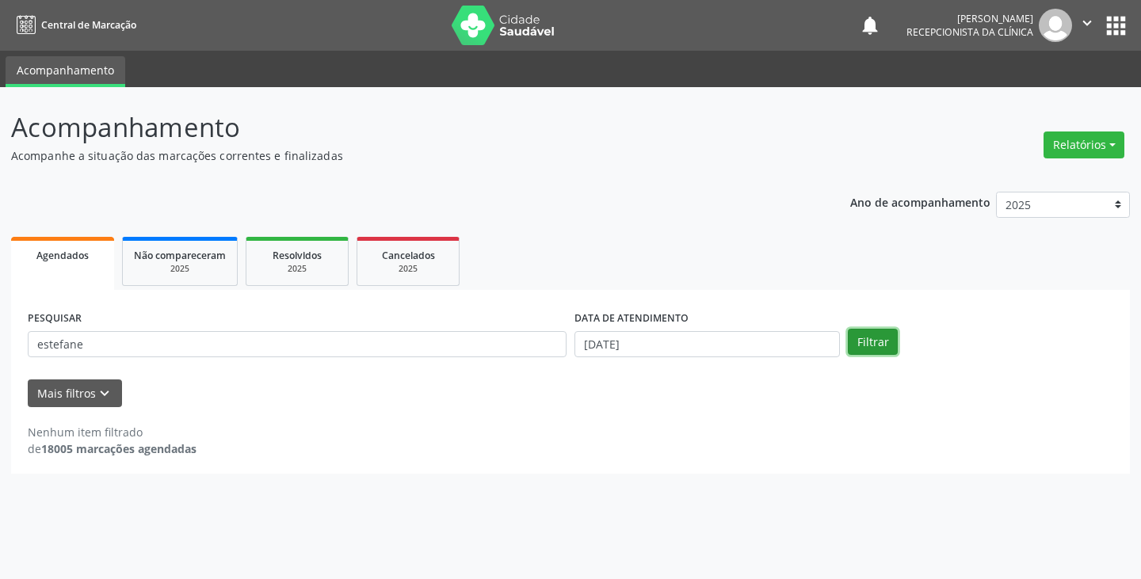
click at [885, 337] on button "Filtrar" at bounding box center [873, 342] width 50 height 27
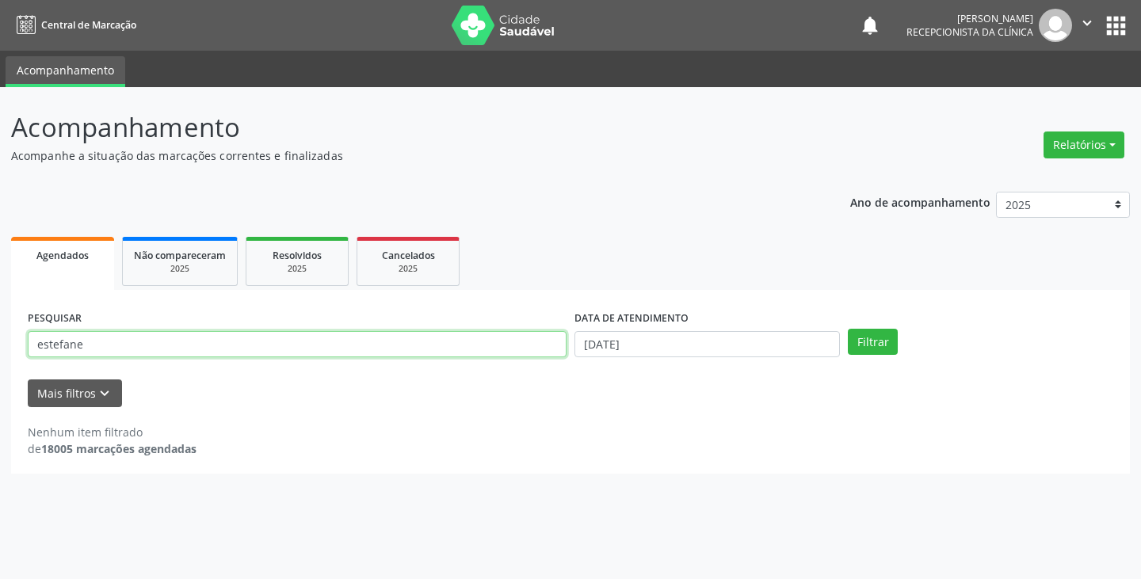
click at [169, 345] on input "estefane" at bounding box center [297, 344] width 539 height 27
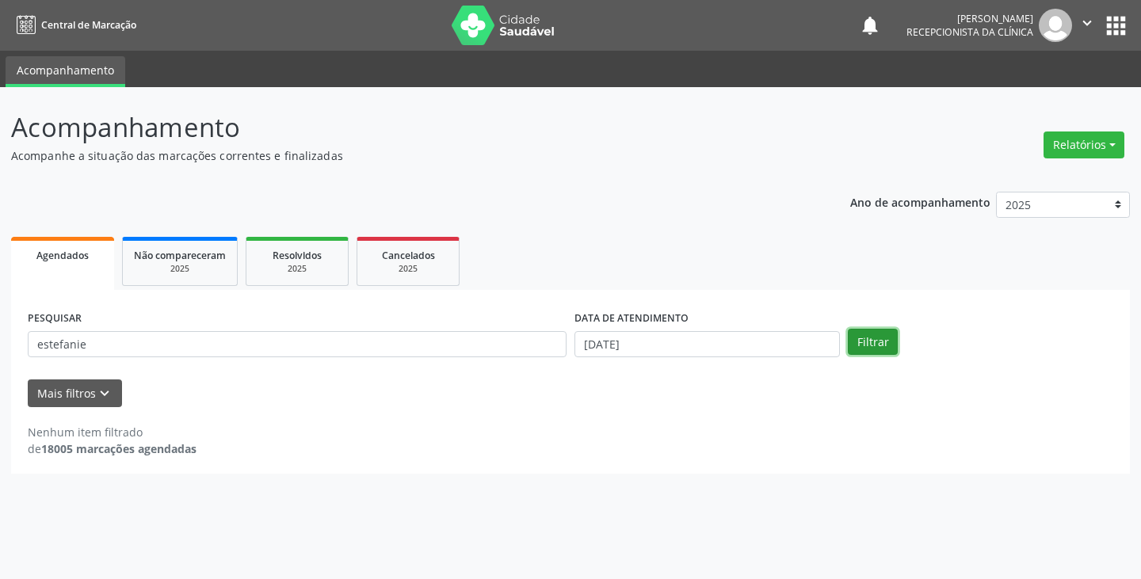
click at [872, 338] on button "Filtrar" at bounding box center [873, 342] width 50 height 27
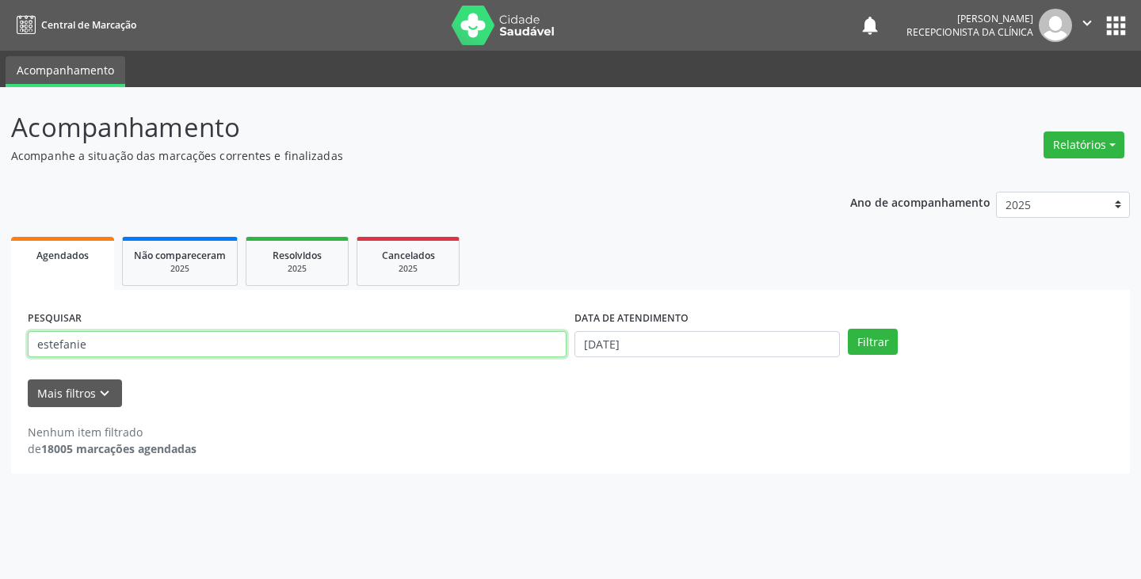
click at [169, 341] on input "estefanie" at bounding box center [297, 344] width 539 height 27
type input "e"
click at [169, 341] on input "text" at bounding box center [297, 344] width 539 height 27
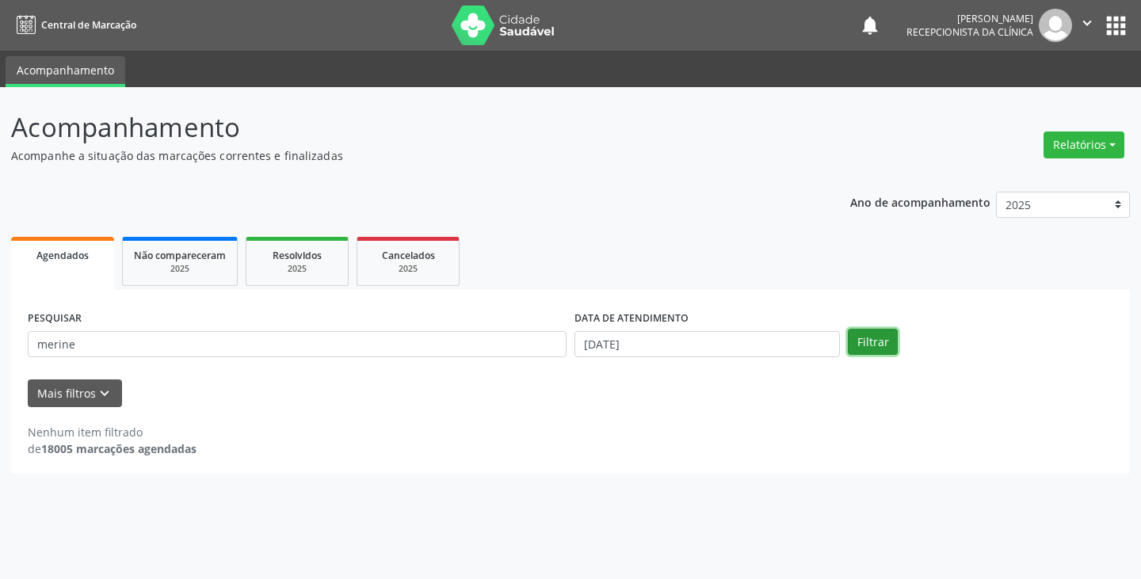
click at [870, 340] on button "Filtrar" at bounding box center [873, 342] width 50 height 27
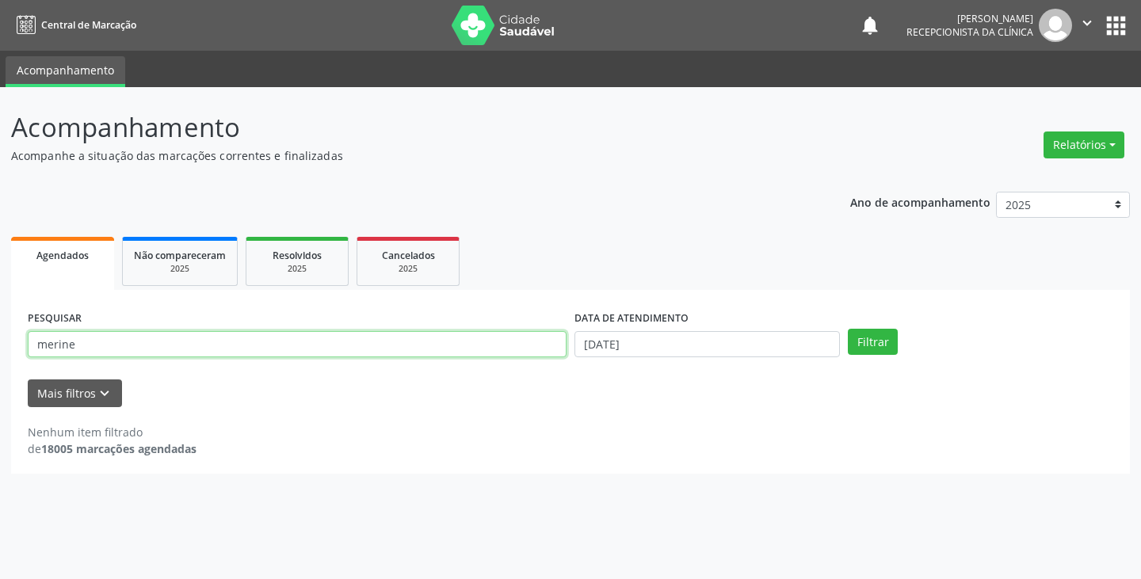
click at [440, 341] on input "merine" at bounding box center [297, 344] width 539 height 27
type input "m"
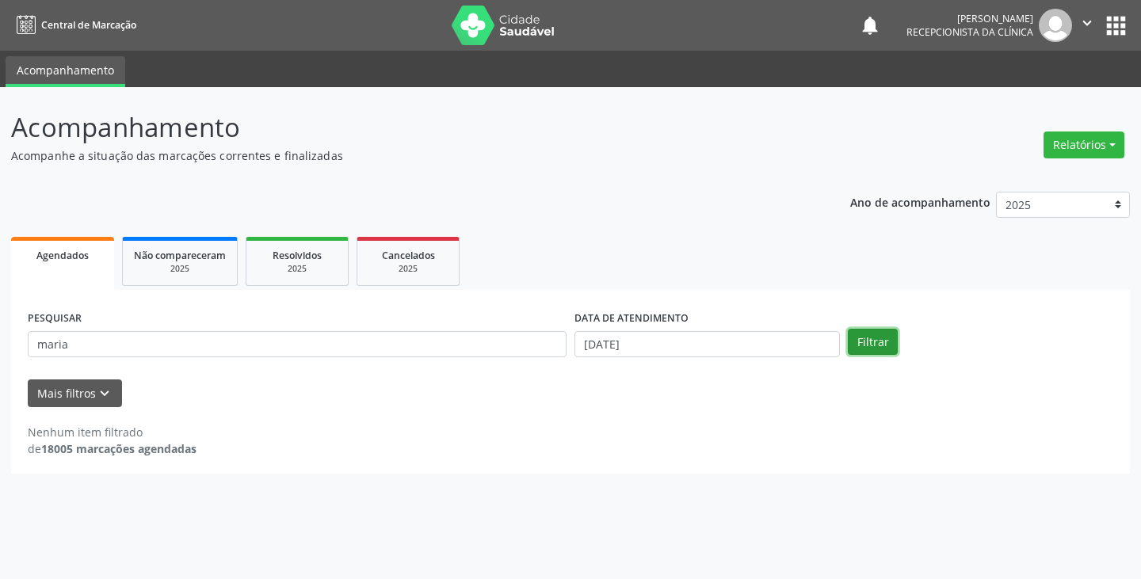
click at [874, 343] on button "Filtrar" at bounding box center [873, 342] width 50 height 27
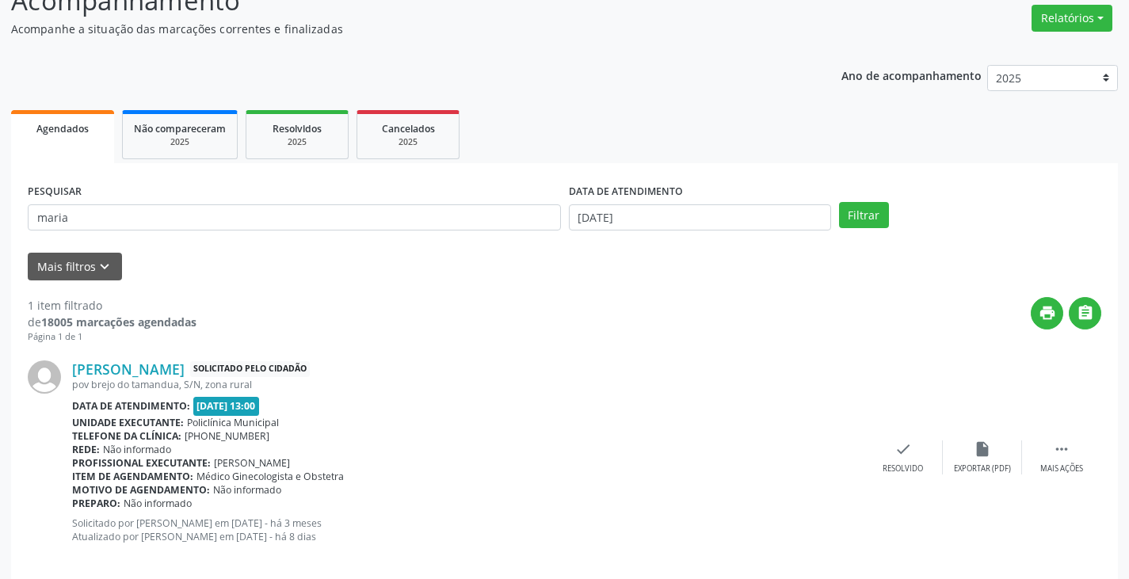
scroll to position [147, 0]
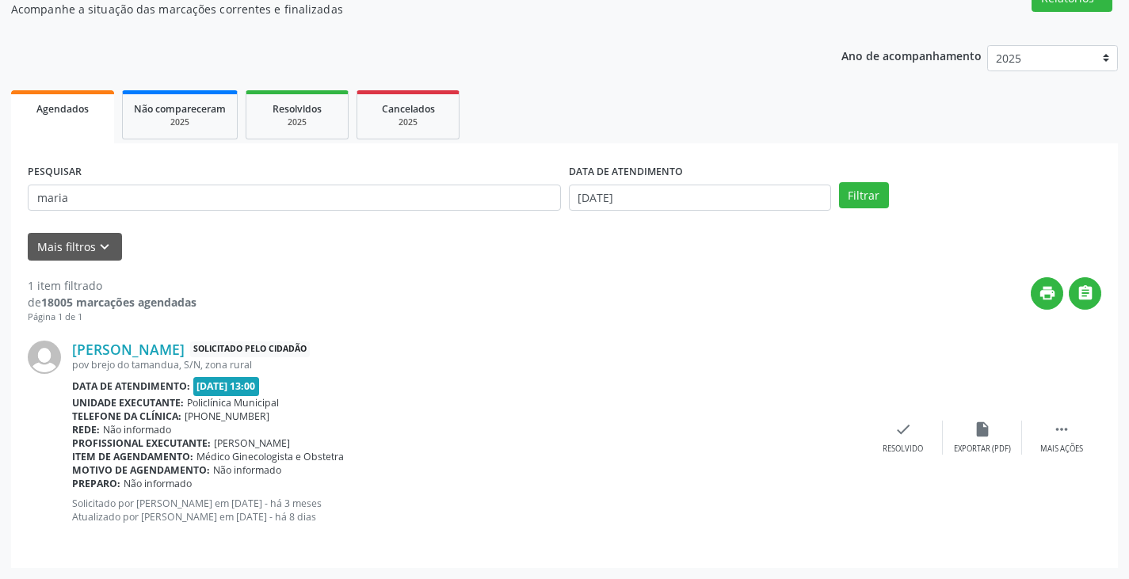
click at [55, 115] on span "Agendados" at bounding box center [62, 108] width 52 height 13
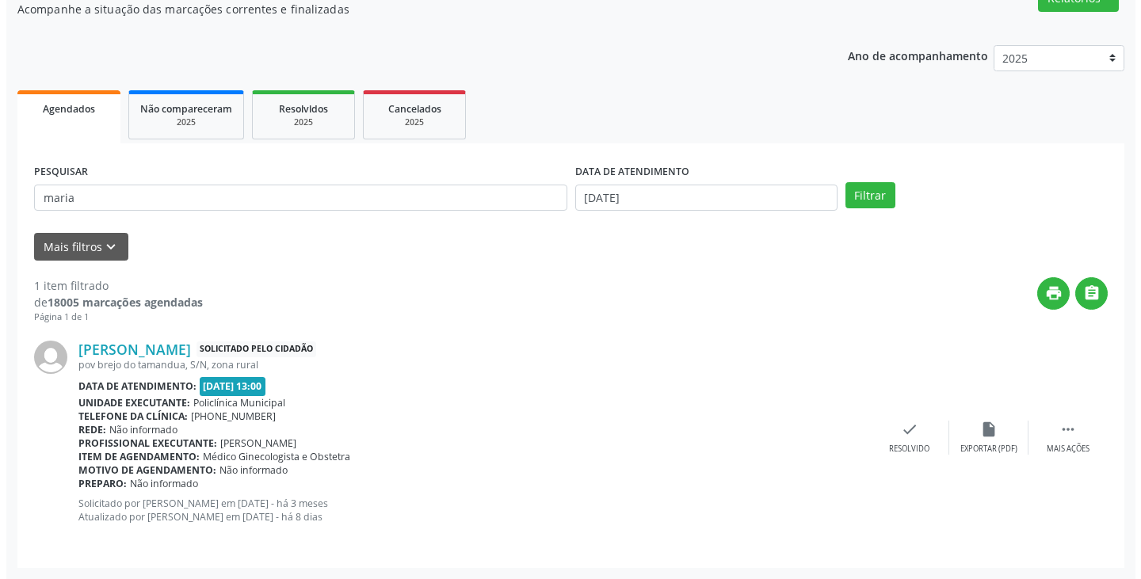
scroll to position [0, 0]
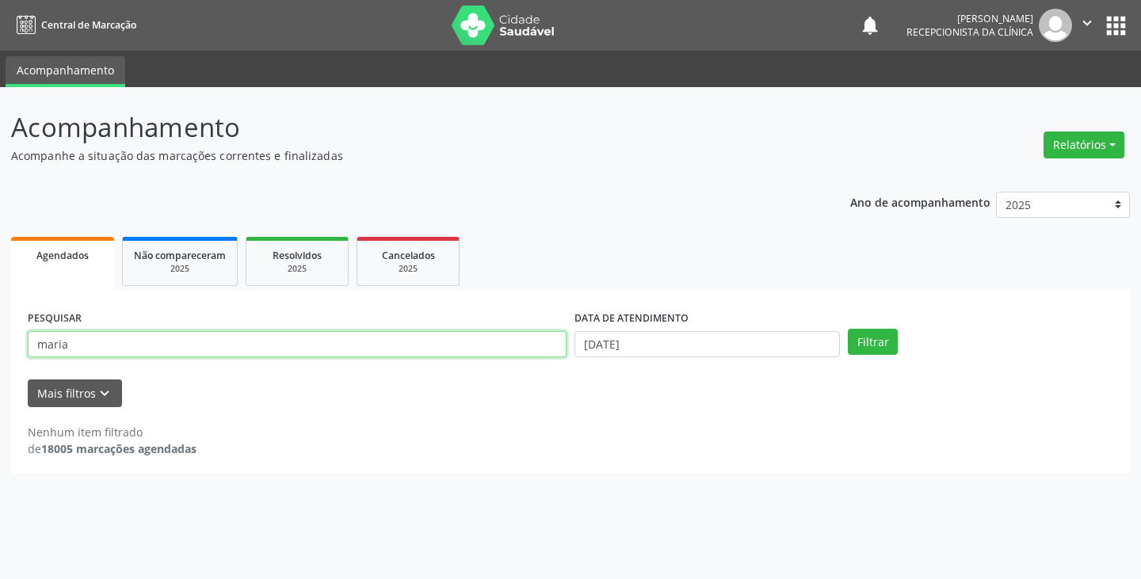
click at [293, 342] on input "maria" at bounding box center [297, 344] width 539 height 27
type input "m"
type input "luana"
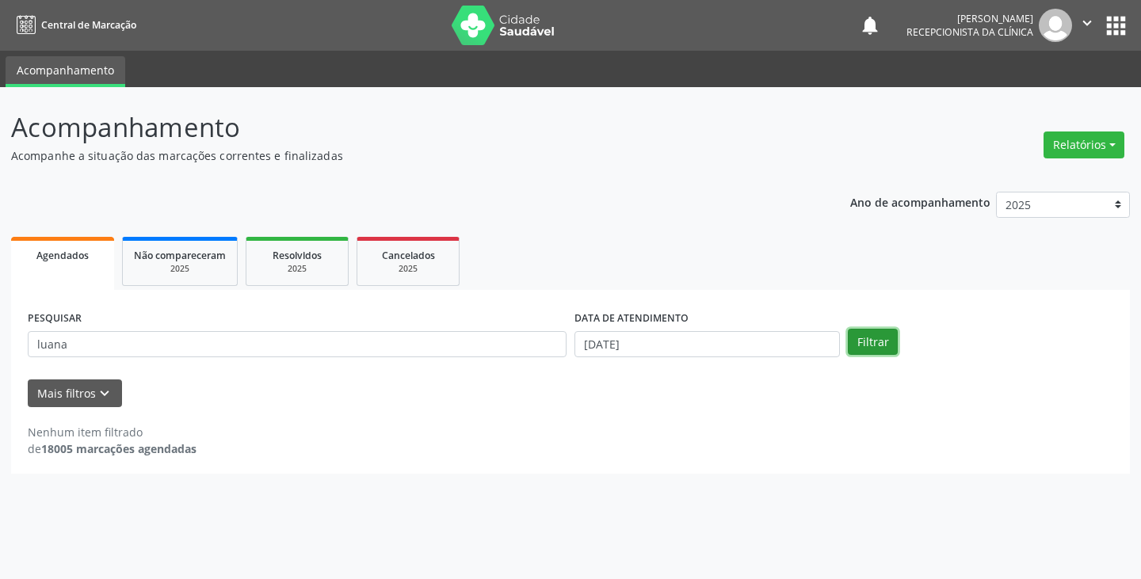
click at [886, 349] on button "Filtrar" at bounding box center [873, 342] width 50 height 27
click at [179, 265] on div "2025" at bounding box center [180, 269] width 92 height 12
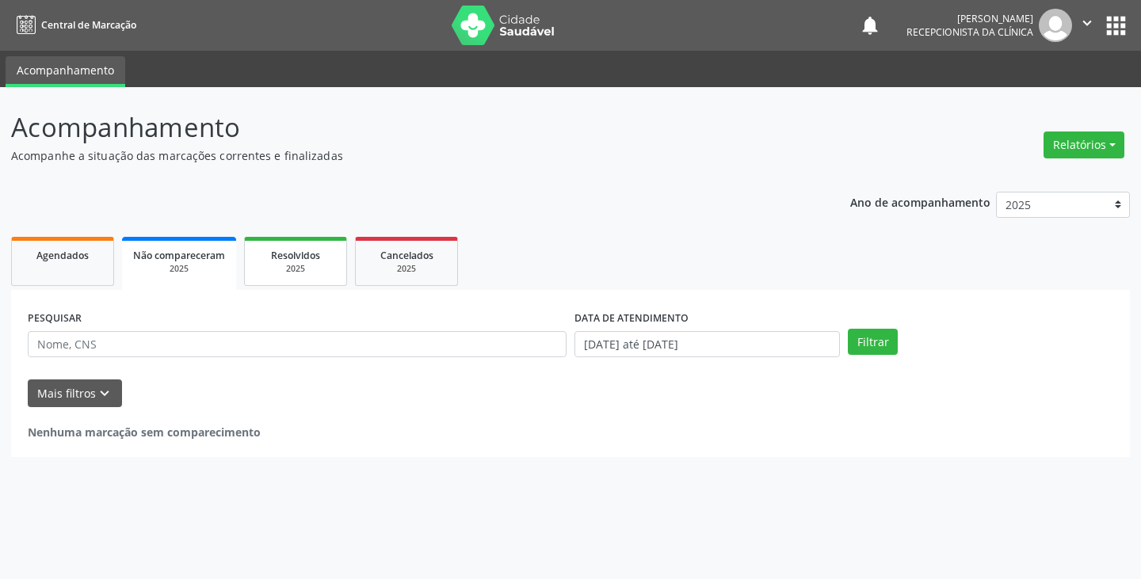
click at [318, 254] on span "Resolvidos" at bounding box center [295, 255] width 49 height 13
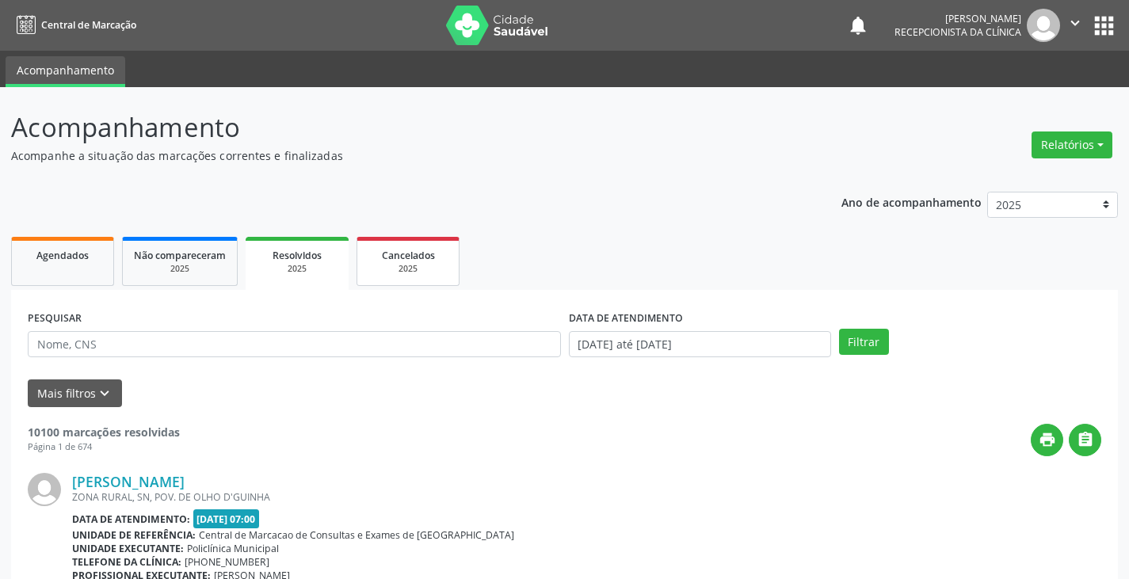
click at [435, 270] on div "2025" at bounding box center [407, 269] width 79 height 12
